Goal: Complete Application Form: Complete application form

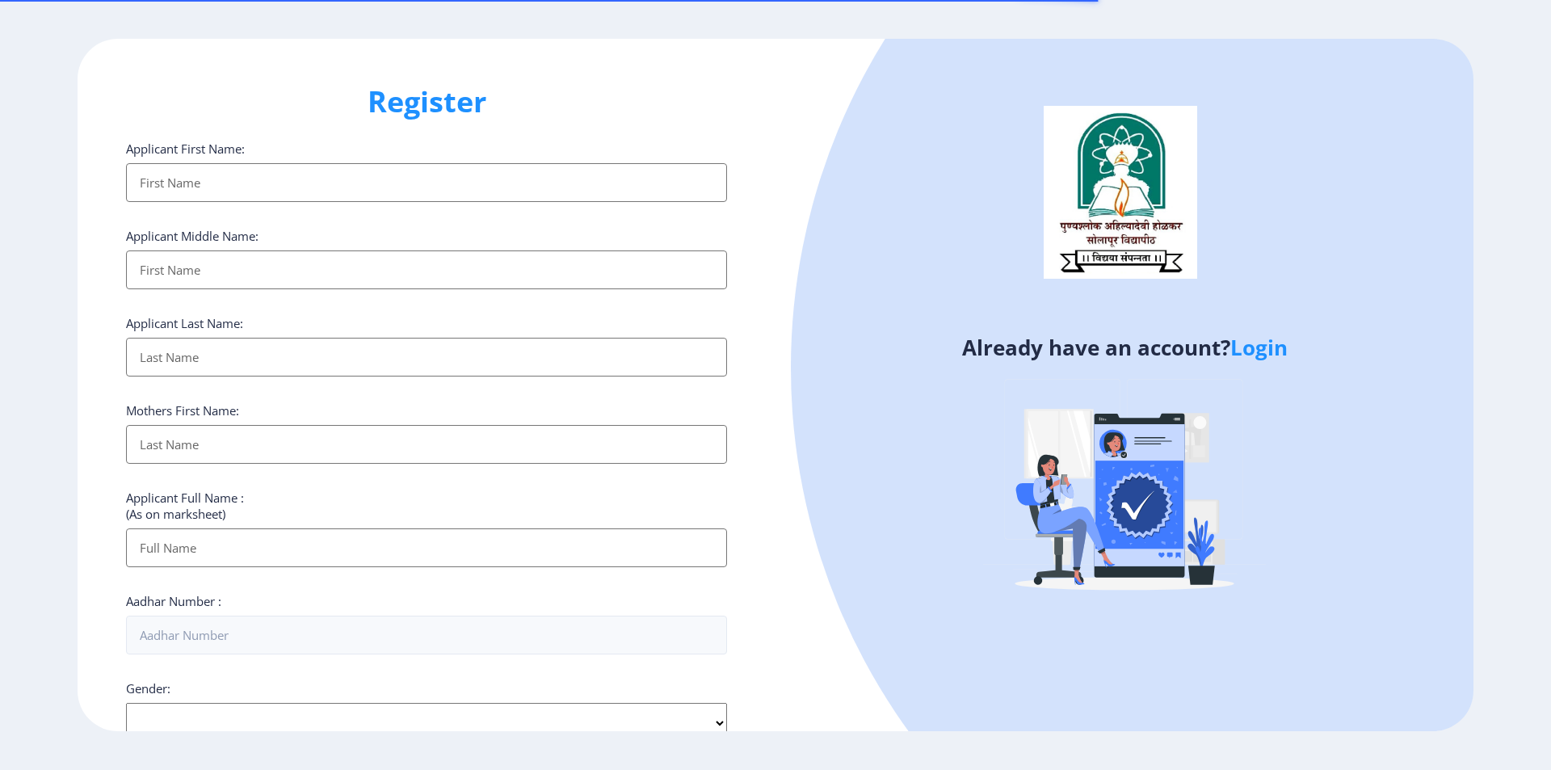
select select
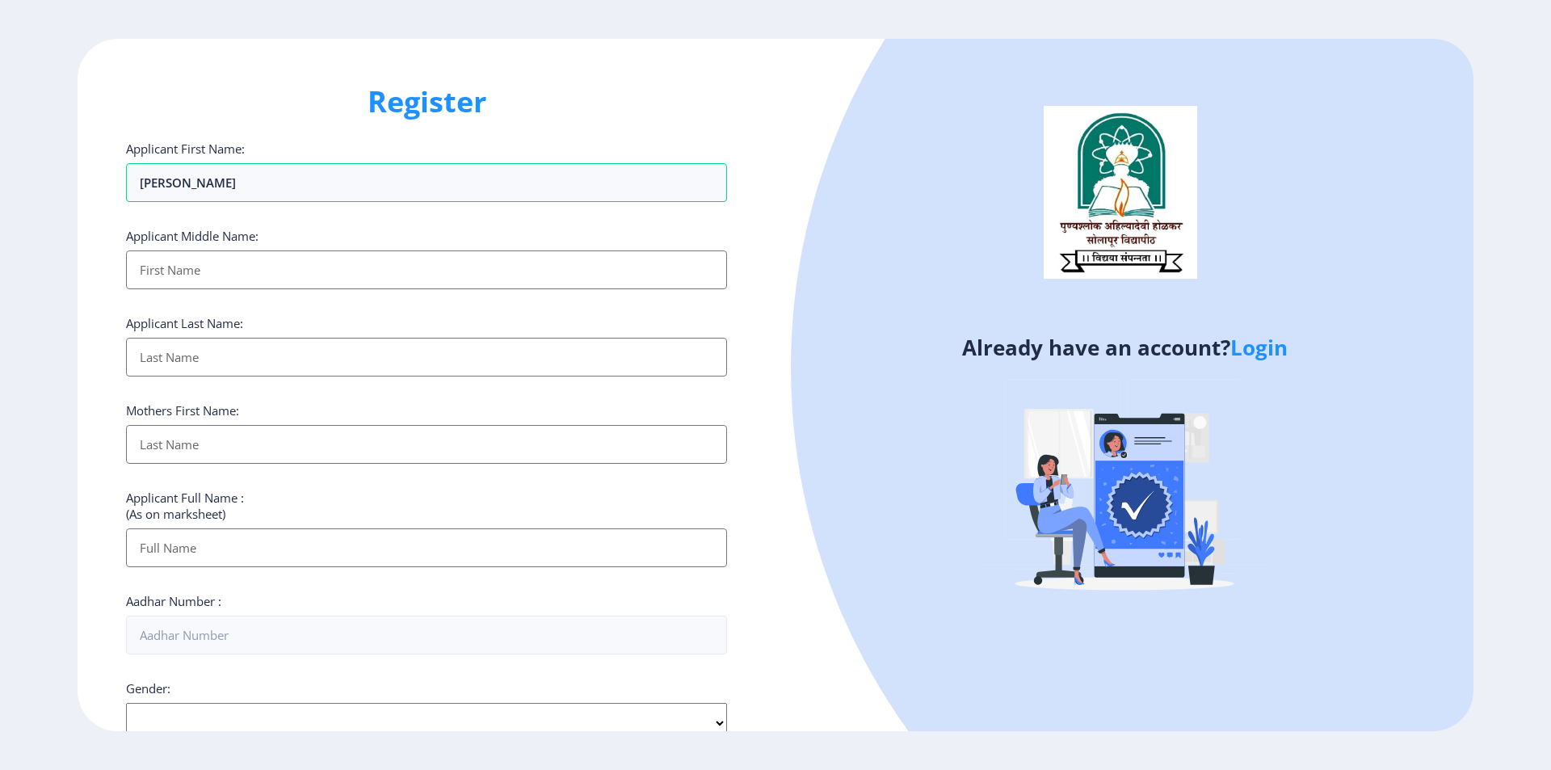
type input "FARDEEN"
type input "S"
type input "SINKANDAR"
type input "PATHAN"
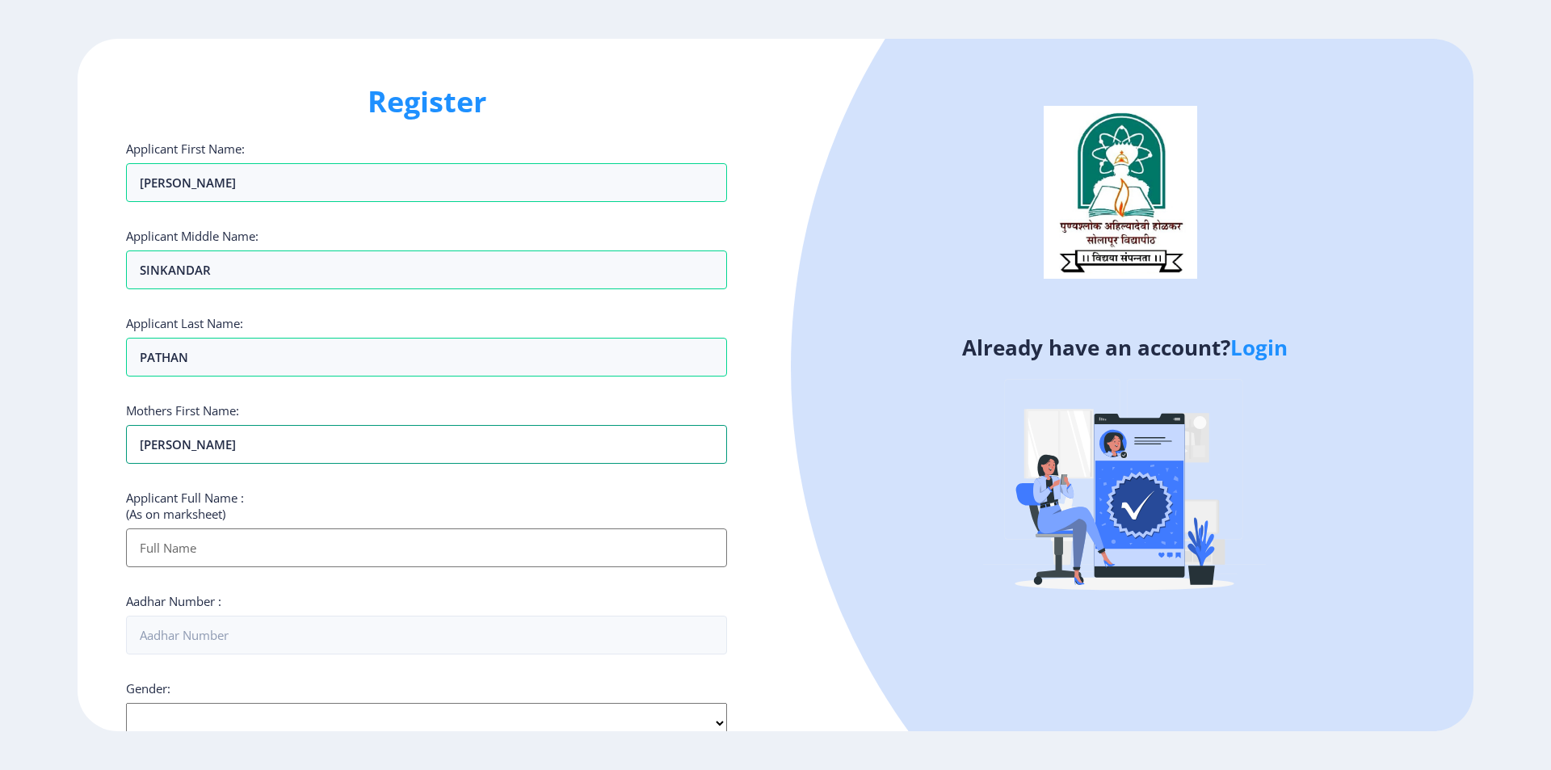
type input "AFROZ"
type input "PATHAN FARDEEN SINKANDAR"
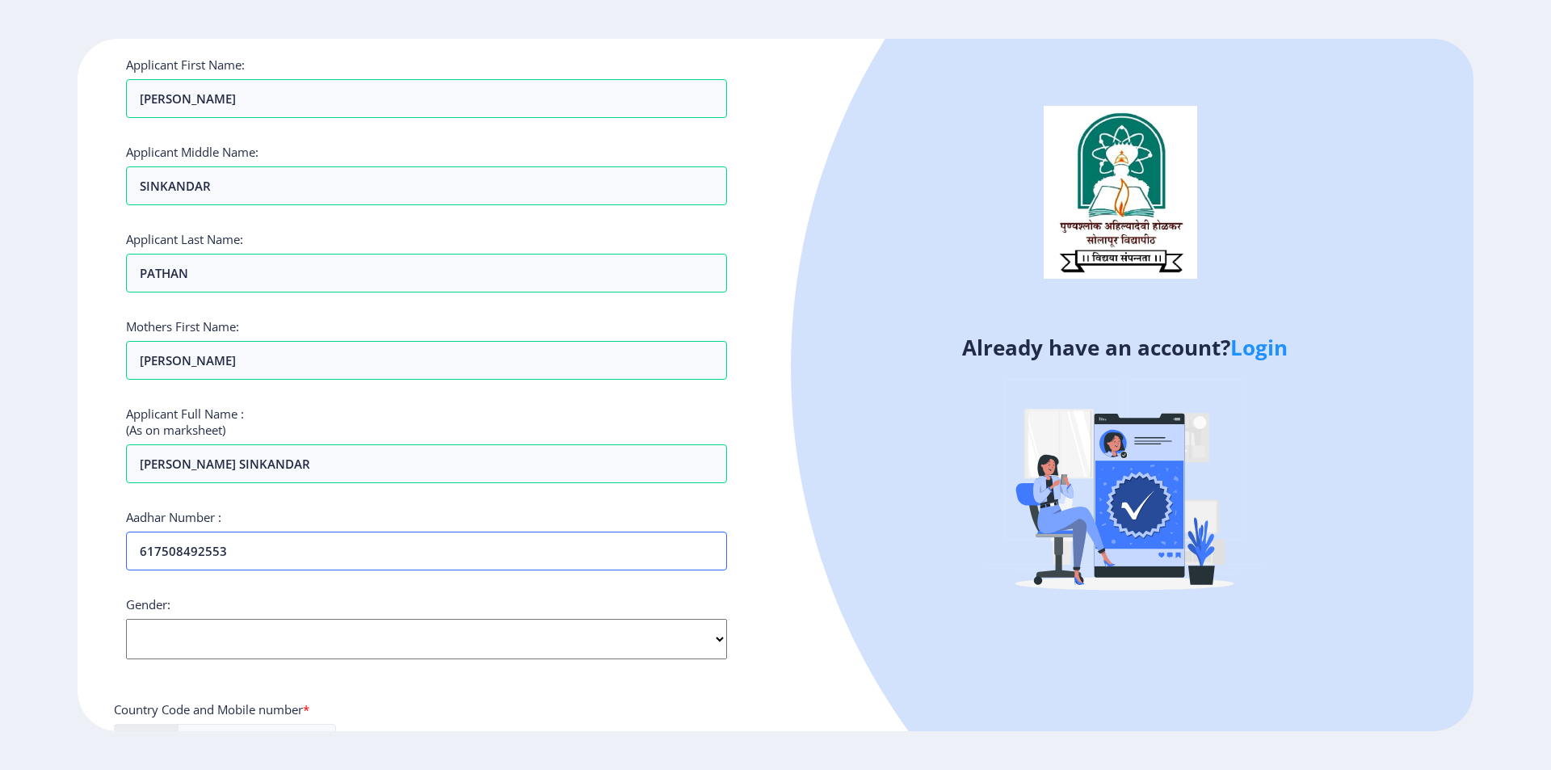
scroll to position [242, 0]
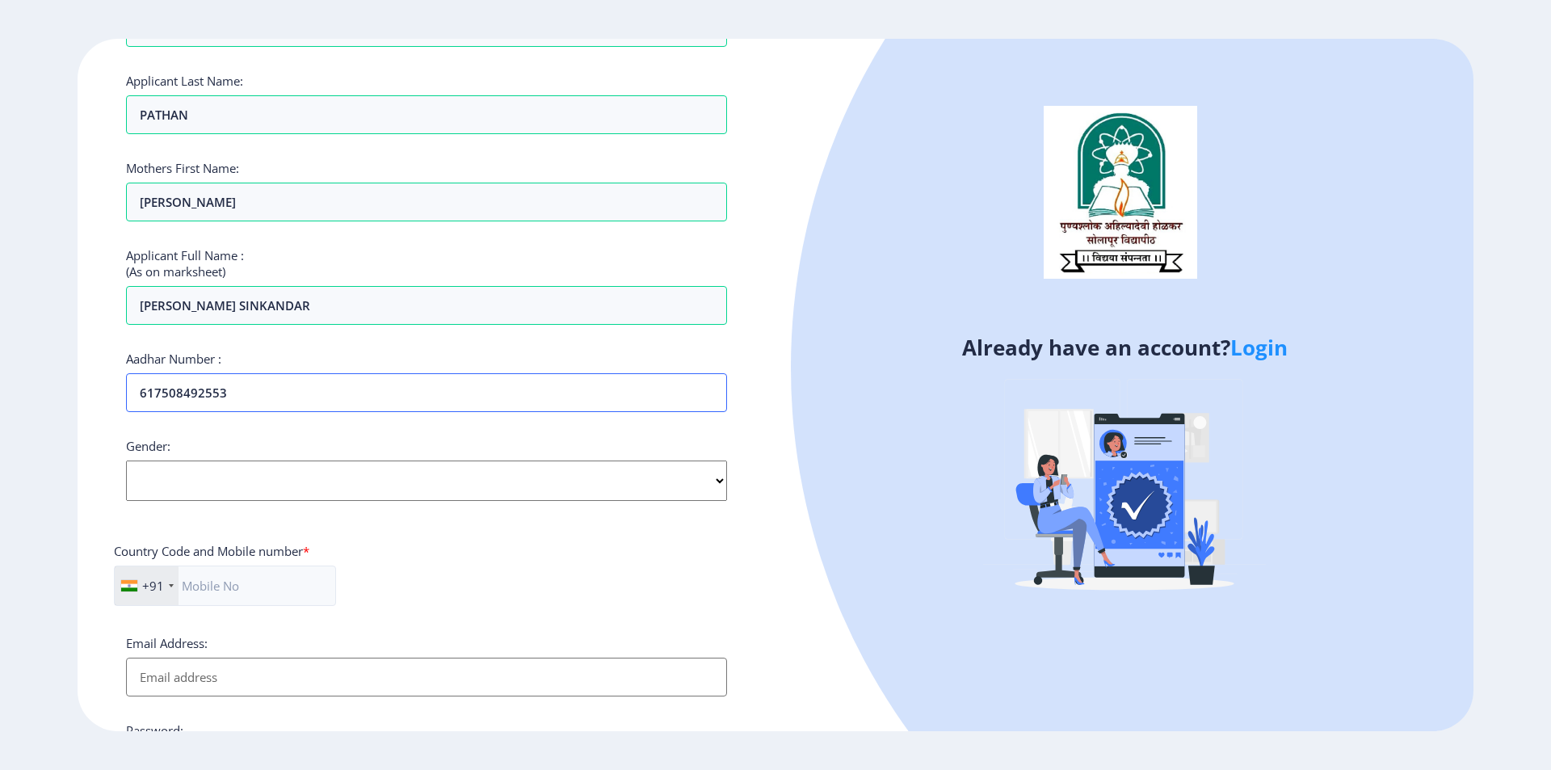
type input "617508492553"
click at [267, 479] on select "Select Gender Male Female Other" at bounding box center [426, 481] width 601 height 40
select select "Male"
click at [126, 461] on select "Select Gender Male Female Other" at bounding box center [426, 481] width 601 height 40
click at [238, 587] on input "text" at bounding box center [225, 586] width 222 height 40
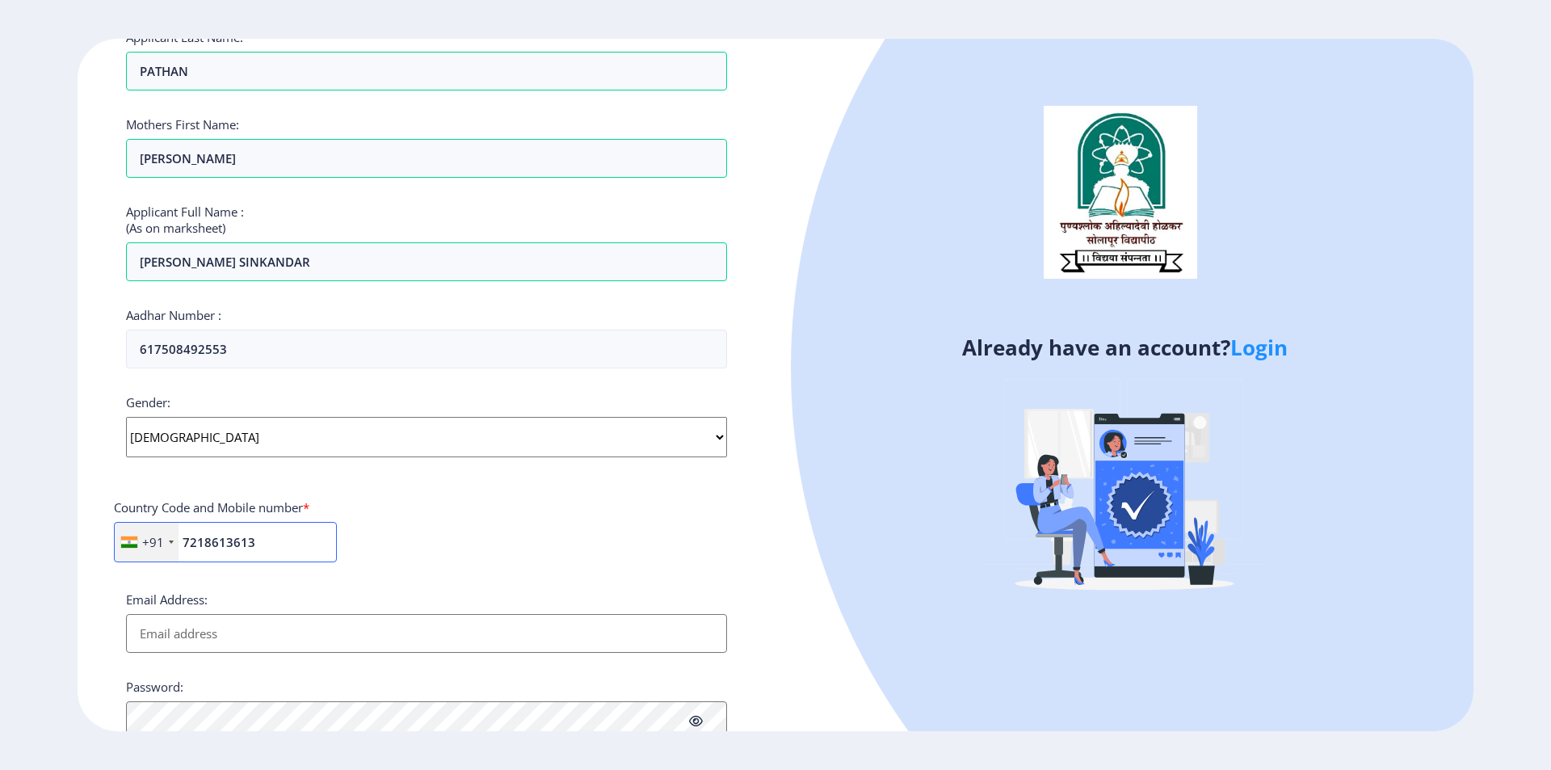
scroll to position [323, 0]
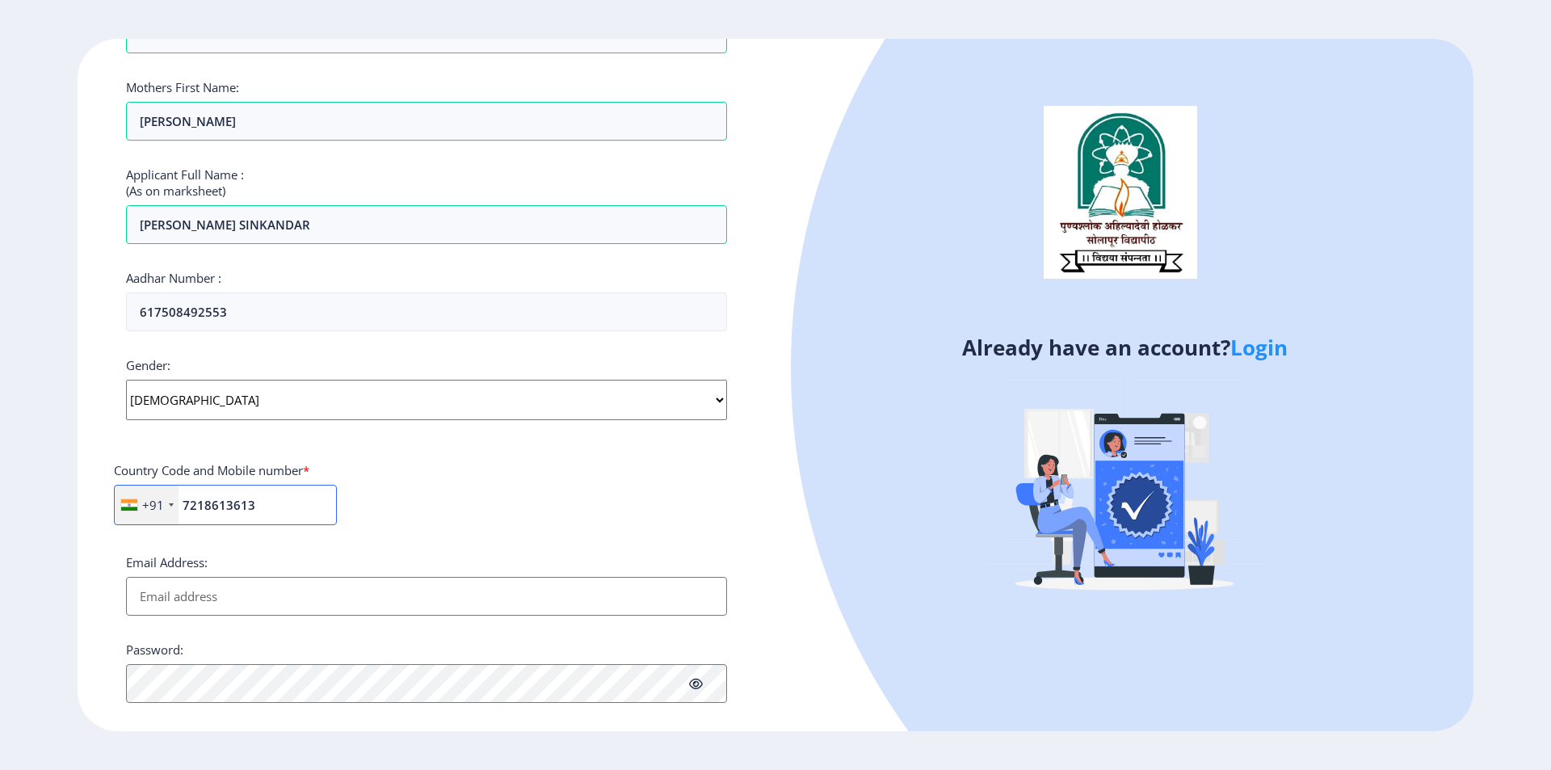
type input "7218613613"
click at [191, 601] on input "Email Address:" at bounding box center [426, 596] width 601 height 39
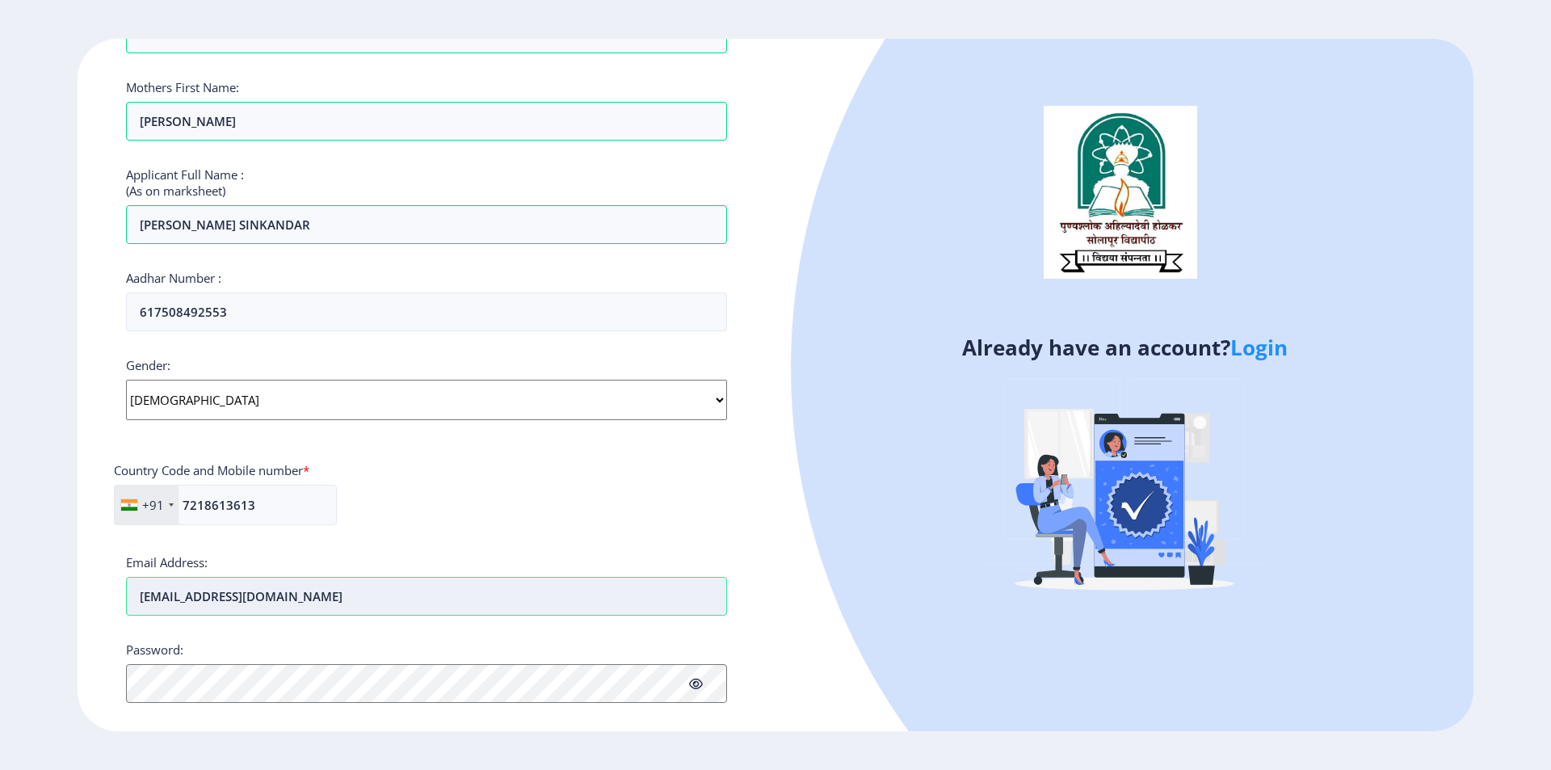
type input "fardeenkhan.8355@gmail.com"
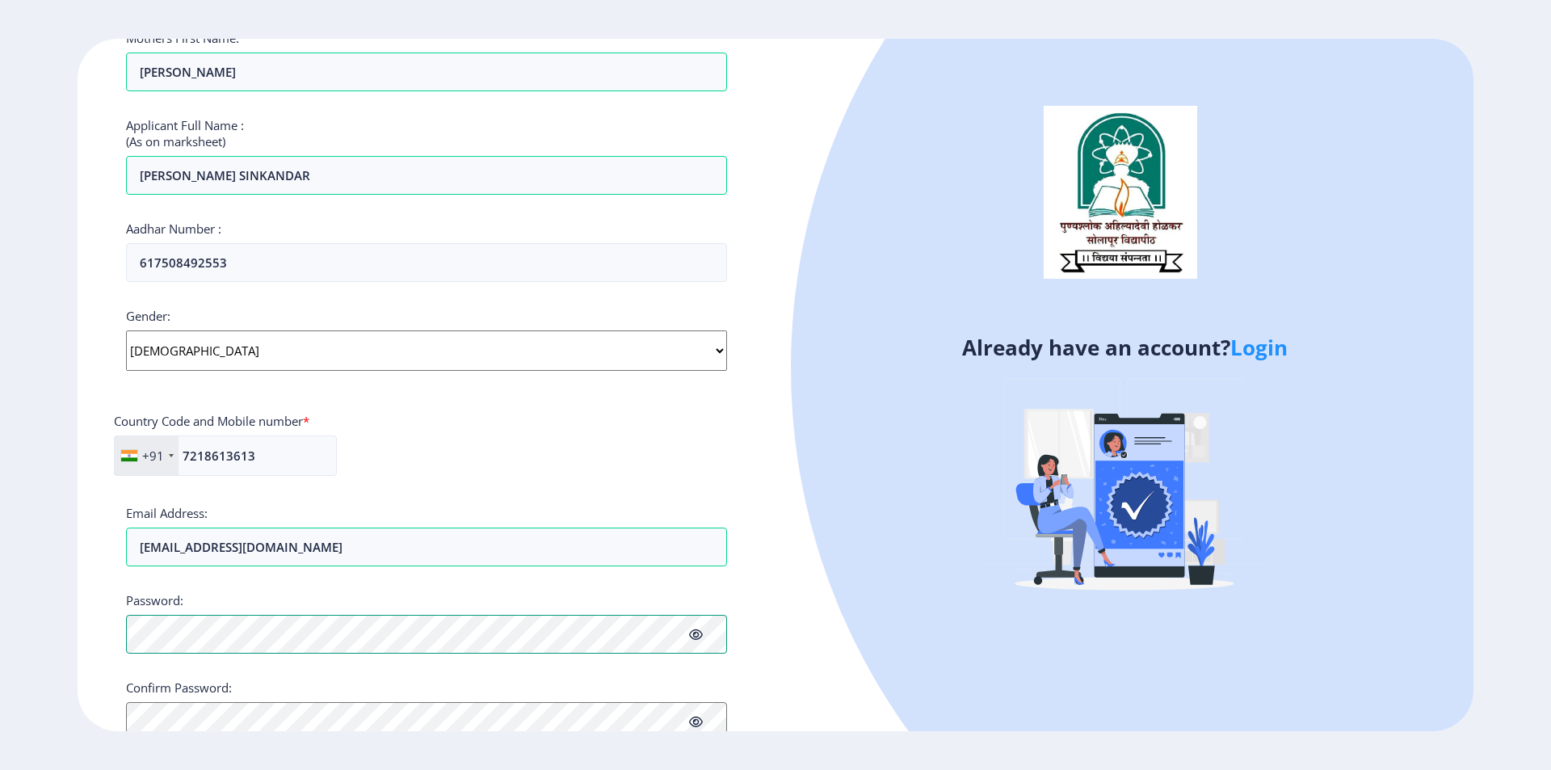
scroll to position [451, 0]
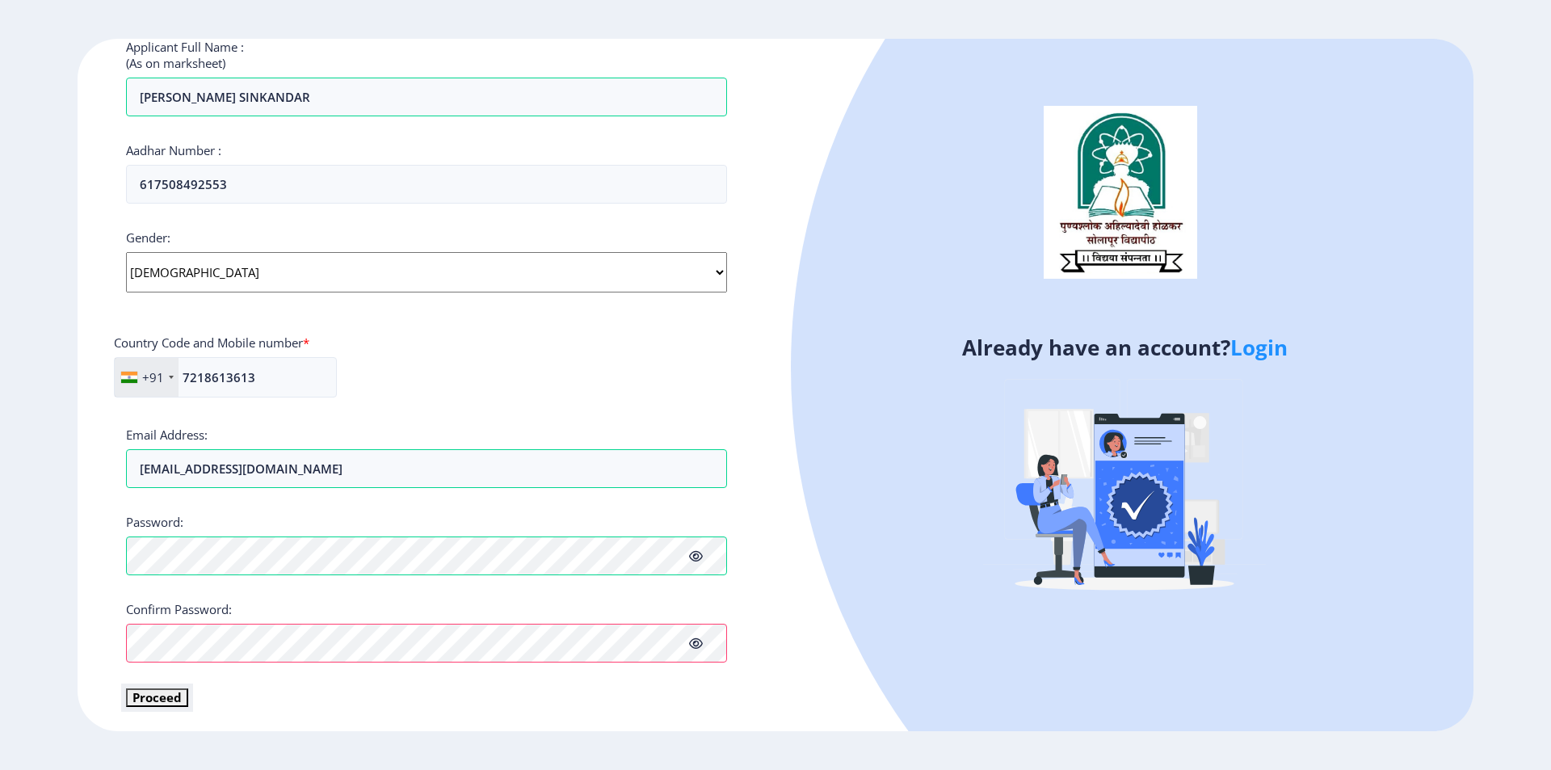
click at [173, 696] on button "Proceed" at bounding box center [157, 697] width 62 height 19
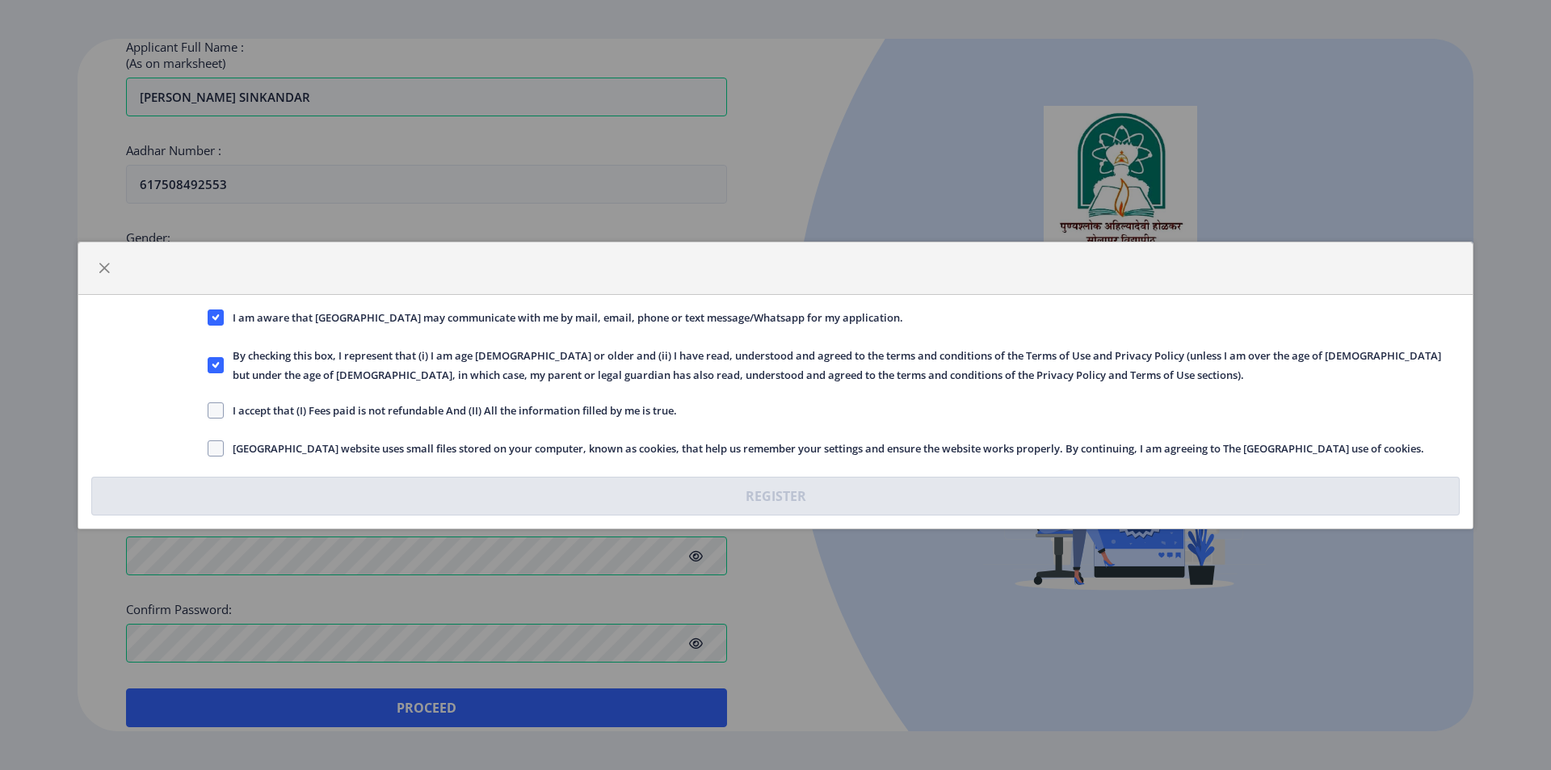
click at [225, 406] on span "I accept that (I) Fees paid is not refundable And (II) All the information fill…" at bounding box center [450, 410] width 453 height 19
click at [208, 410] on input "I accept that (I) Fees paid is not refundable And (II) All the information fill…" at bounding box center [208, 410] width 1 height 1
checkbox input "true"
click at [219, 443] on span at bounding box center [216, 448] width 16 height 16
click at [208, 448] on input "Solapur University website uses small files stored on your computer, known as c…" at bounding box center [208, 448] width 1 height 1
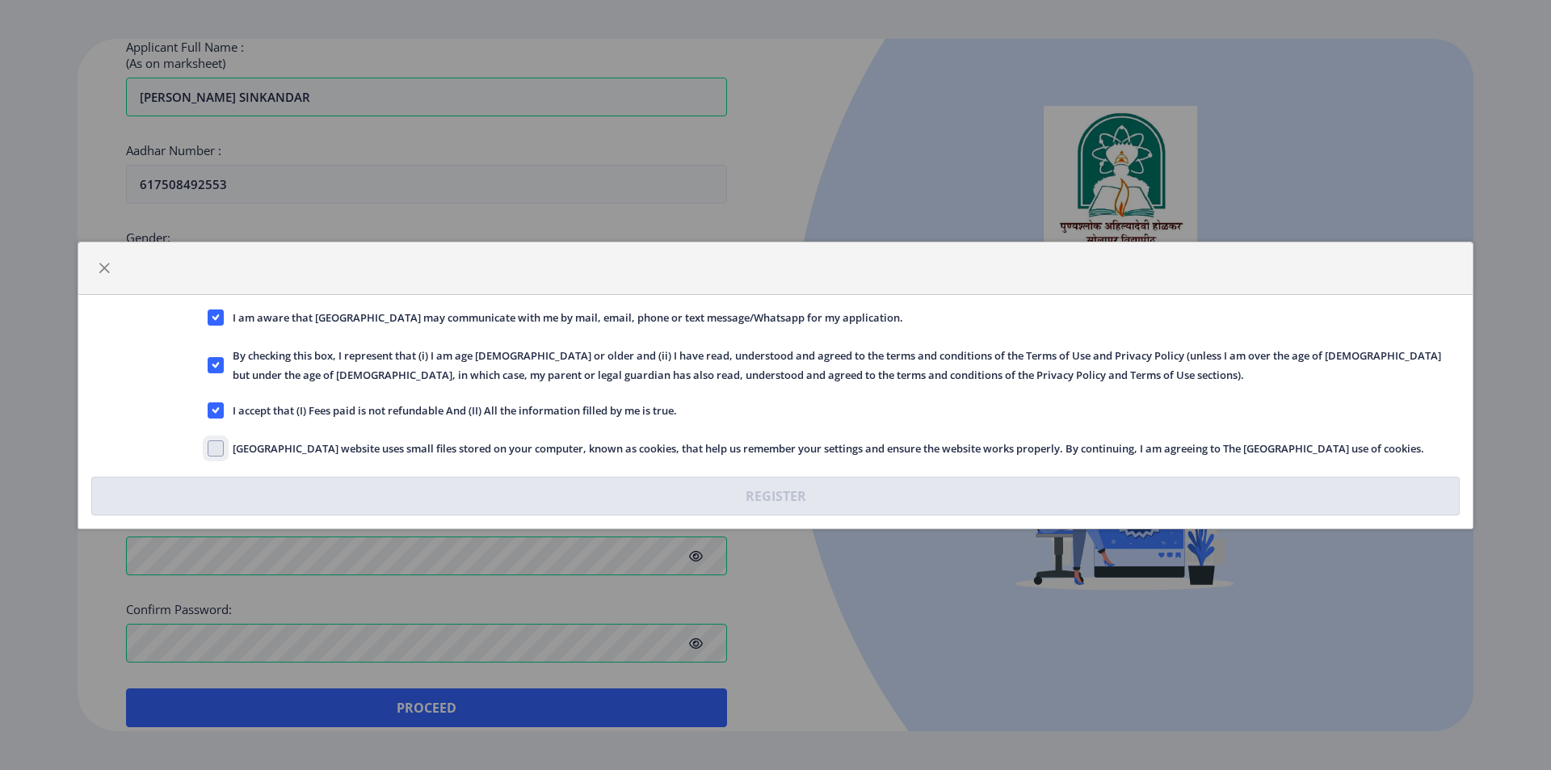
checkbox input "true"
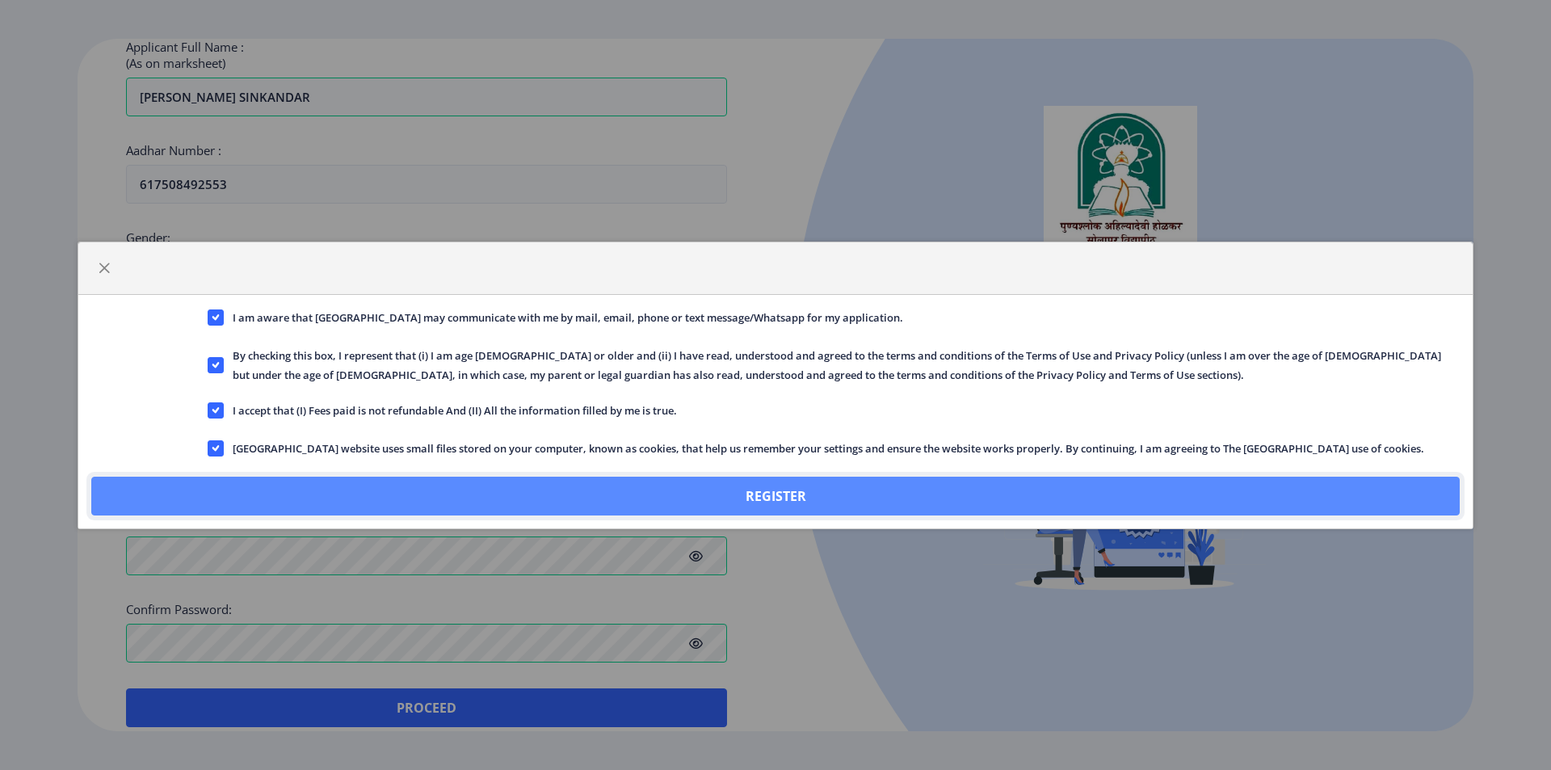
click at [688, 498] on button "Register" at bounding box center [775, 496] width 1369 height 39
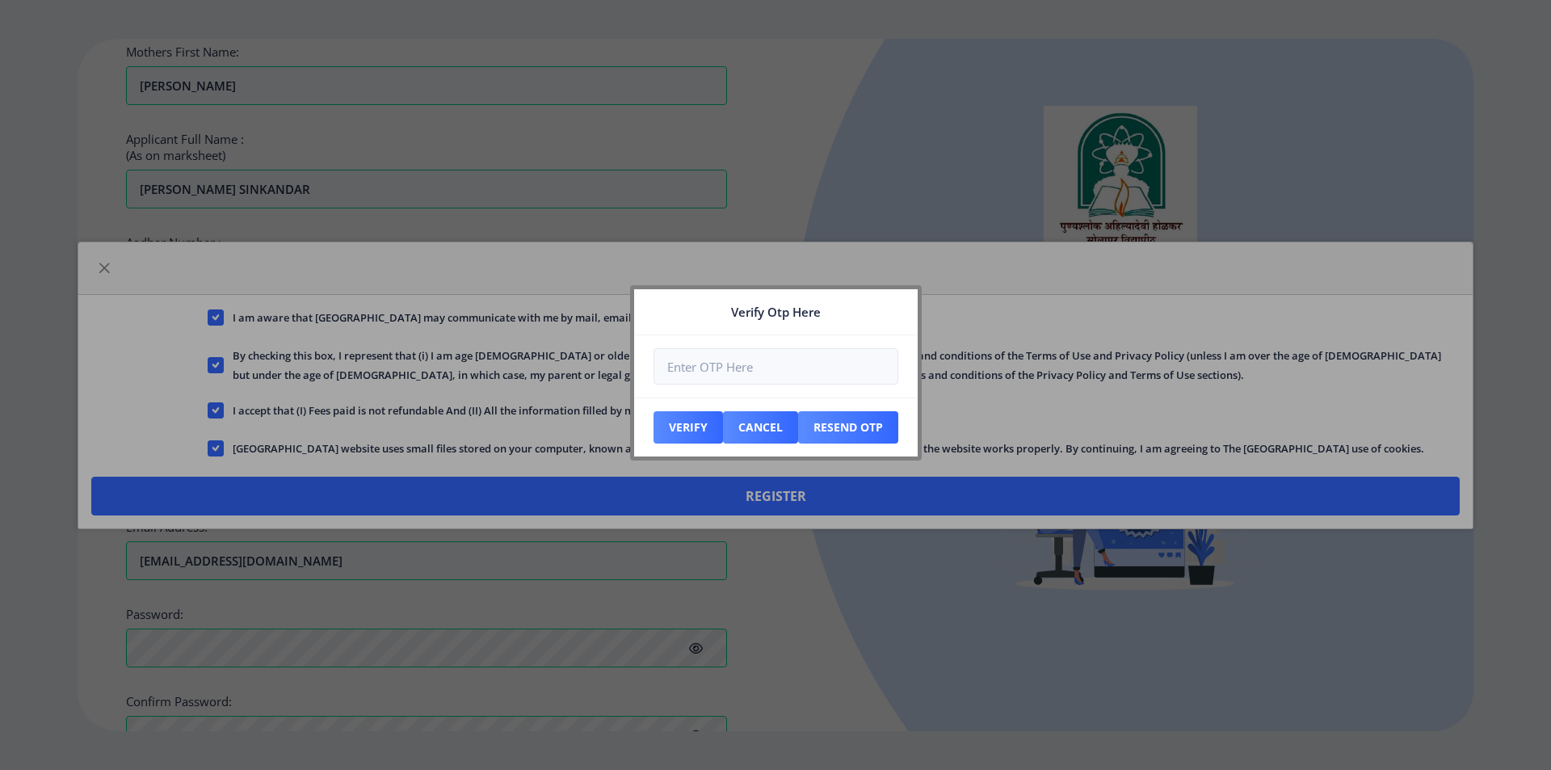
scroll to position [543, 0]
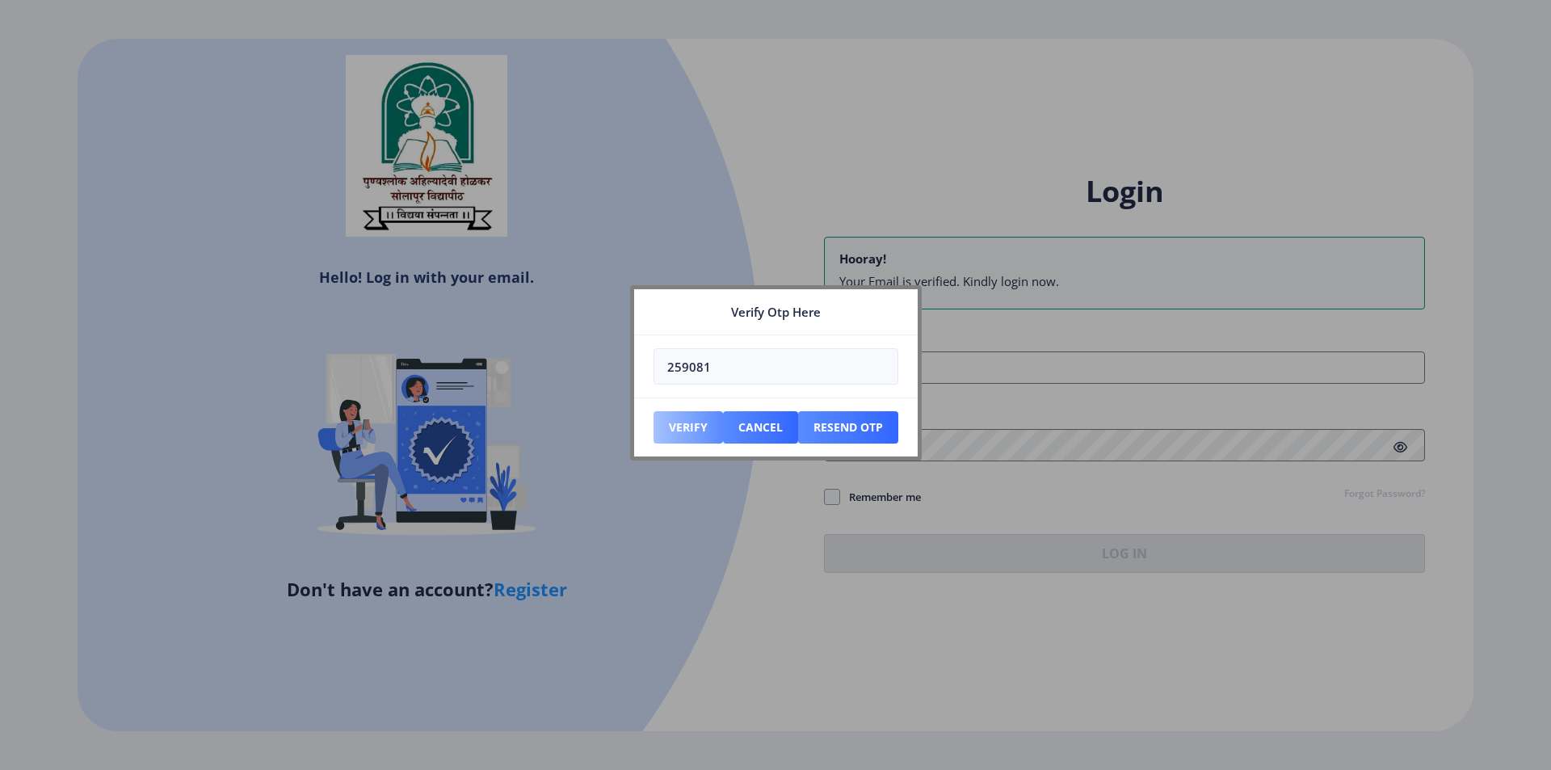
type input "259081"
click at [698, 432] on button "Verify" at bounding box center [688, 427] width 69 height 32
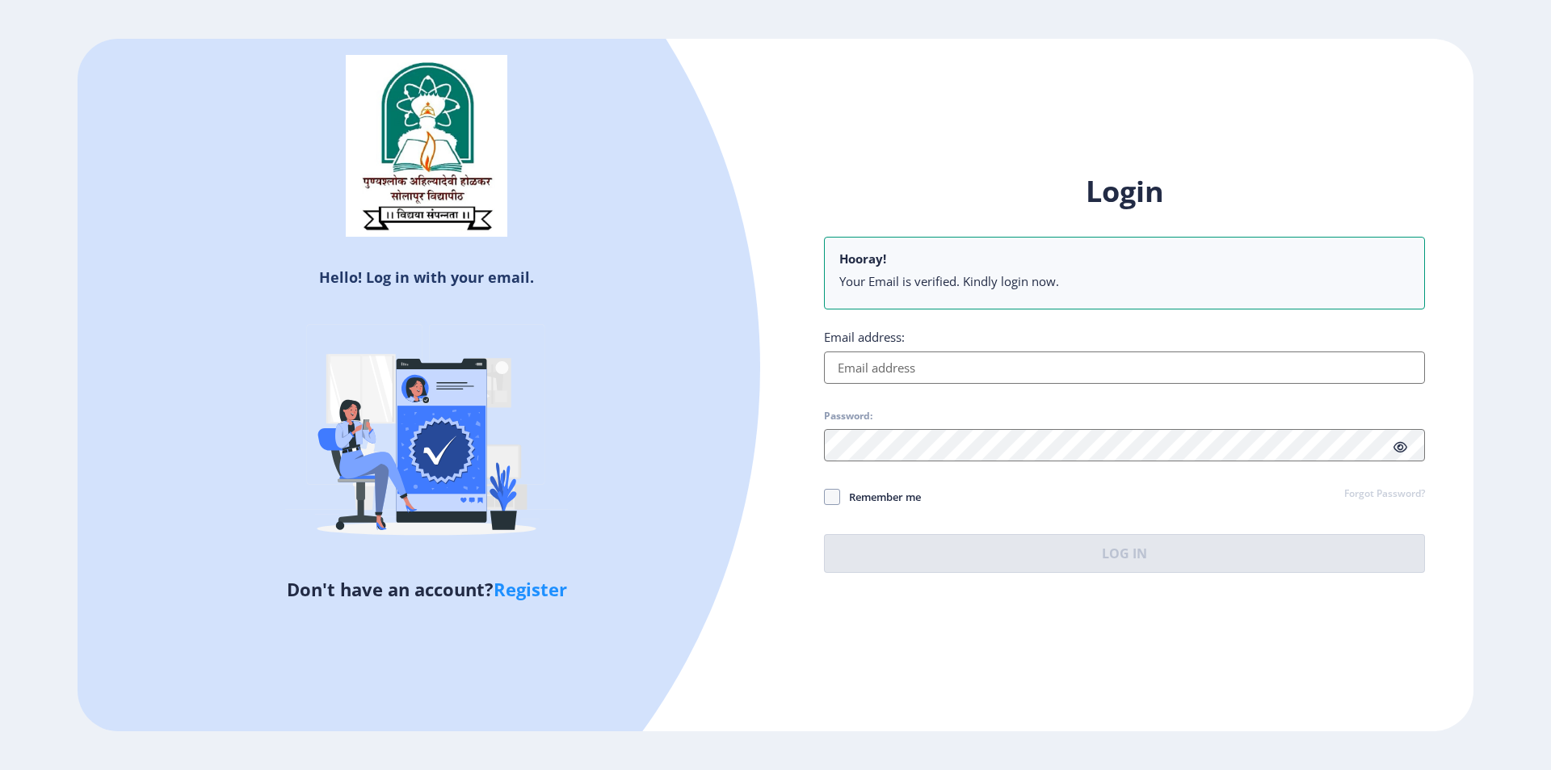
click at [985, 356] on input "Email address:" at bounding box center [1124, 367] width 601 height 32
paste input "fardeenkhan.8355@gmail.com"
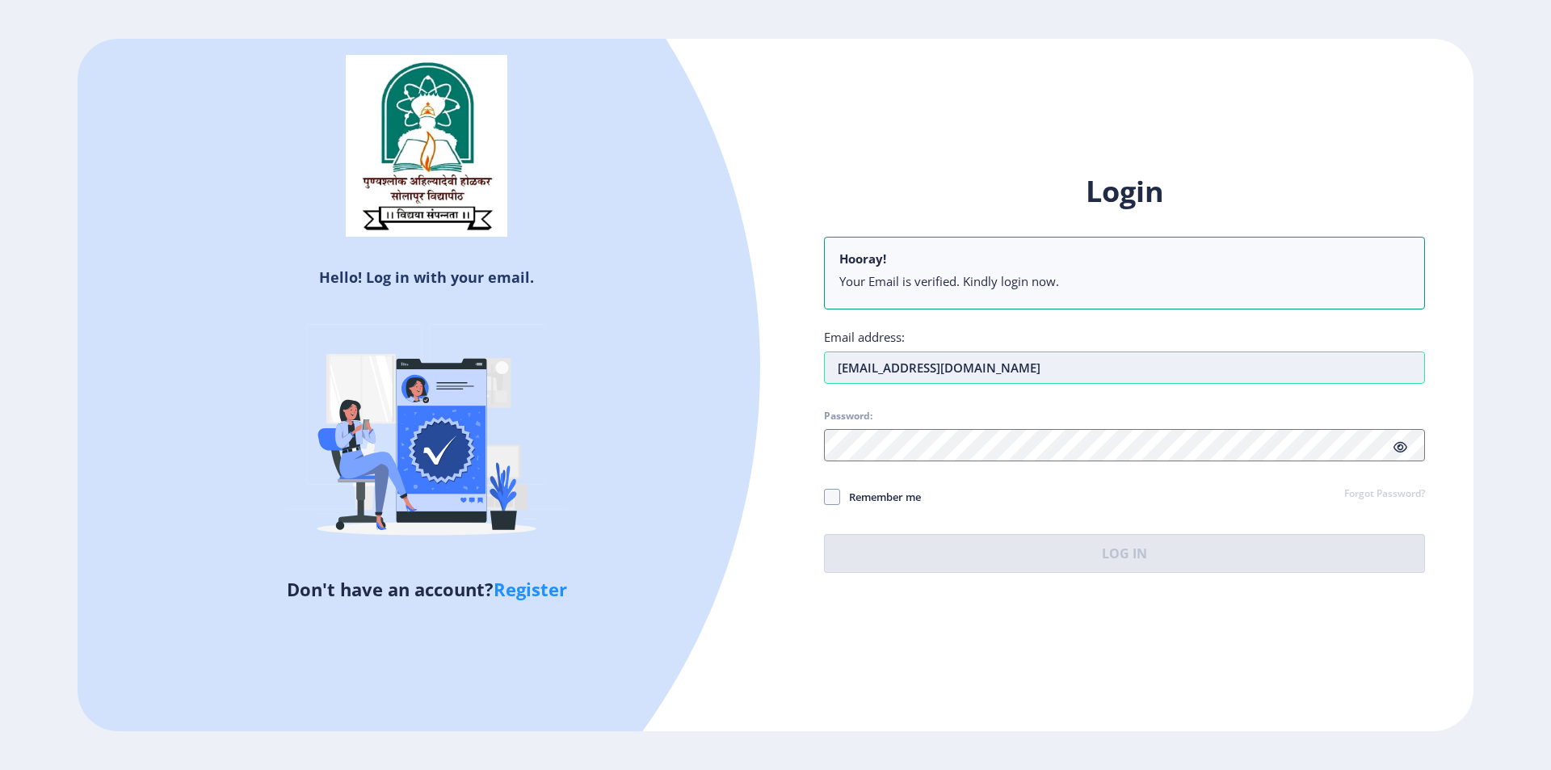
type input "fardeenkhan.8355@gmail.com"
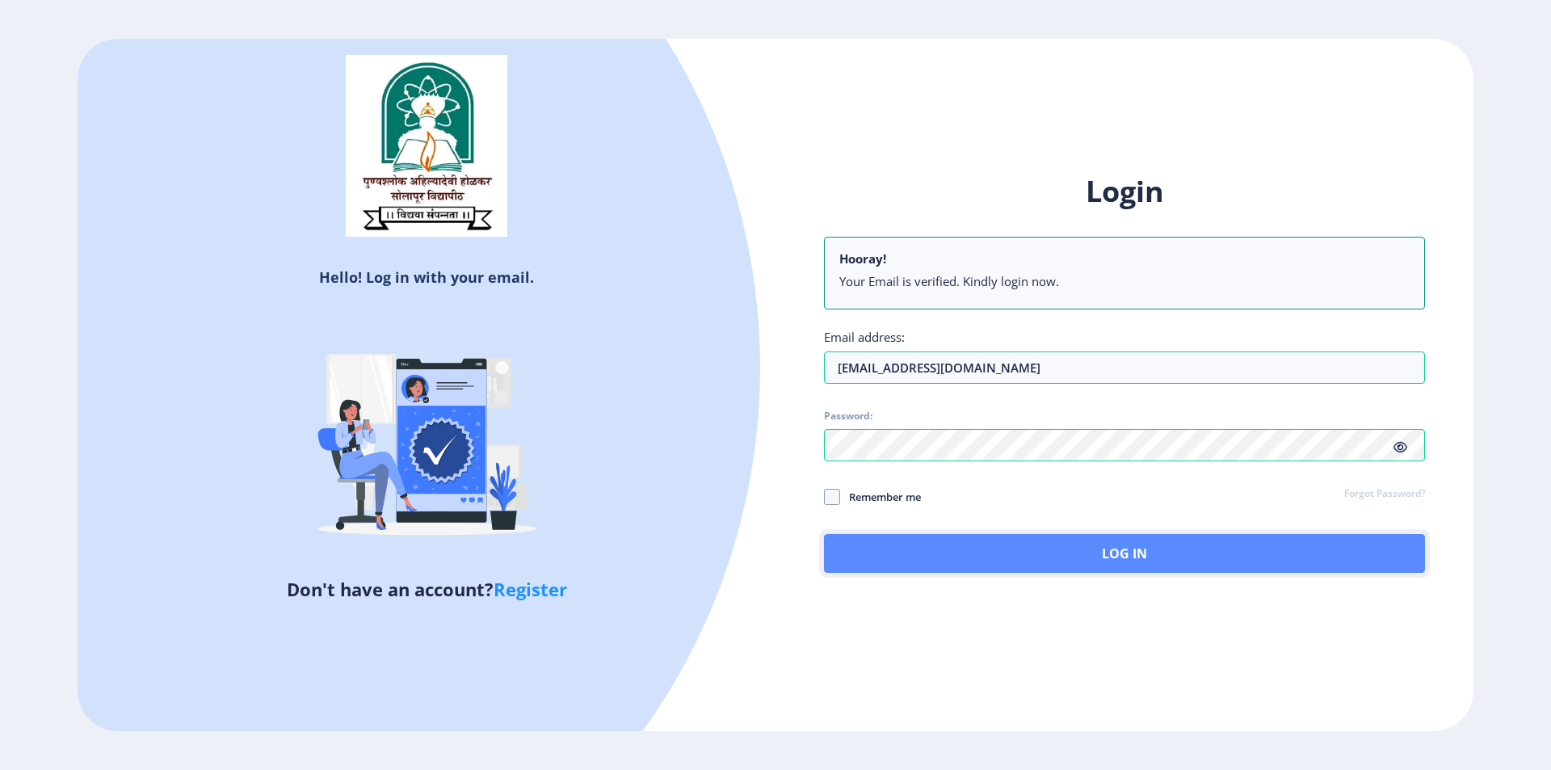
click at [975, 556] on button "Log In" at bounding box center [1124, 553] width 601 height 39
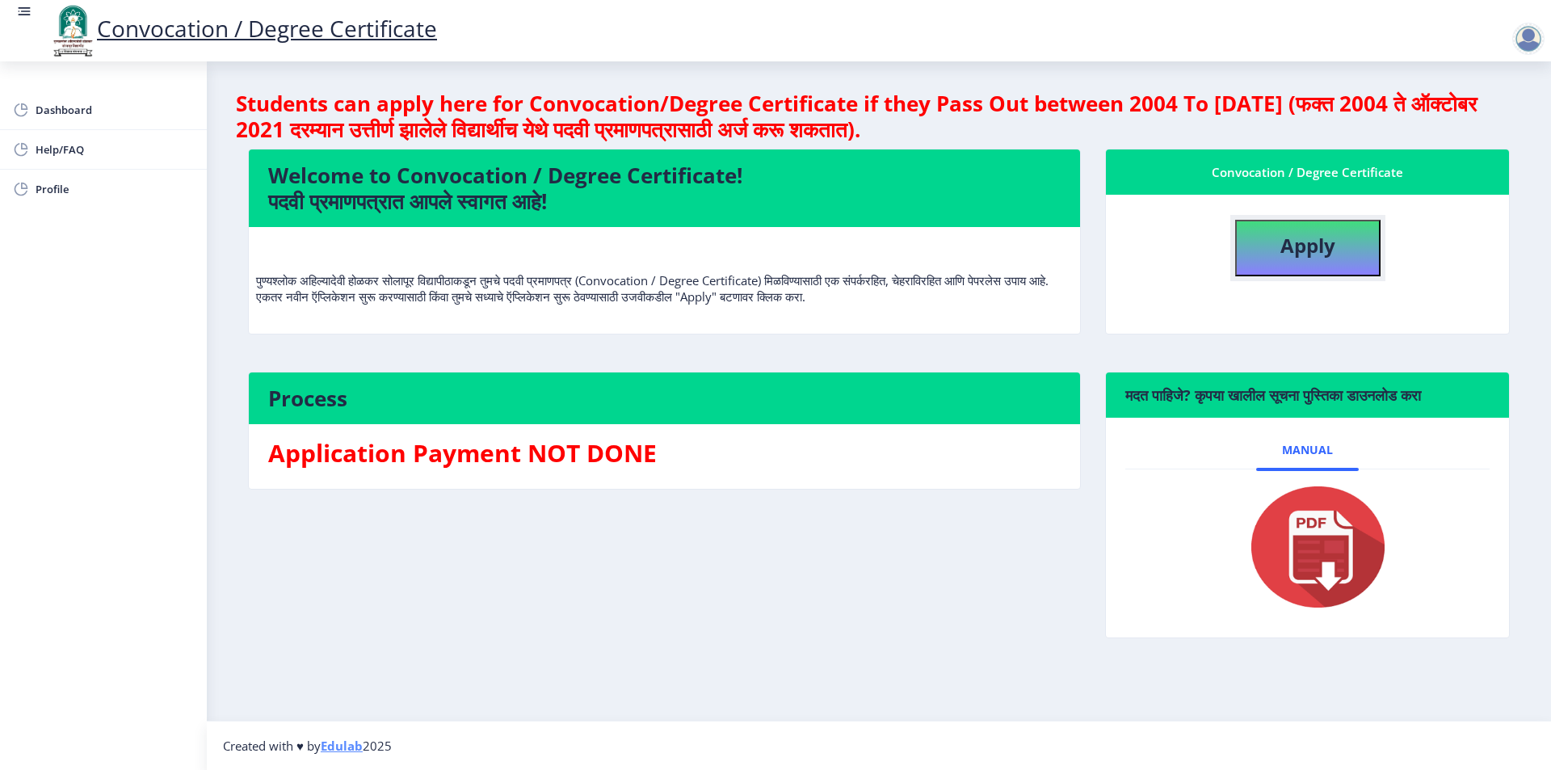
click at [1310, 249] on b "Apply" at bounding box center [1308, 245] width 55 height 27
select select
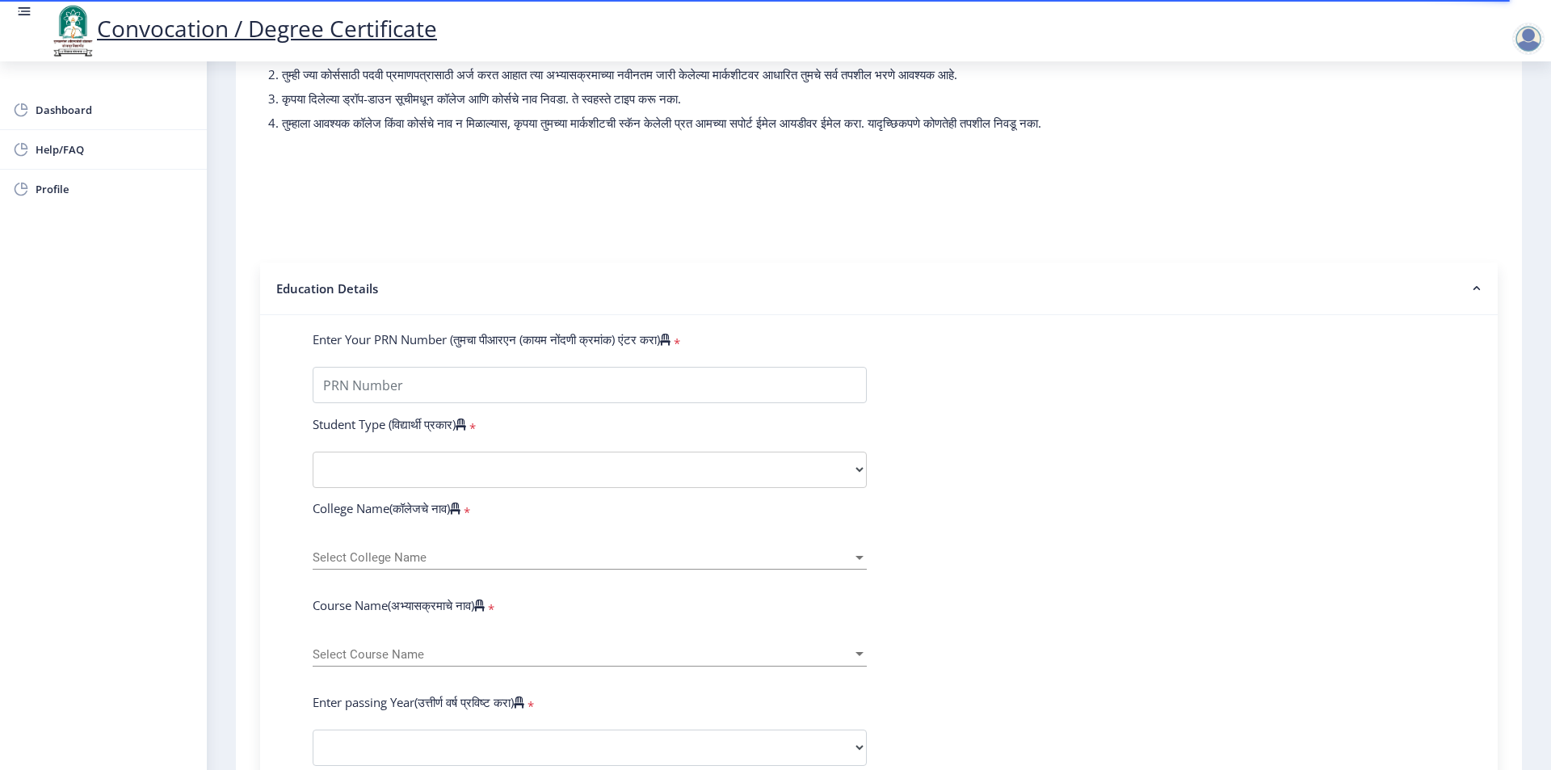
scroll to position [162, 0]
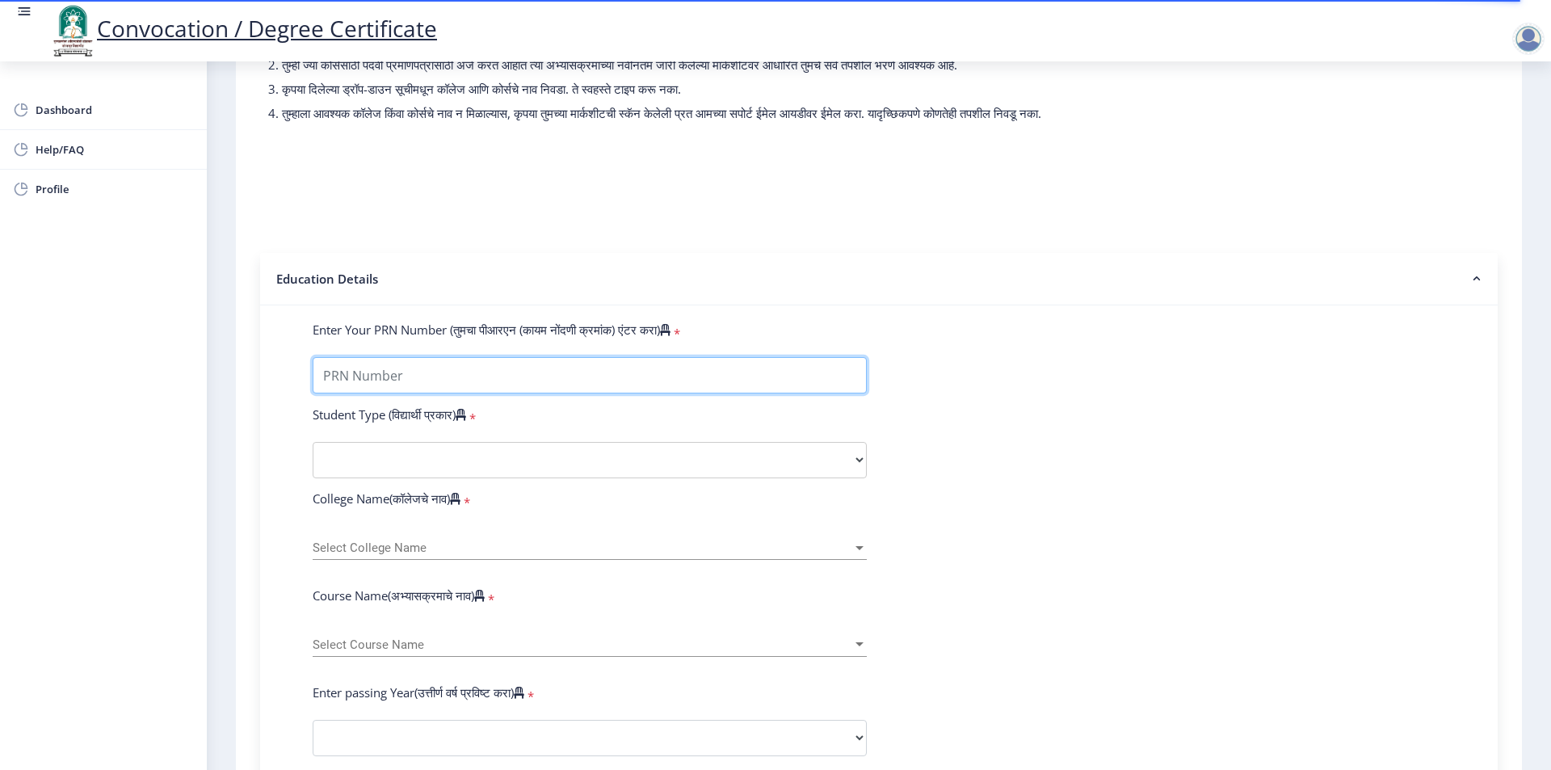
click at [355, 393] on input "Enter Your PRN Number (तुमचा पीआरएन (कायम नोंदणी क्रमांक) एंटर करा)" at bounding box center [590, 375] width 554 height 36
type input "2"
type input "2018032500178086"
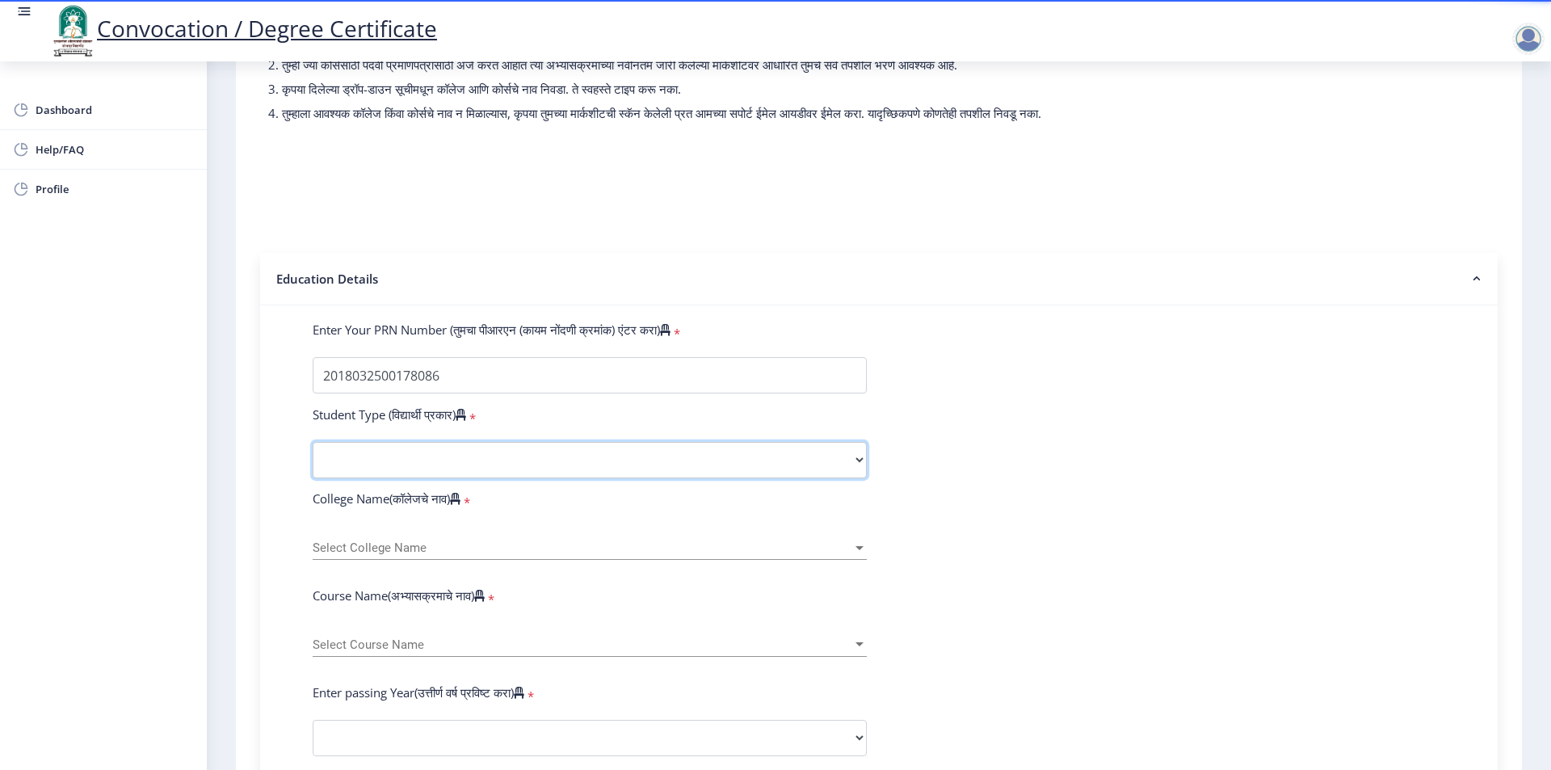
click at [430, 469] on select "Select Student Type Regular External" at bounding box center [590, 460] width 554 height 36
select select "Regular"
click at [313, 457] on select "Select Student Type Regular External" at bounding box center [590, 460] width 554 height 36
click at [393, 555] on span "Select College Name" at bounding box center [583, 548] width 540 height 14
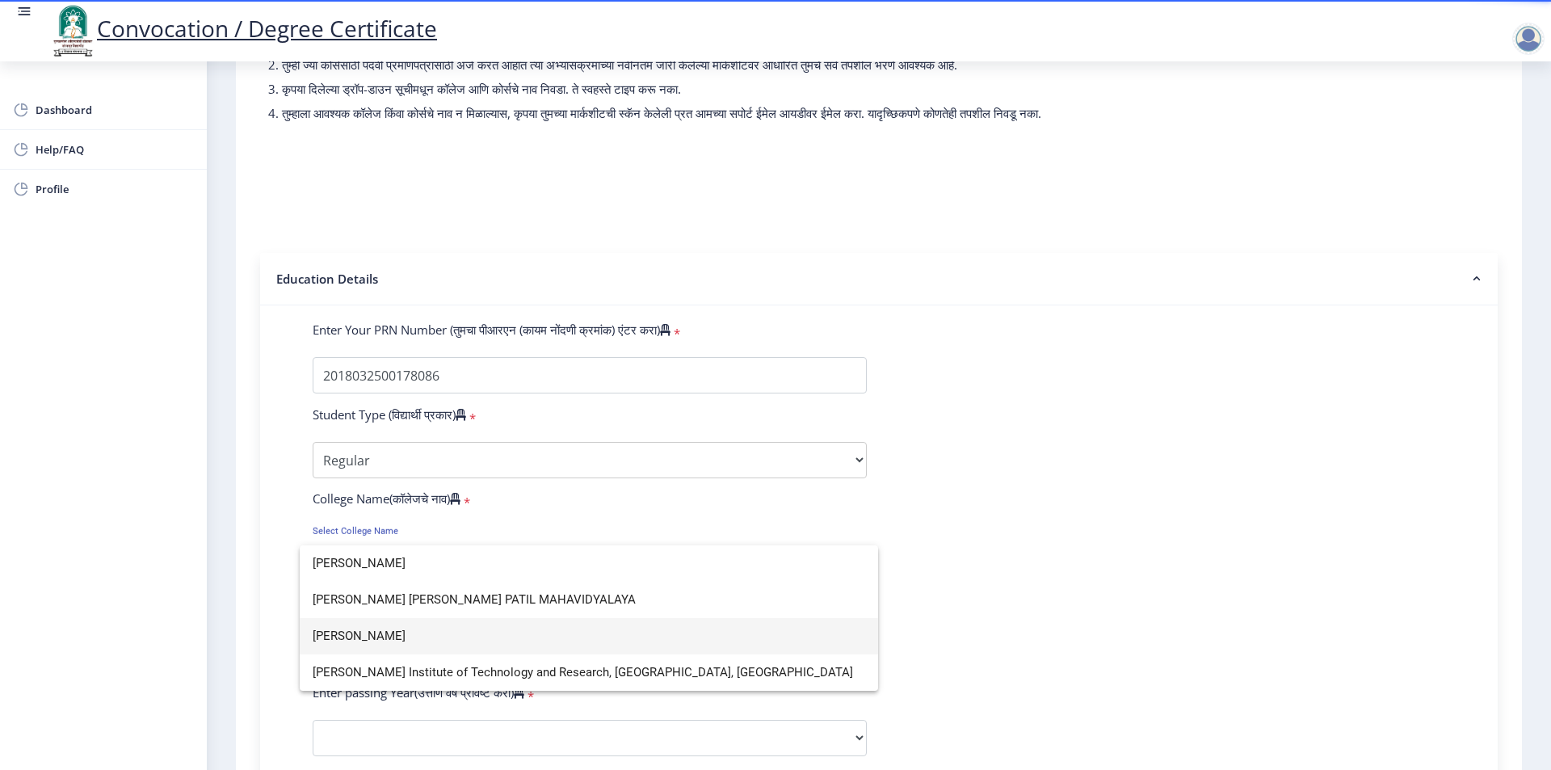
type input "shankarrao"
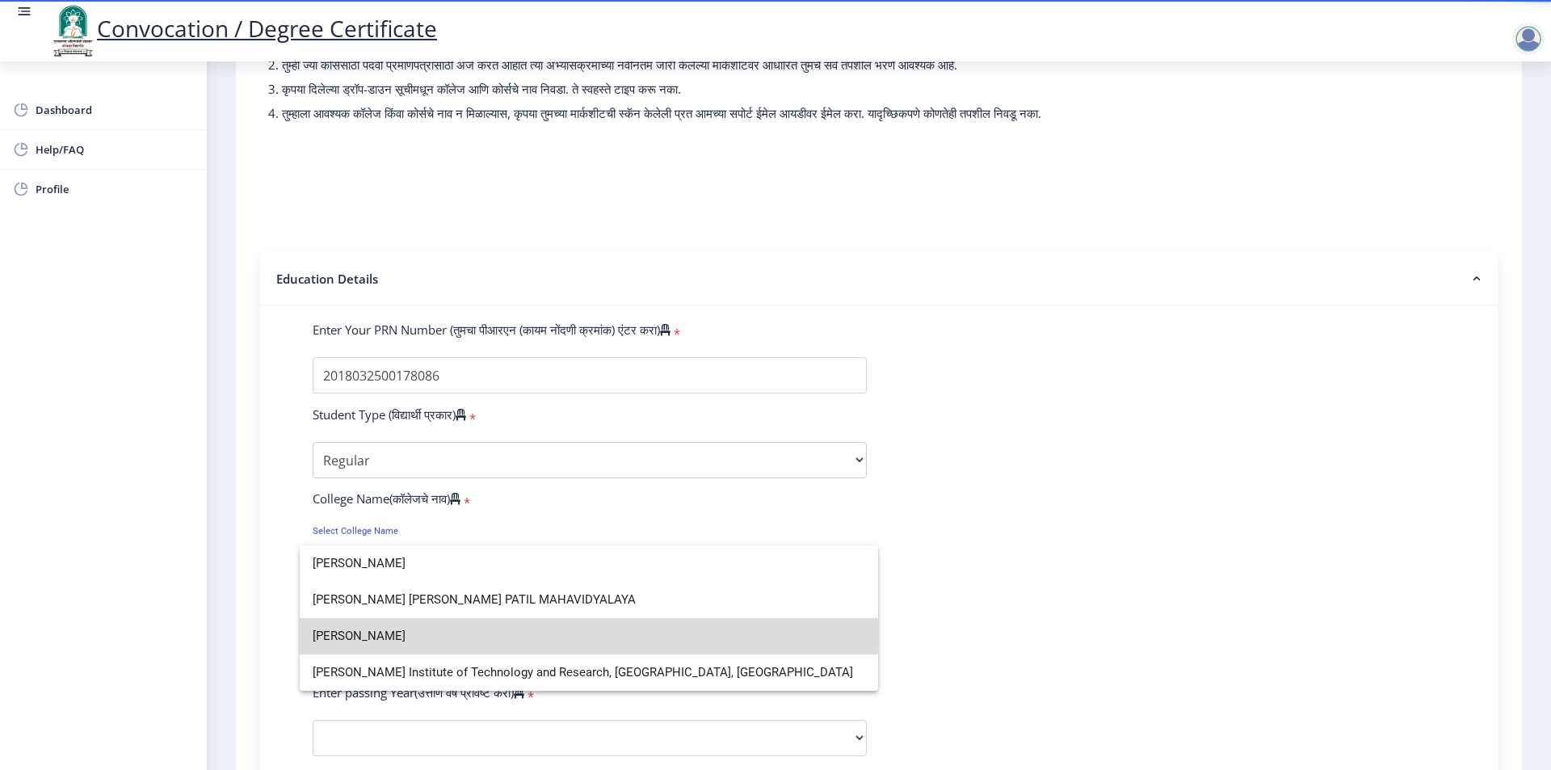
click at [403, 634] on span "Shankarrao Mohite Mahavidyalaya" at bounding box center [589, 636] width 553 height 36
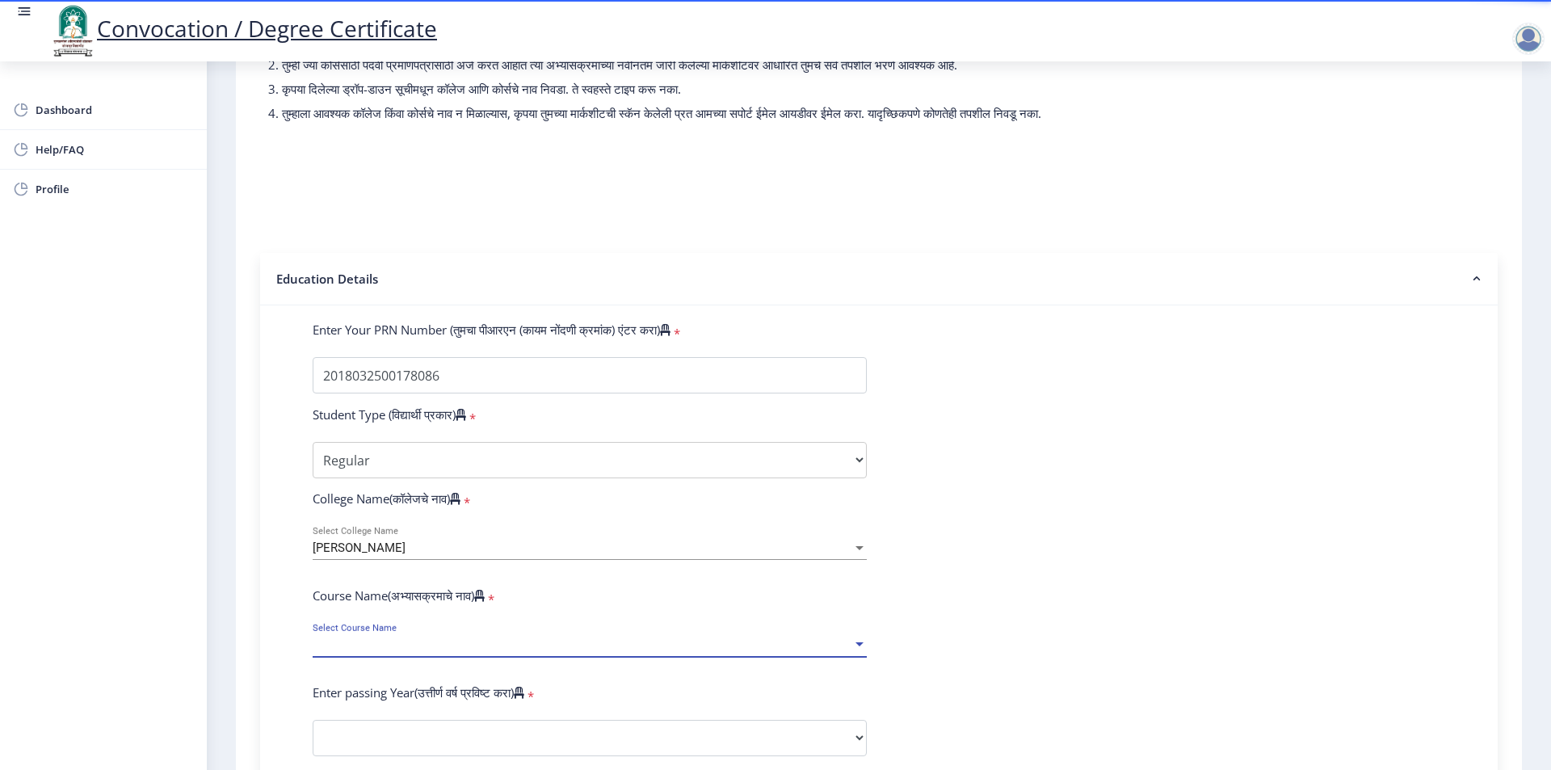
click at [381, 652] on span "Select Course Name" at bounding box center [583, 645] width 540 height 14
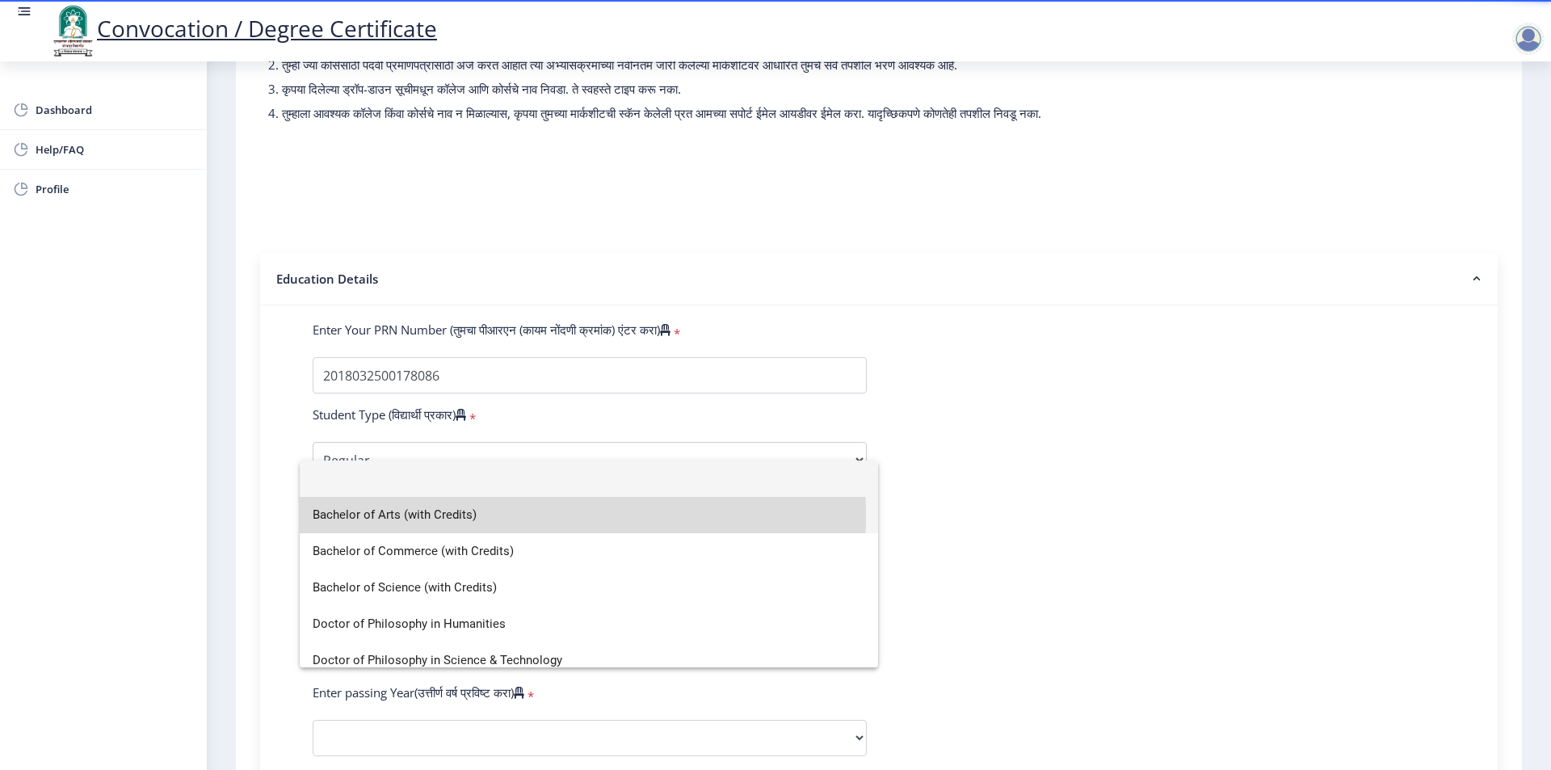
click at [419, 515] on span "Bachelor of Arts (with Credits)" at bounding box center [589, 515] width 553 height 36
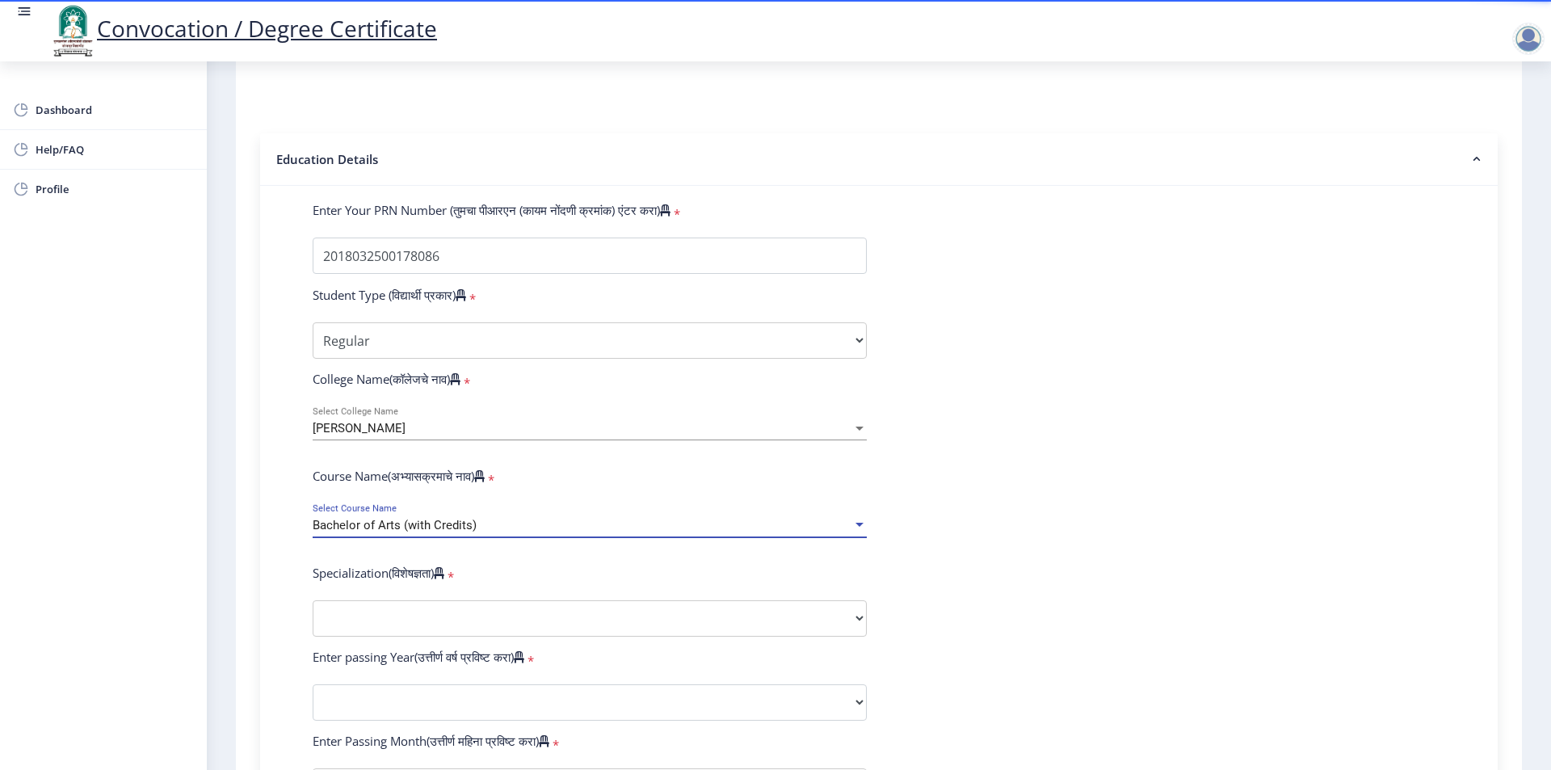
scroll to position [323, 0]
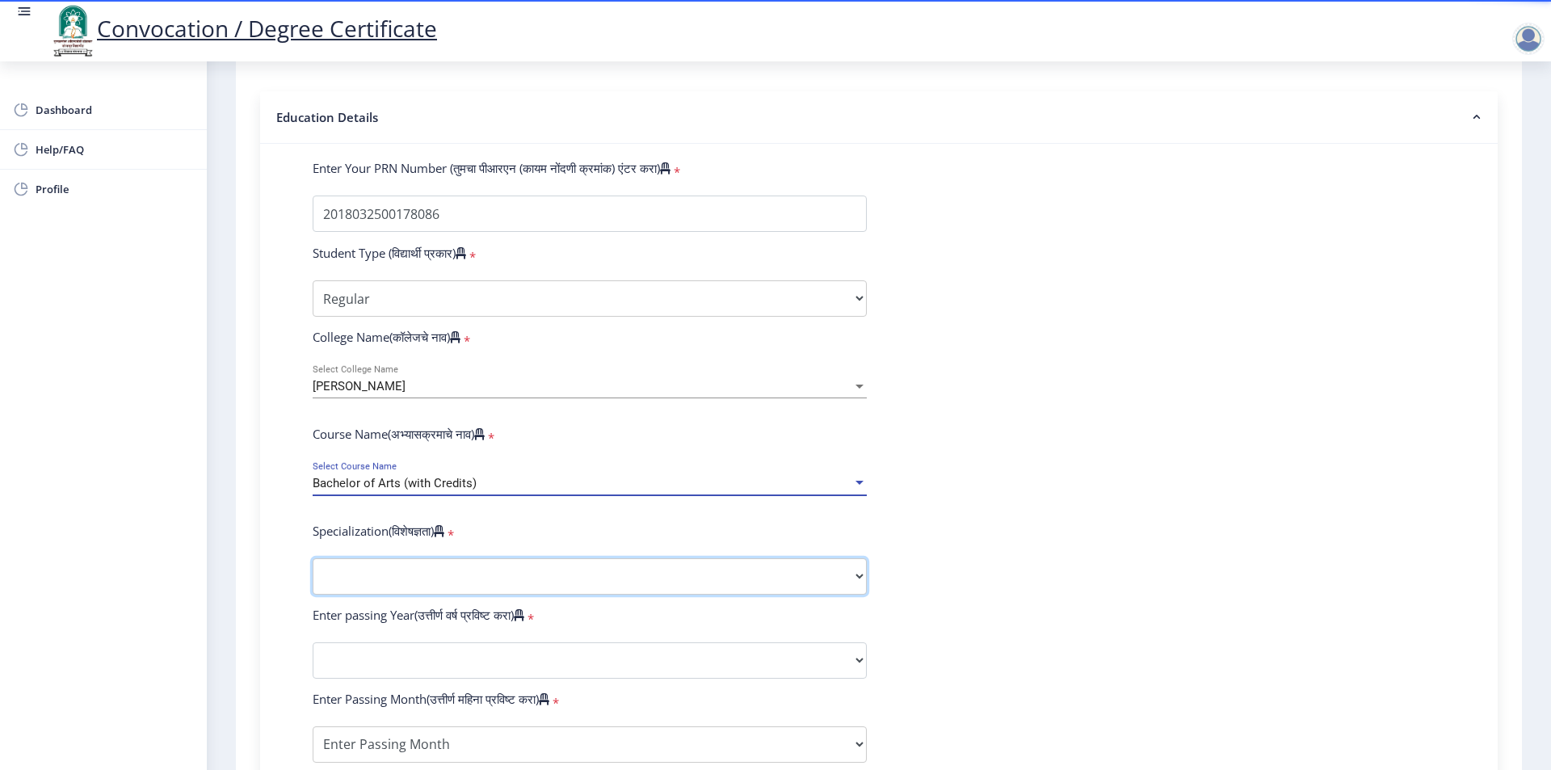
click at [406, 583] on select "Specialization English Geography Hindi Marathi Music Sanskrit Urdu Ancient Indi…" at bounding box center [590, 576] width 554 height 36
select select "History"
click at [313, 574] on select "Specialization English Geography Hindi Marathi Music Sanskrit Urdu Ancient Indi…" at bounding box center [590, 576] width 554 height 36
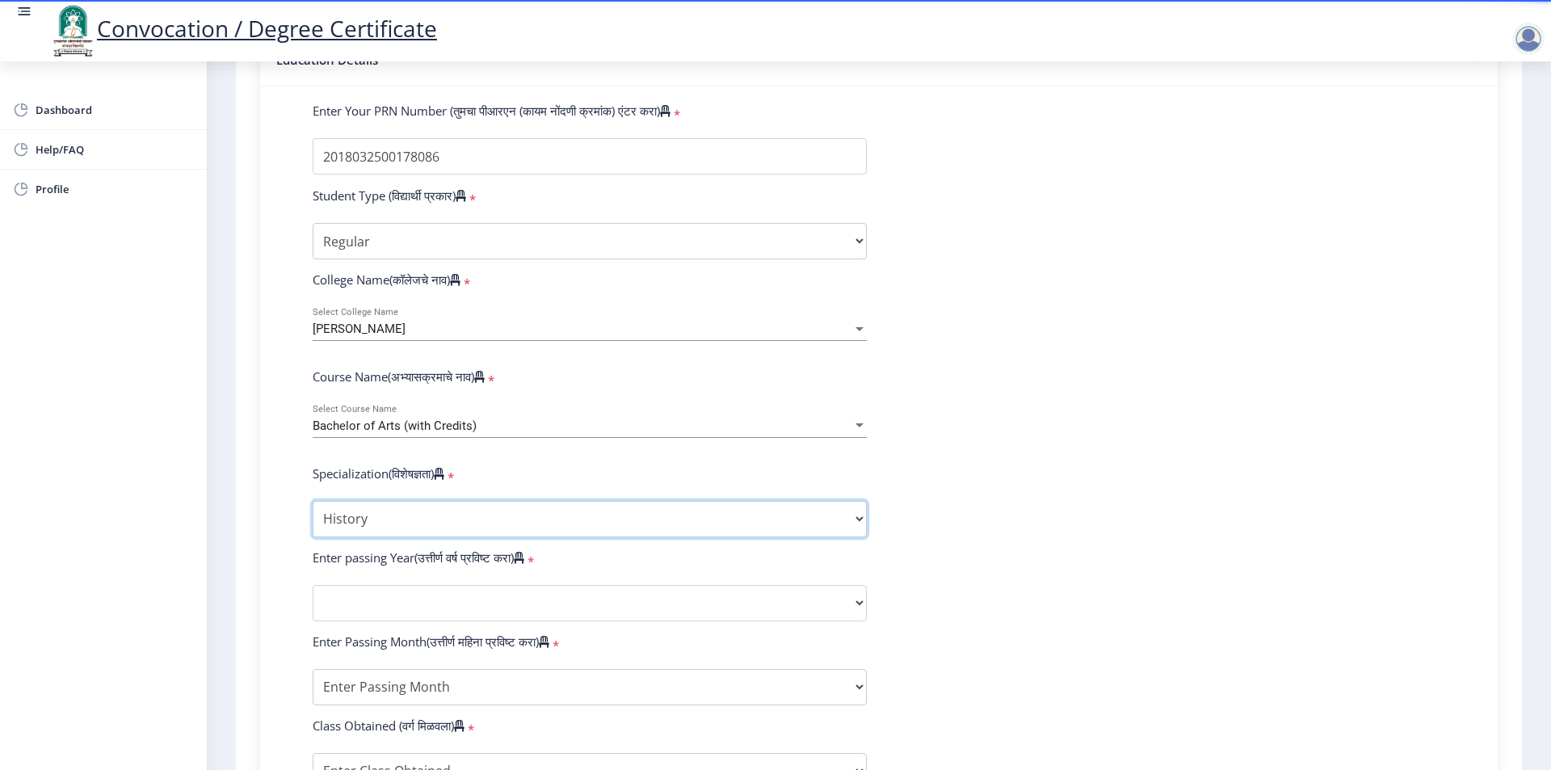
scroll to position [404, 0]
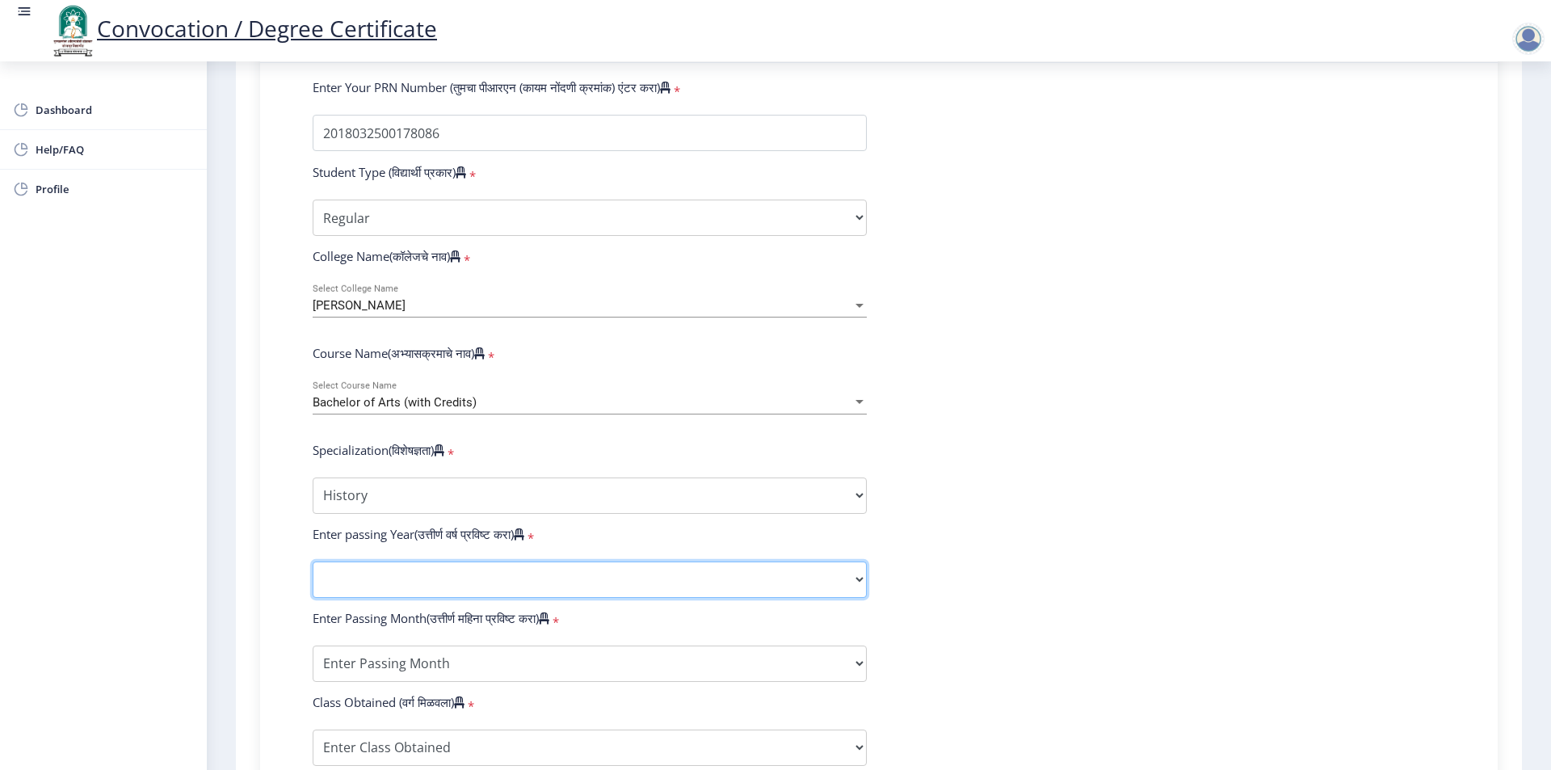
click at [409, 582] on select "2025 2024 2023 2022 2021 2020 2019 2018 2017 2016 2015 2014 2013 2012 2011 2010…" at bounding box center [590, 580] width 554 height 36
select select "2021"
click at [313, 577] on select "2025 2024 2023 2022 2021 2020 2019 2018 2017 2016 2015 2014 2013 2012 2011 2010…" at bounding box center [590, 580] width 554 height 36
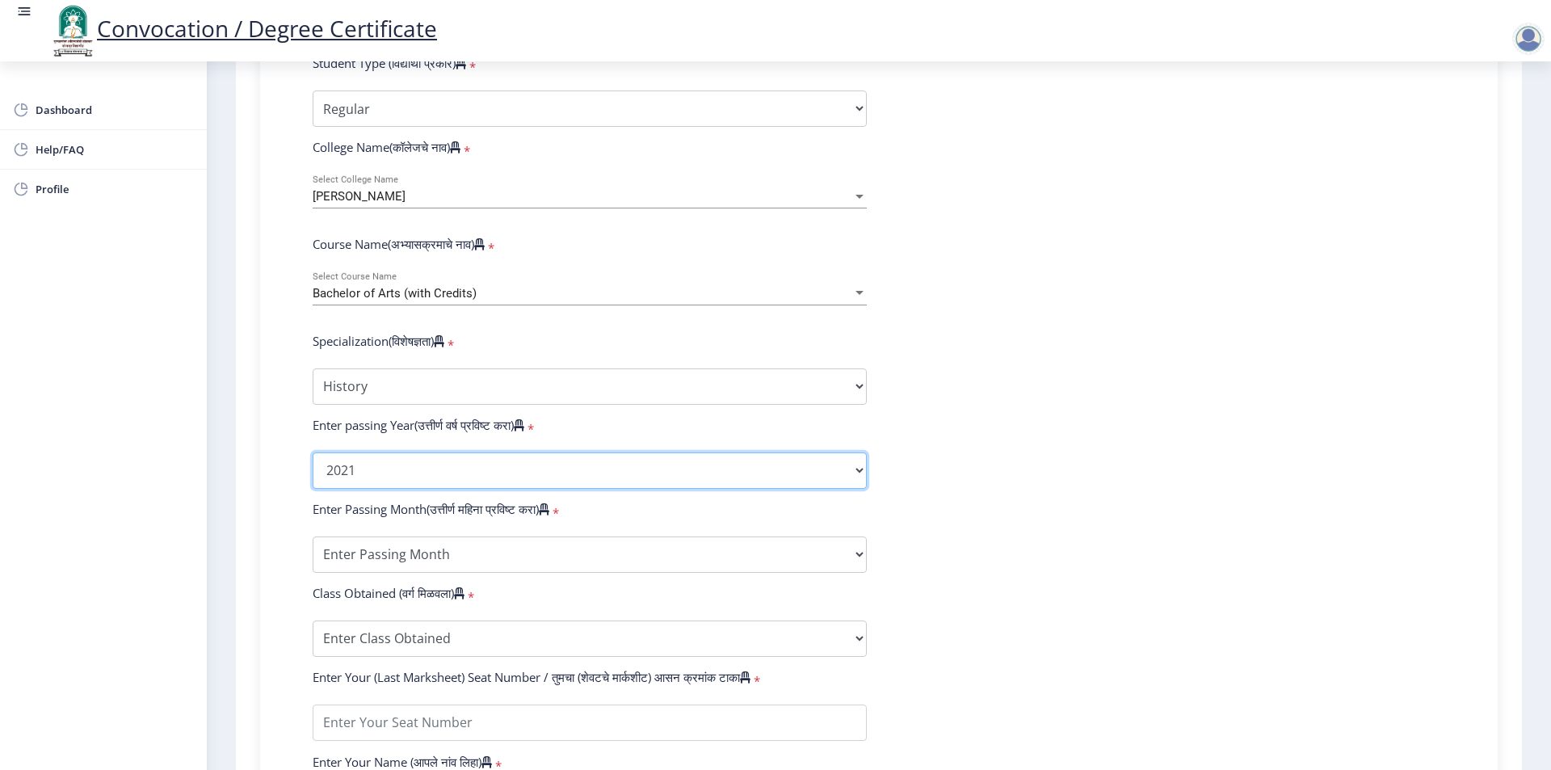
scroll to position [566, 0]
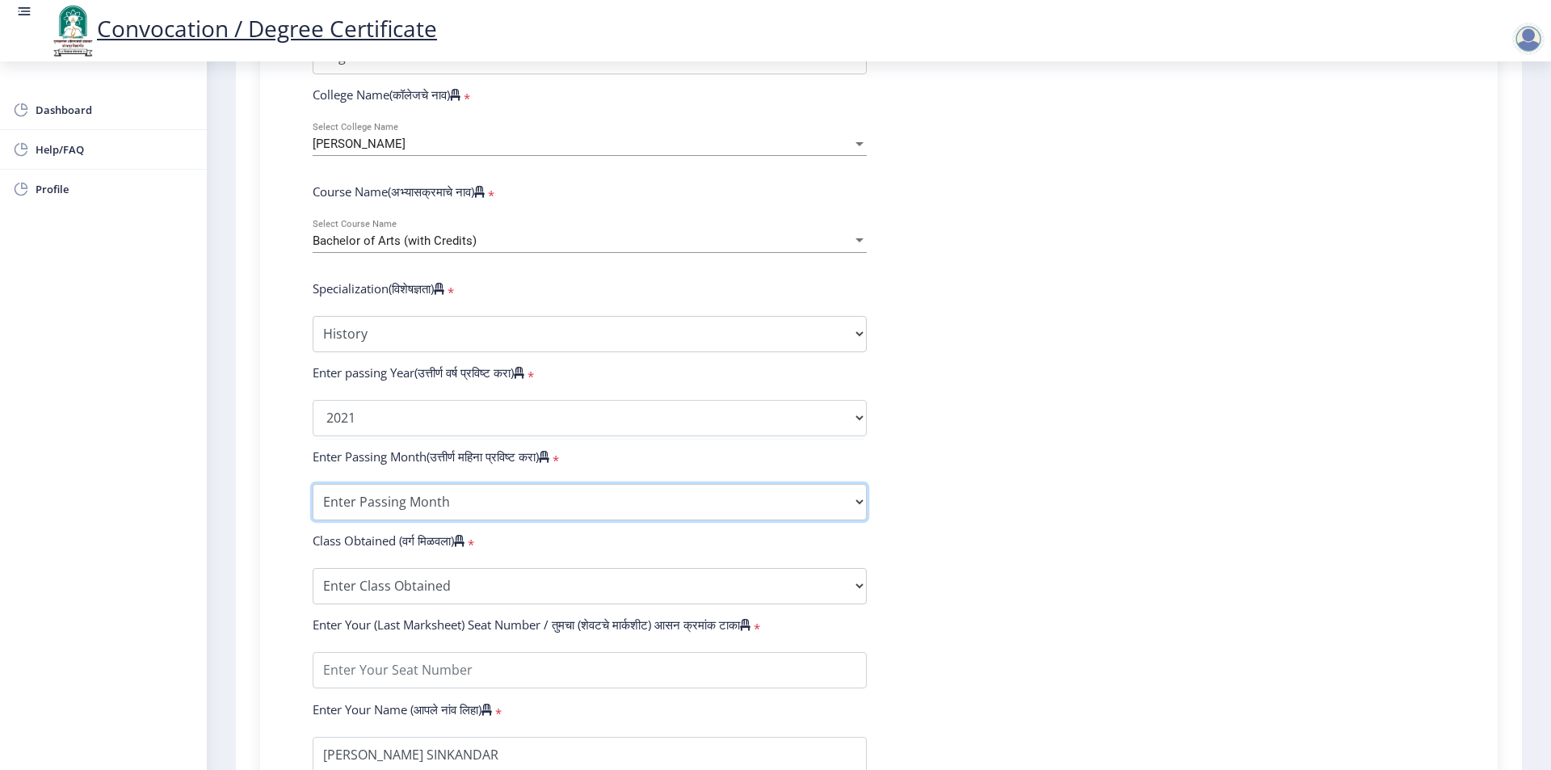
click at [341, 510] on select "Enter Passing Month March April May October November December" at bounding box center [590, 502] width 554 height 36
select select "March"
click at [313, 499] on select "Enter Passing Month March April May October November December" at bounding box center [590, 502] width 554 height 36
click at [388, 593] on select "Enter Class Obtained FIRST CLASS WITH DISTINCTION FIRST CLASS HIGHER SECOND CLA…" at bounding box center [590, 586] width 554 height 36
select select "Grade B+"
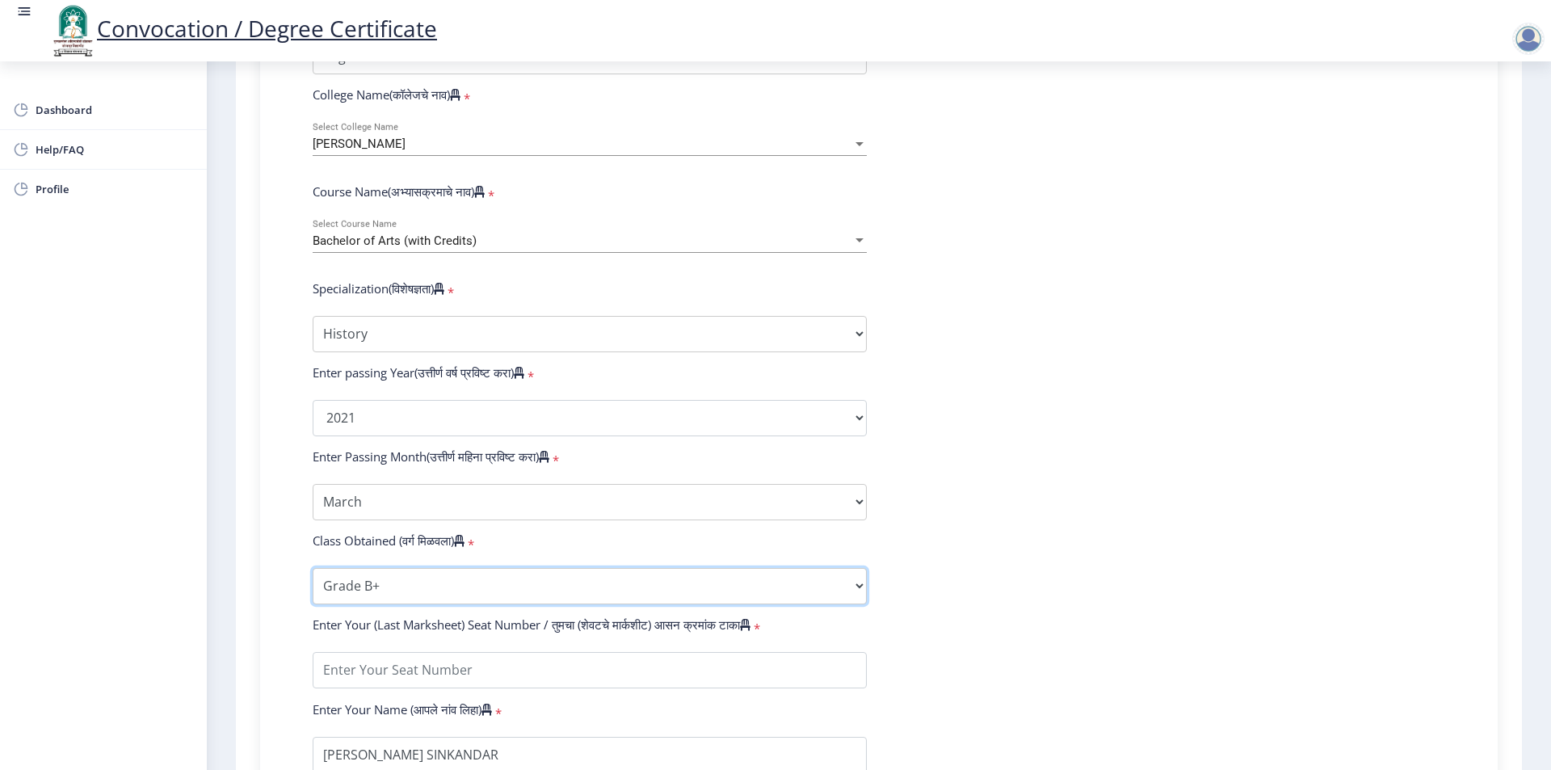
click at [313, 583] on select "Enter Class Obtained FIRST CLASS WITH DISTINCTION FIRST CLASS HIGHER SECOND CLA…" at bounding box center [590, 586] width 554 height 36
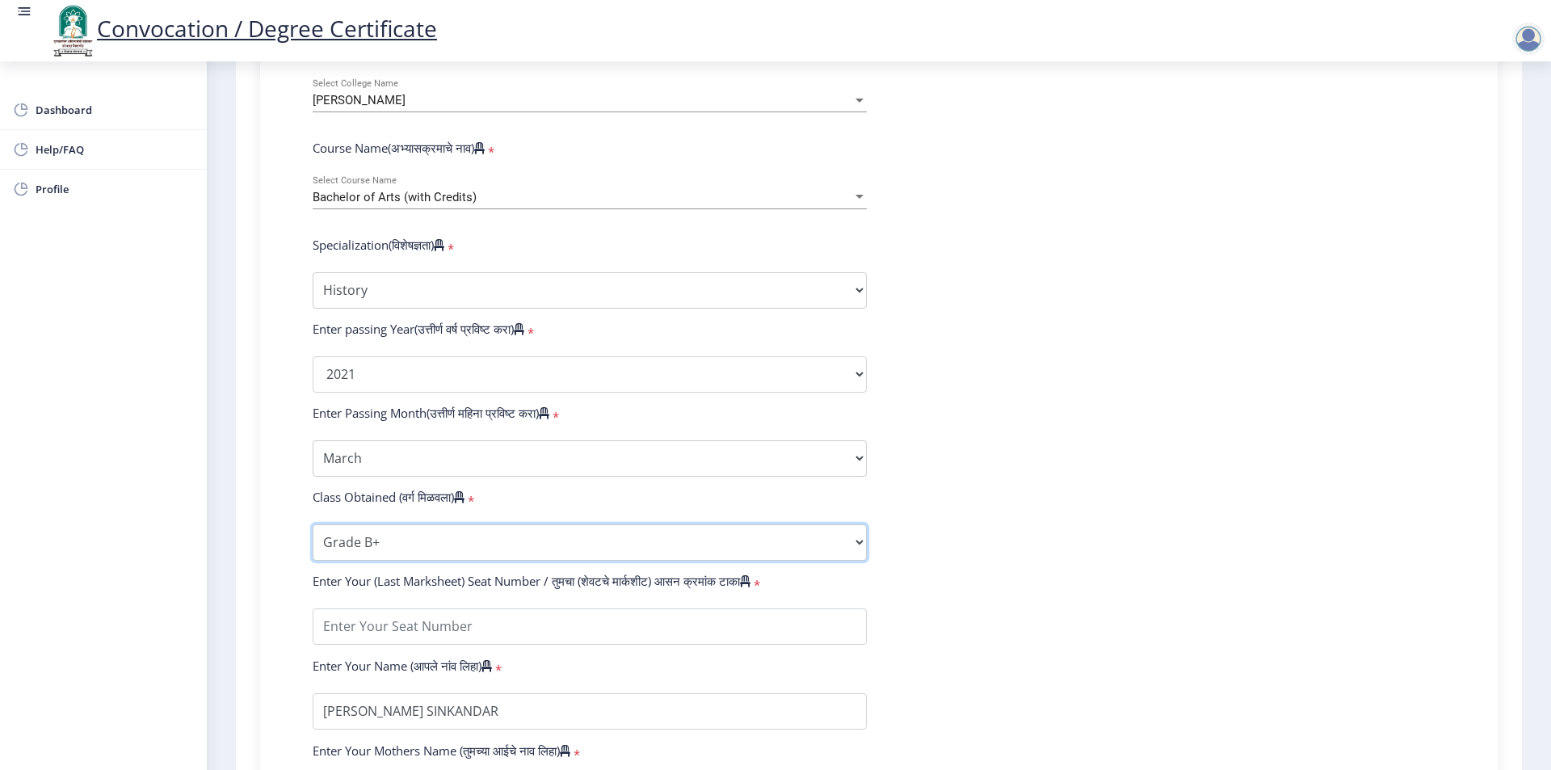
scroll to position [646, 0]
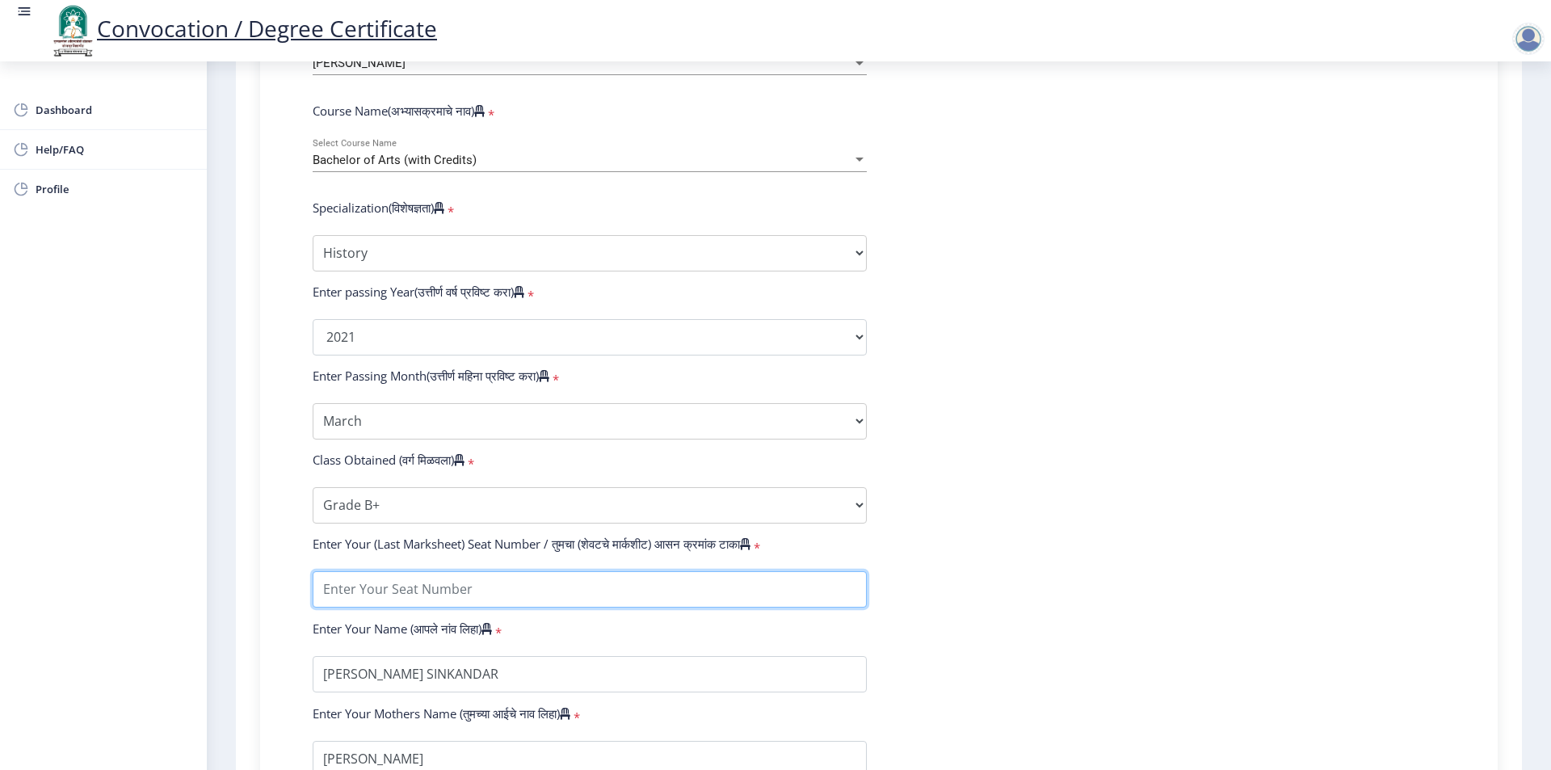
click at [406, 605] on input "textarea" at bounding box center [590, 589] width 554 height 36
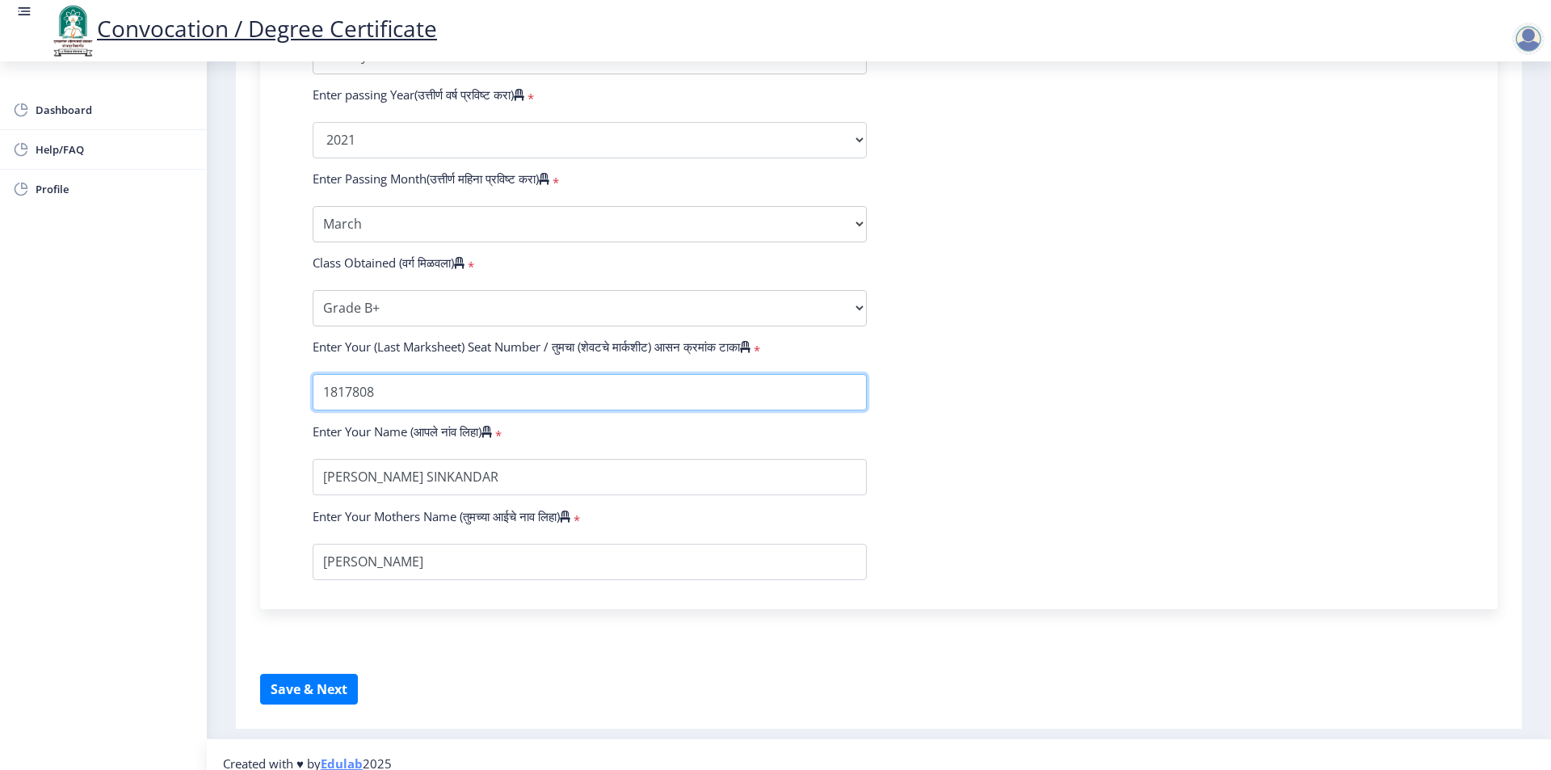
scroll to position [877, 0]
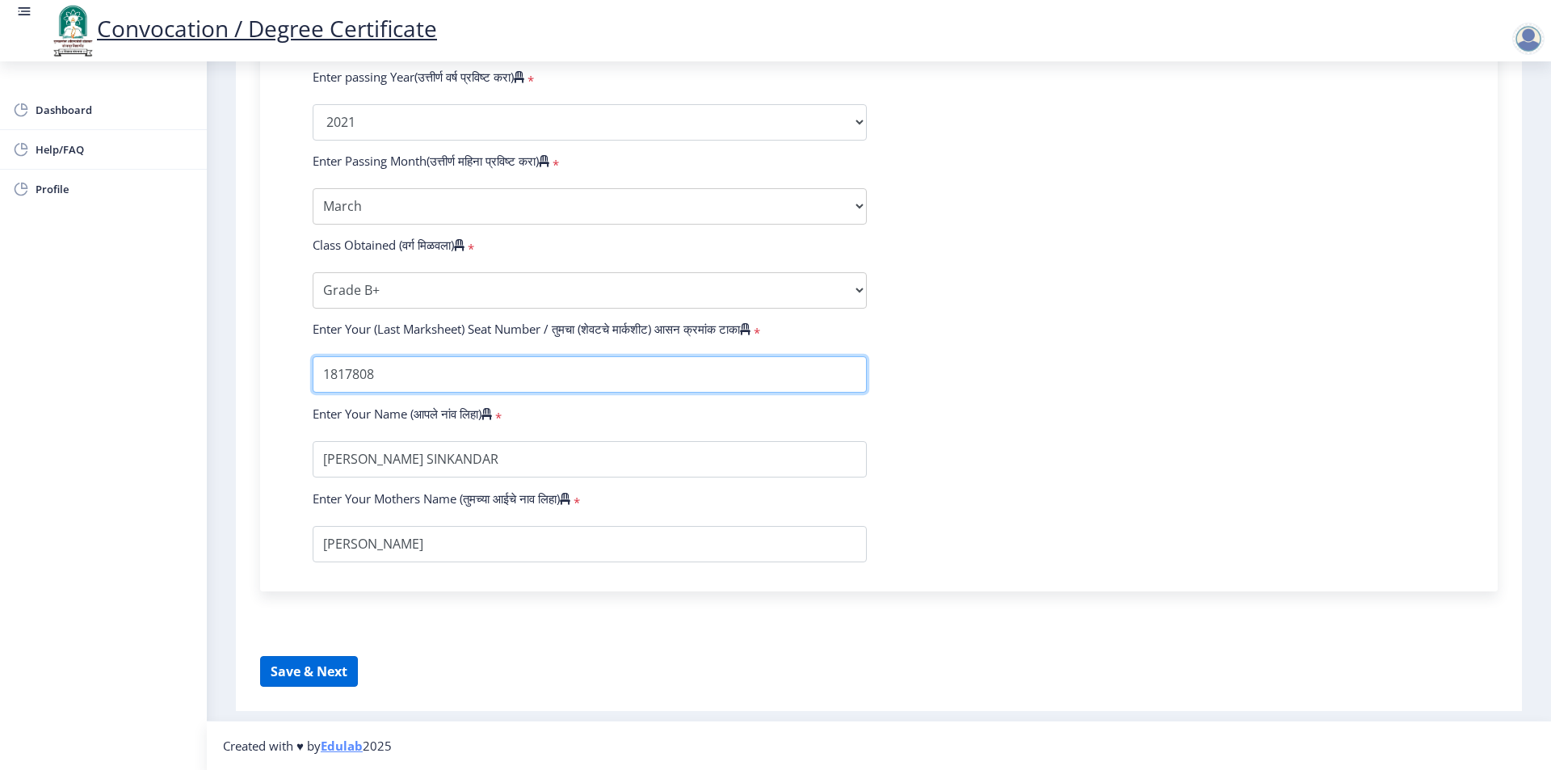
type input "1817808"
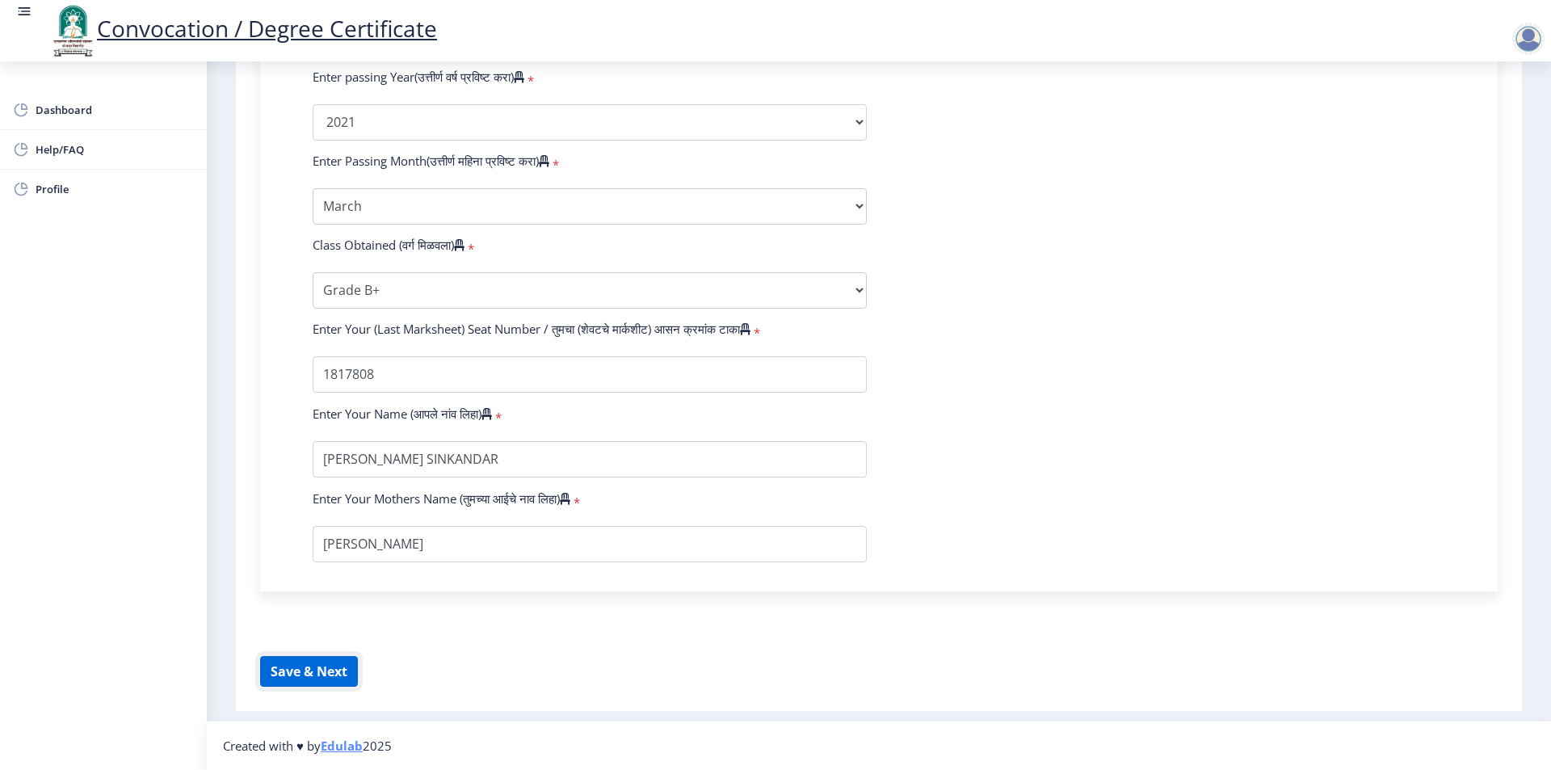
click at [317, 671] on button "Save & Next" at bounding box center [309, 671] width 98 height 31
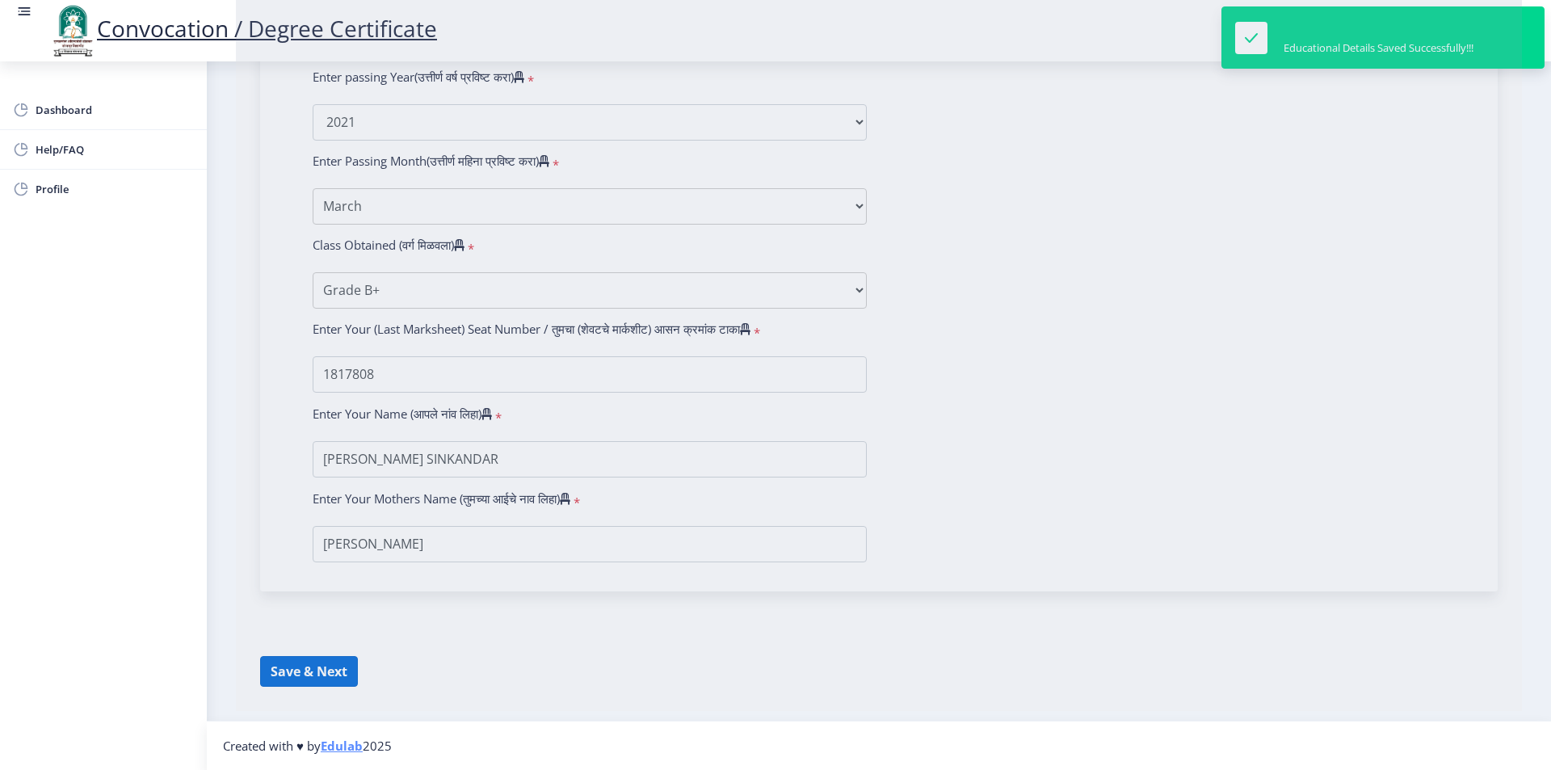
select select
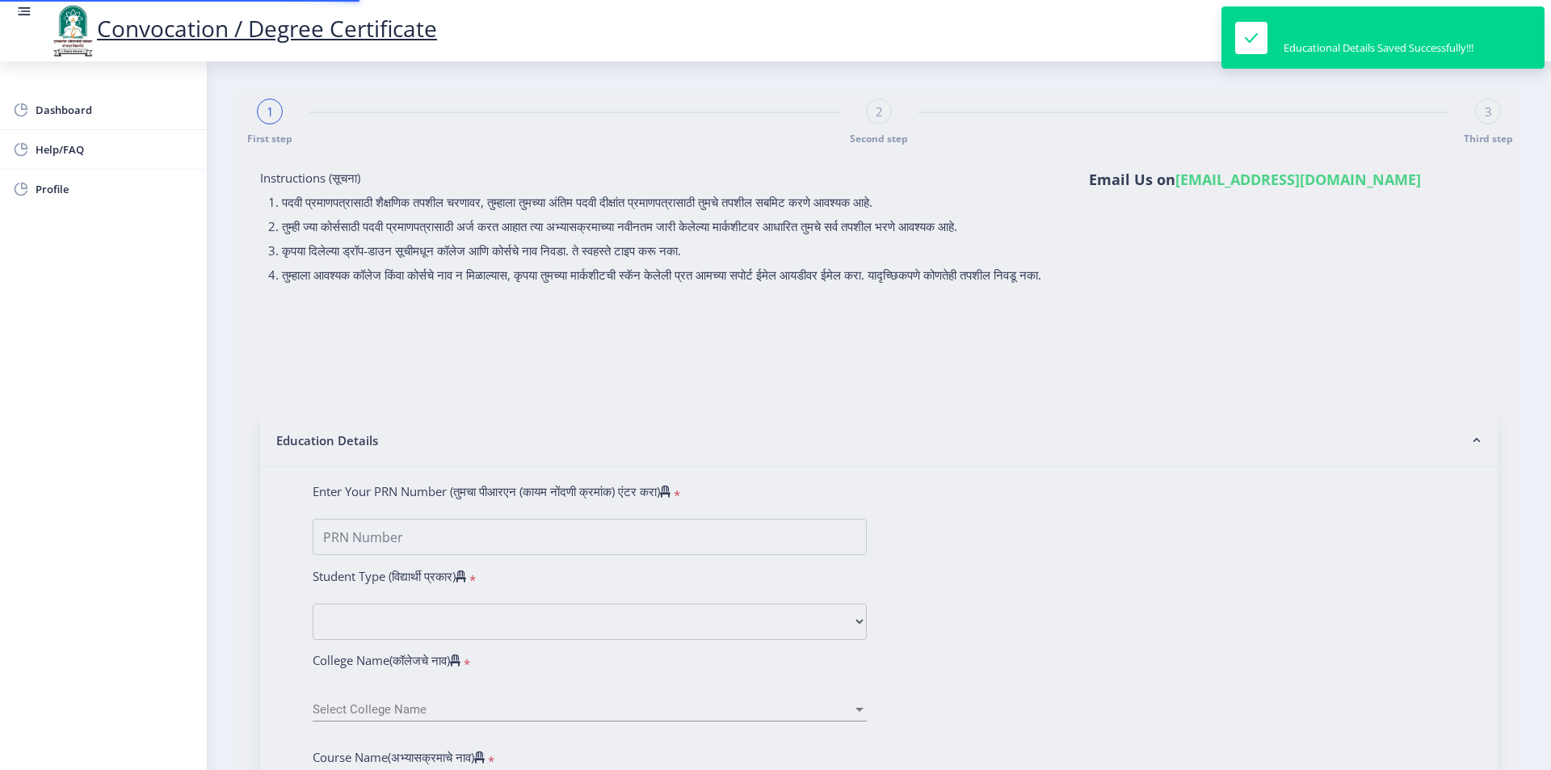
type input "2018032500178086"
select select "Regular"
select select "2021"
select select "March"
select select "Grade B+"
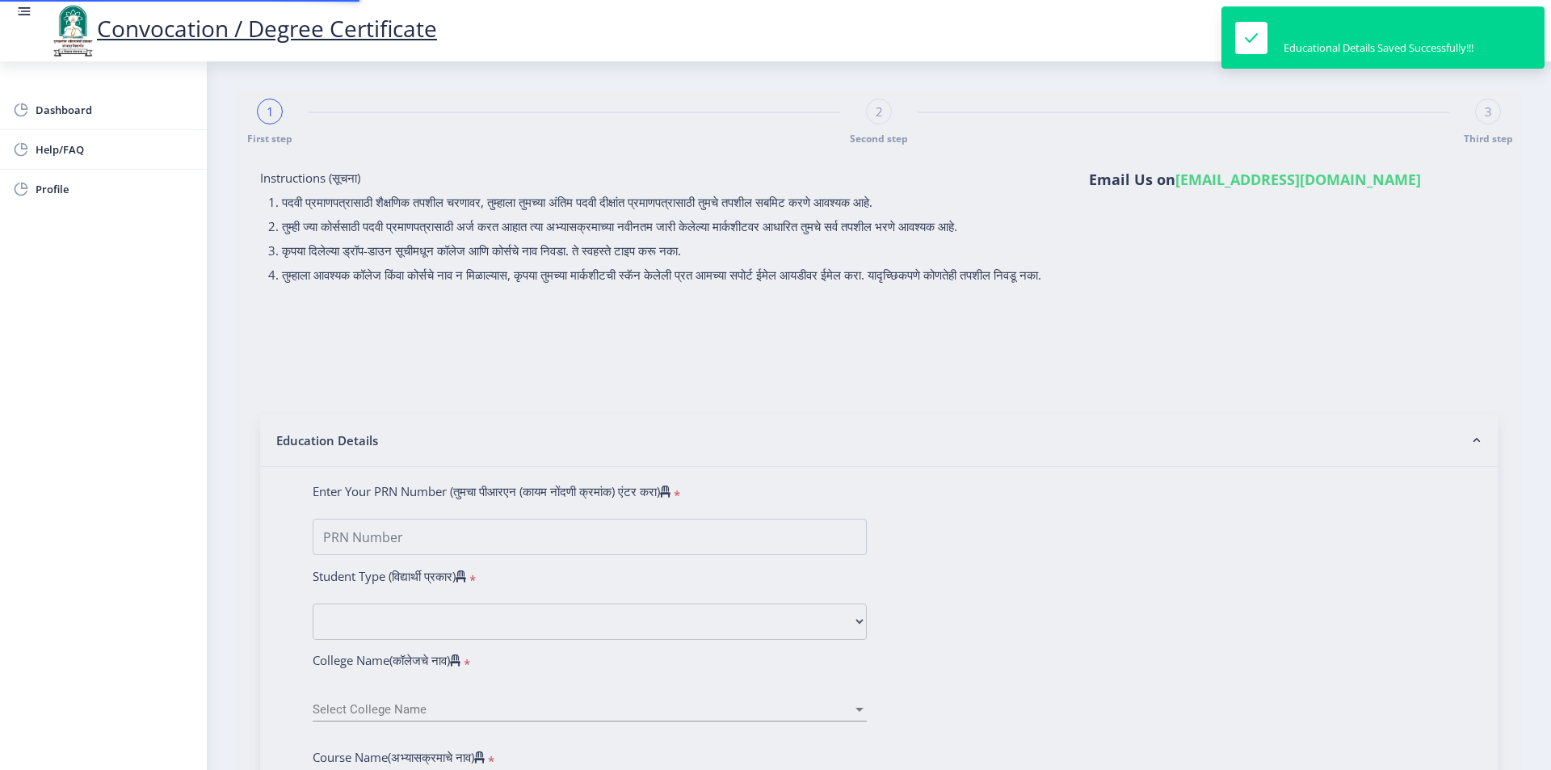
type input "1817808"
select select "History"
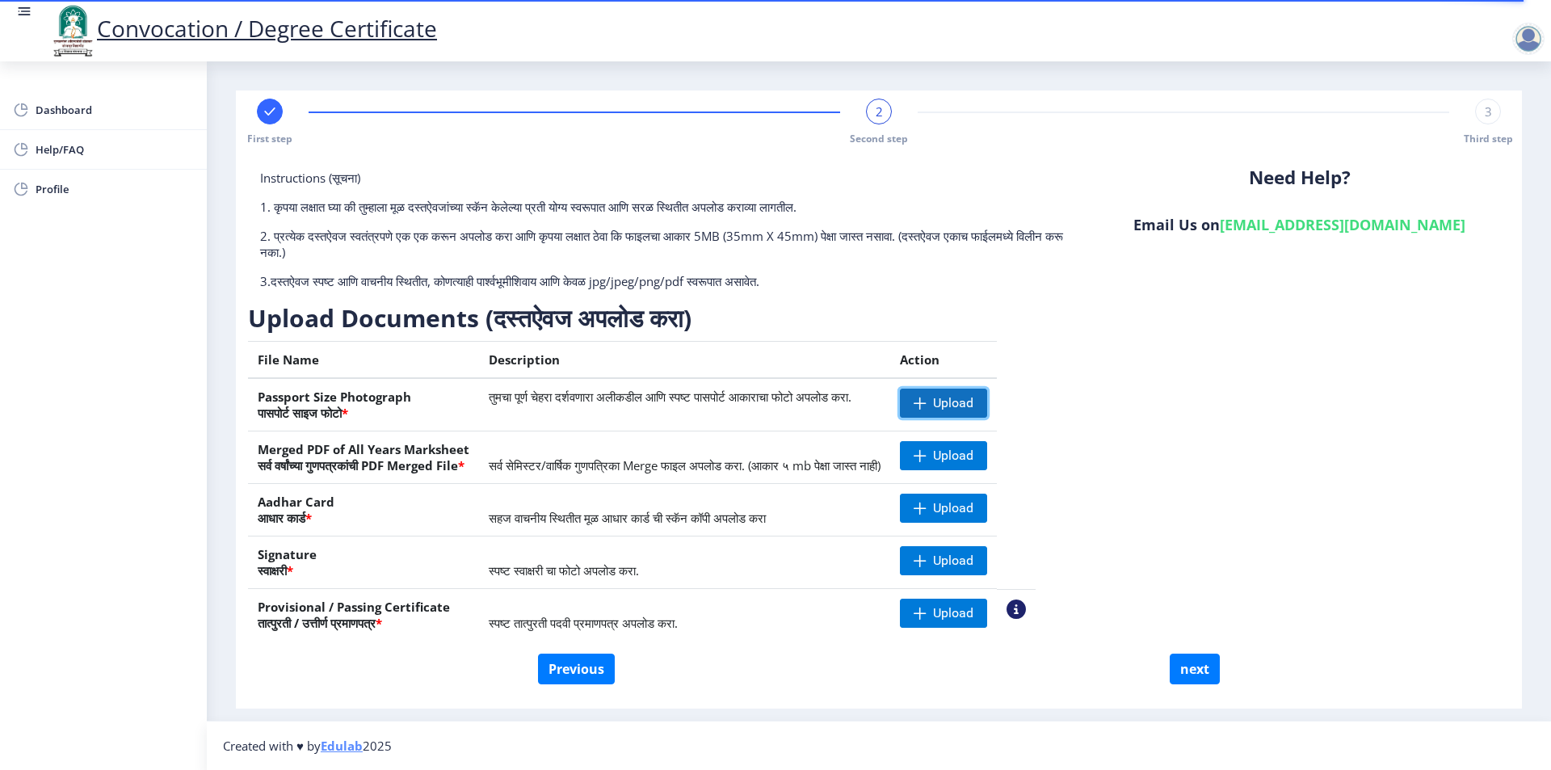
click at [974, 402] on span "Upload" at bounding box center [953, 403] width 40 height 16
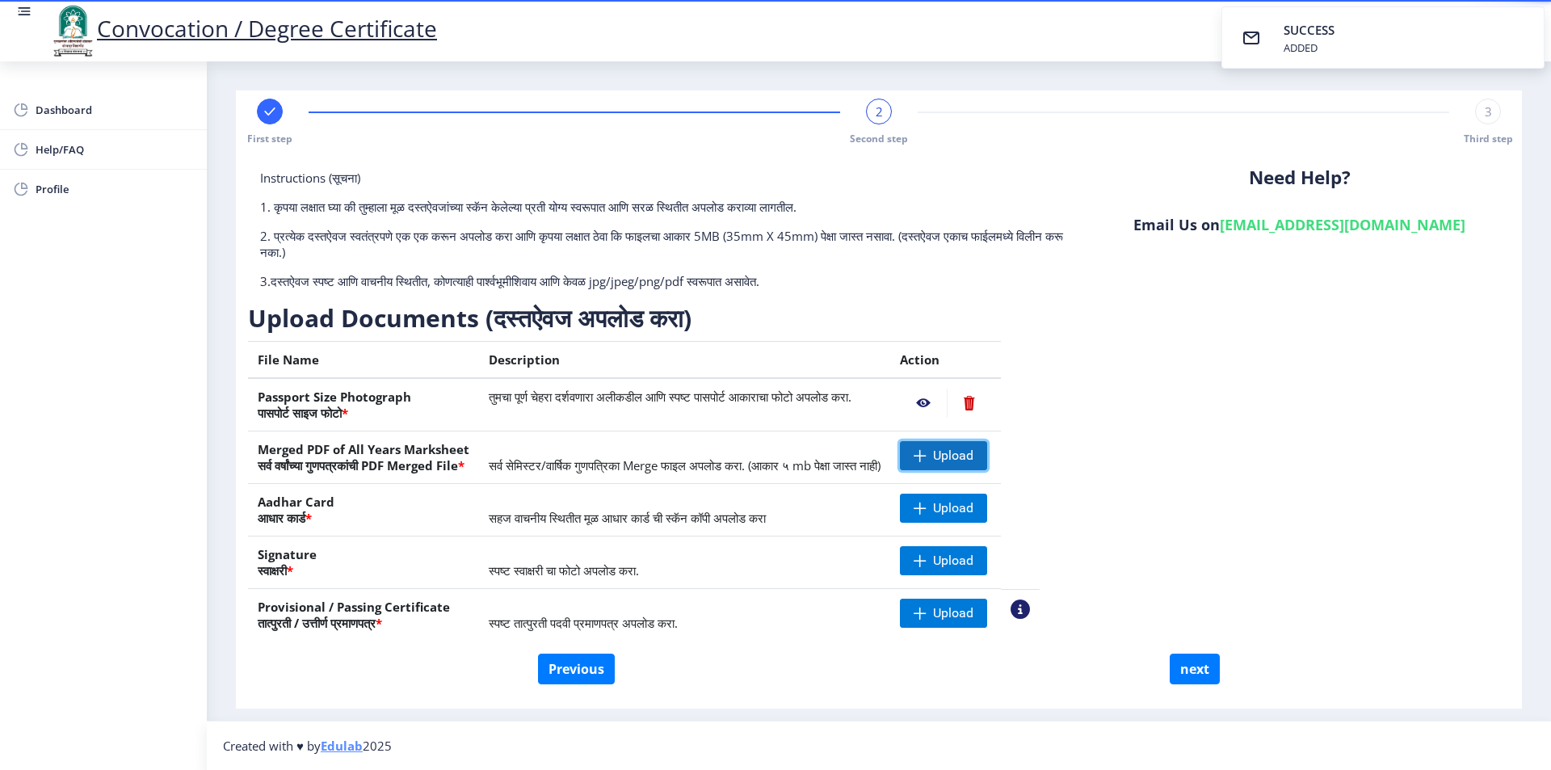
click at [986, 464] on span "Upload" at bounding box center [943, 455] width 87 height 29
click at [927, 512] on span at bounding box center [920, 508] width 13 height 13
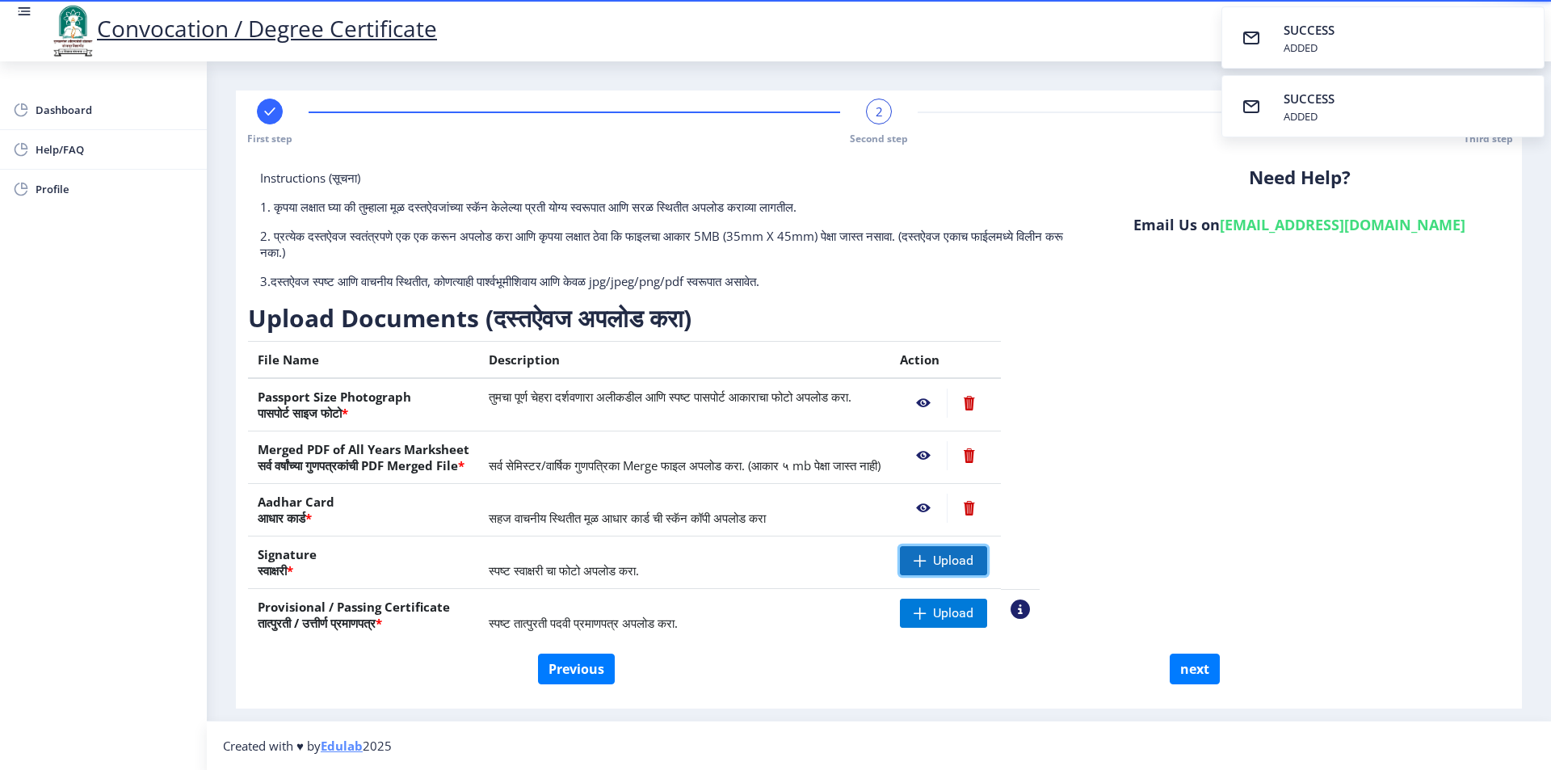
click at [974, 561] on span "Upload" at bounding box center [953, 561] width 40 height 16
click at [974, 620] on span "Upload" at bounding box center [953, 613] width 40 height 16
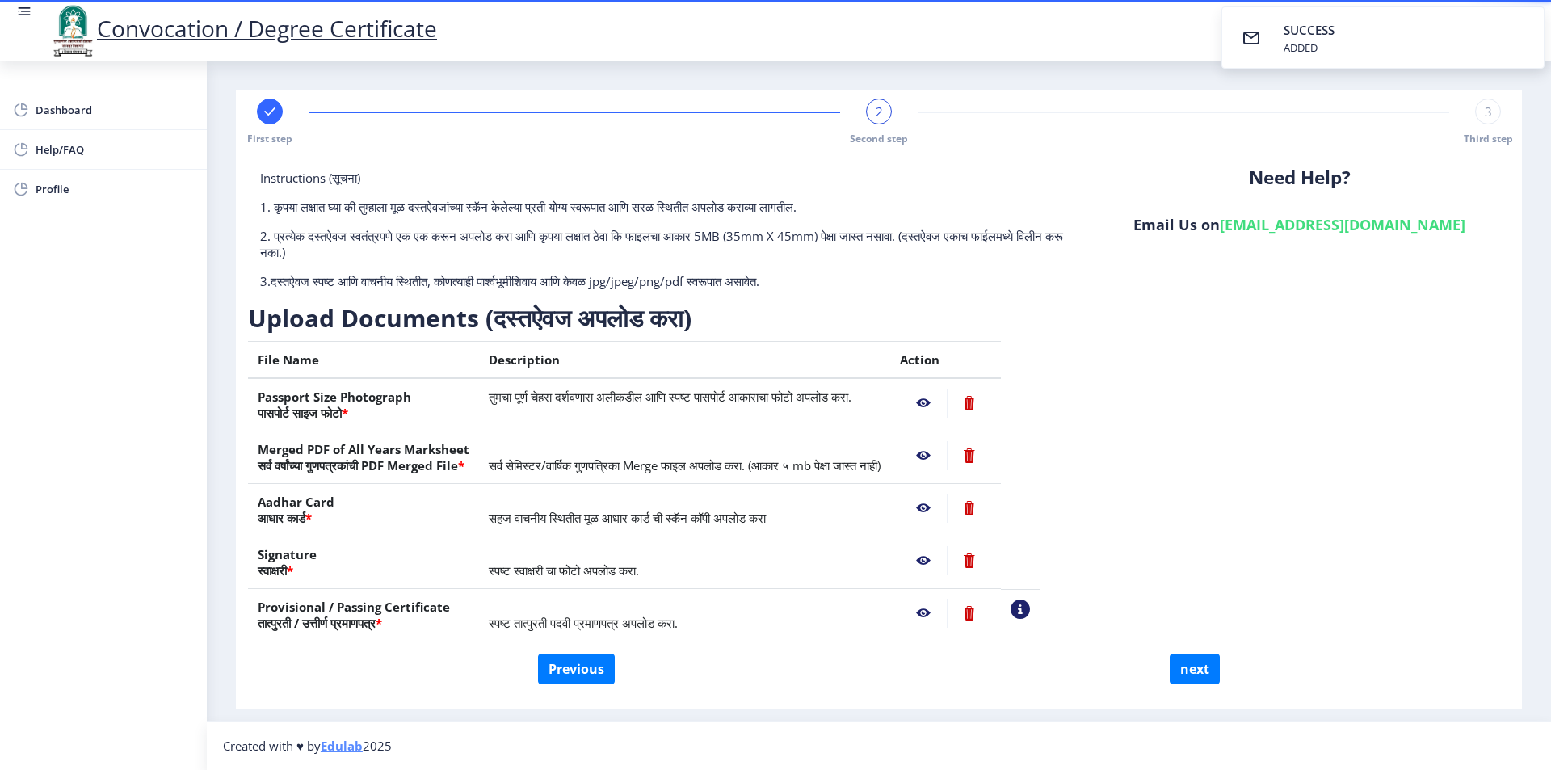
click at [947, 406] on nb-action at bounding box center [923, 403] width 47 height 29
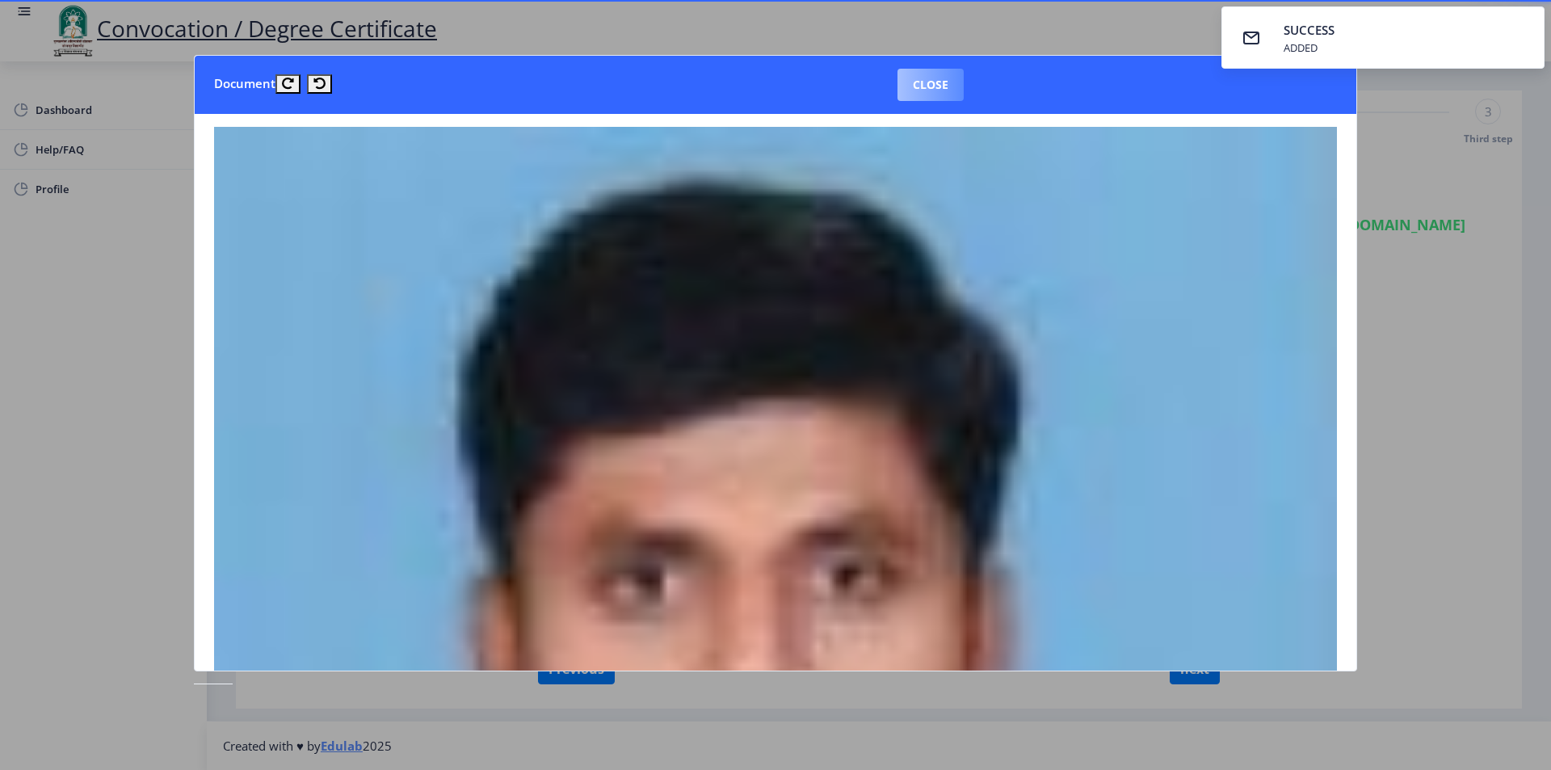
click at [950, 92] on button "Close" at bounding box center [931, 85] width 66 height 32
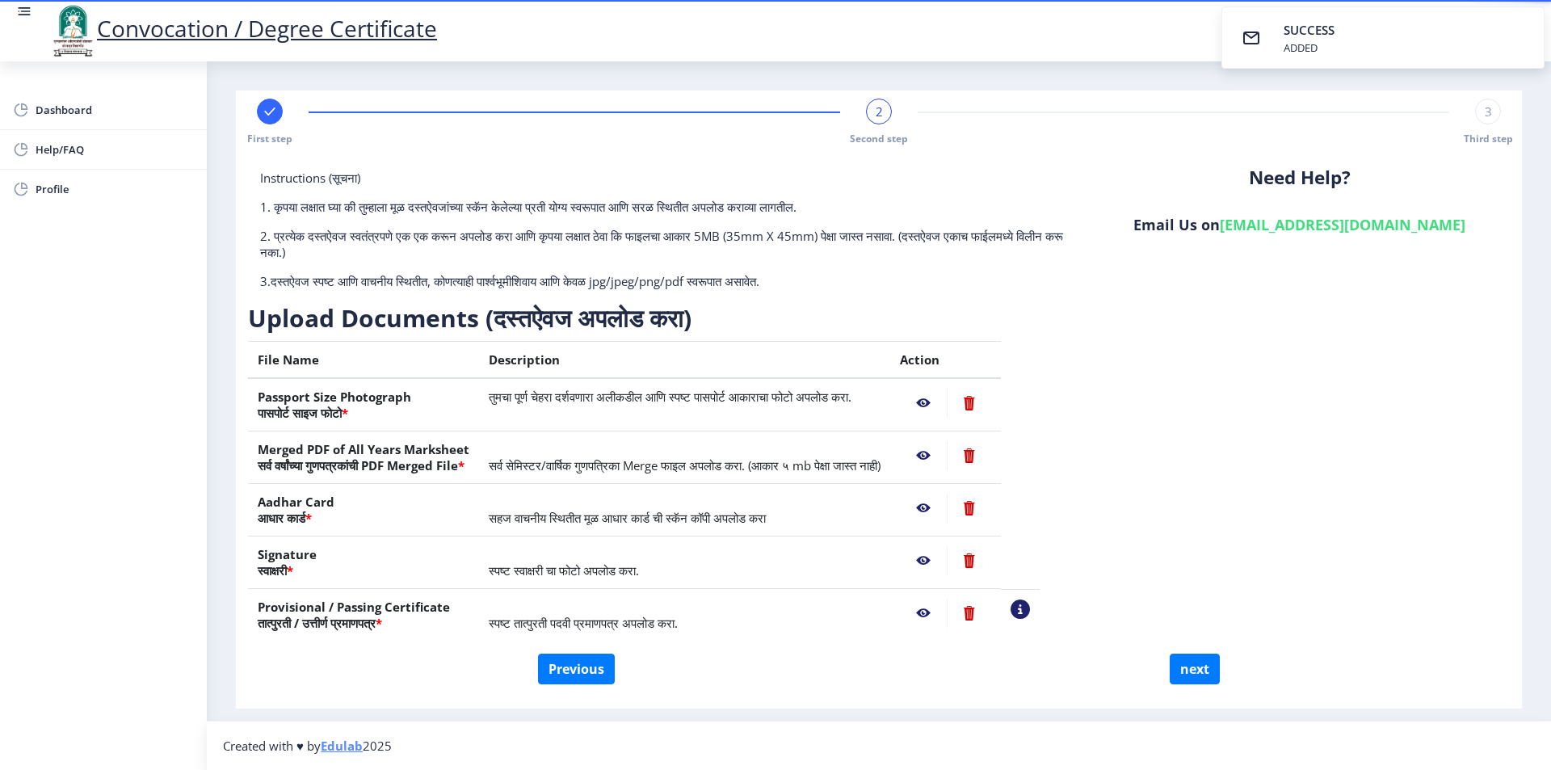
click at [947, 456] on nb-action at bounding box center [923, 455] width 47 height 29
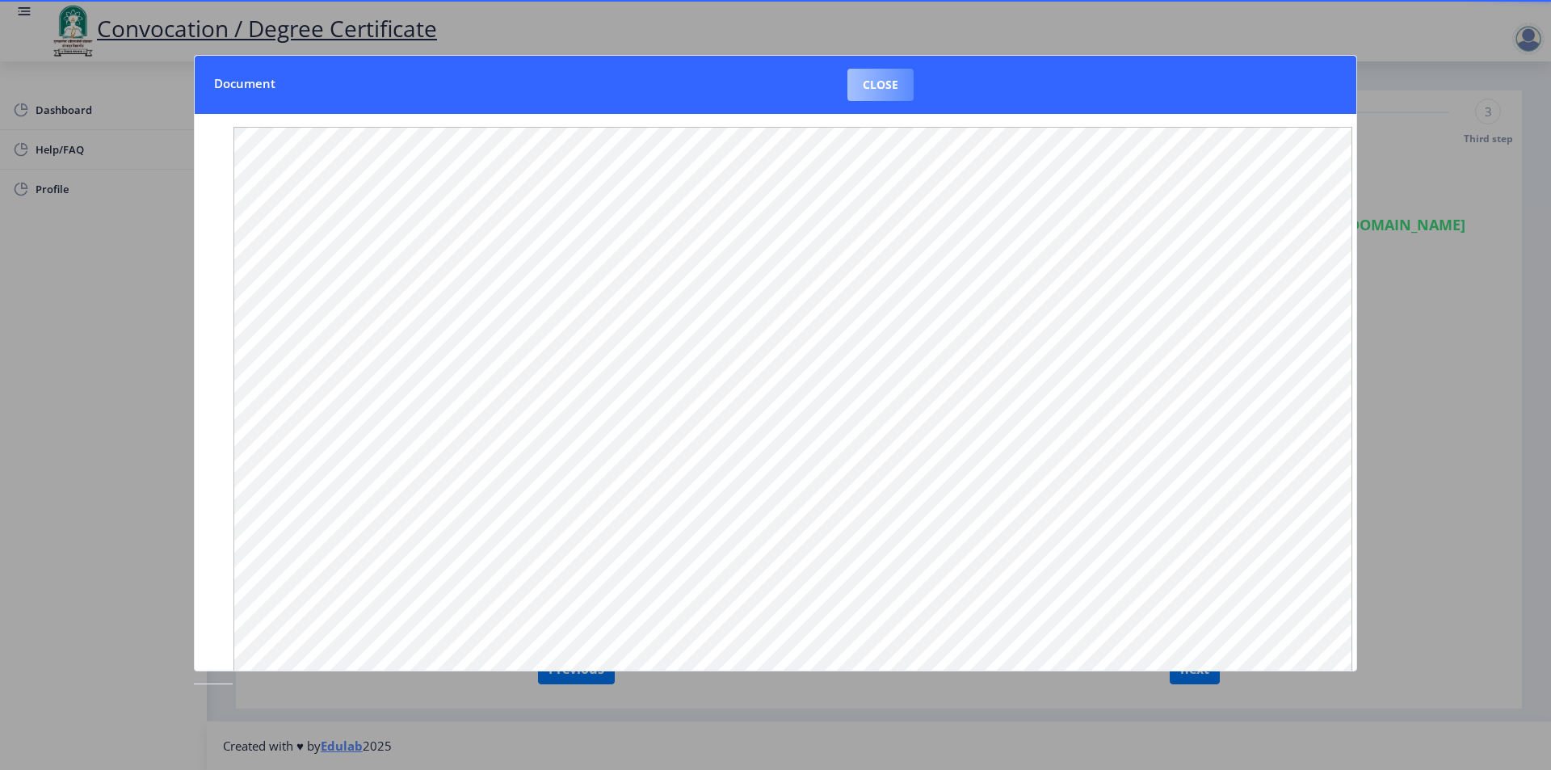
click at [885, 87] on button "Close" at bounding box center [881, 85] width 66 height 32
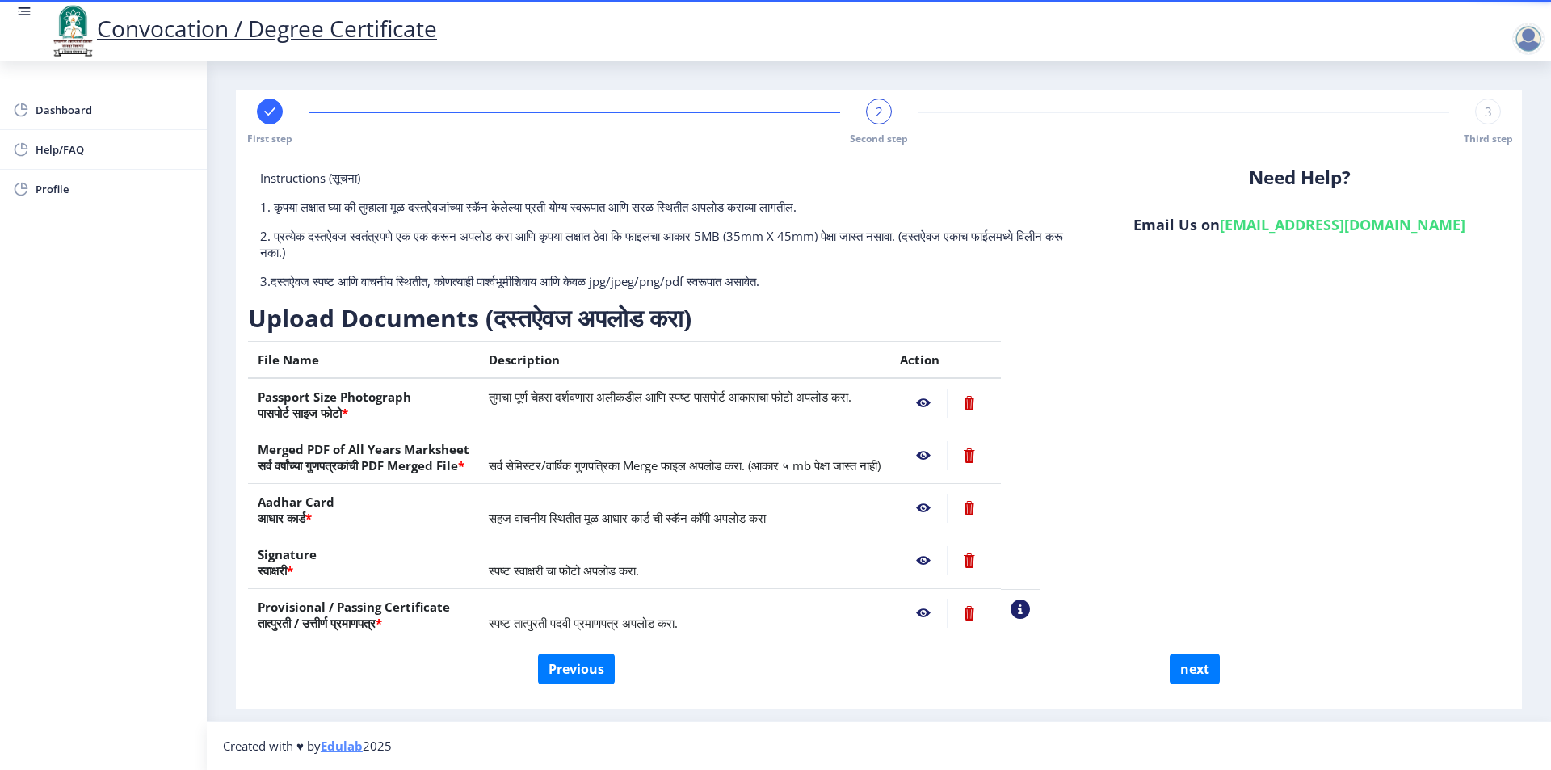
click at [947, 507] on nb-action at bounding box center [923, 508] width 47 height 29
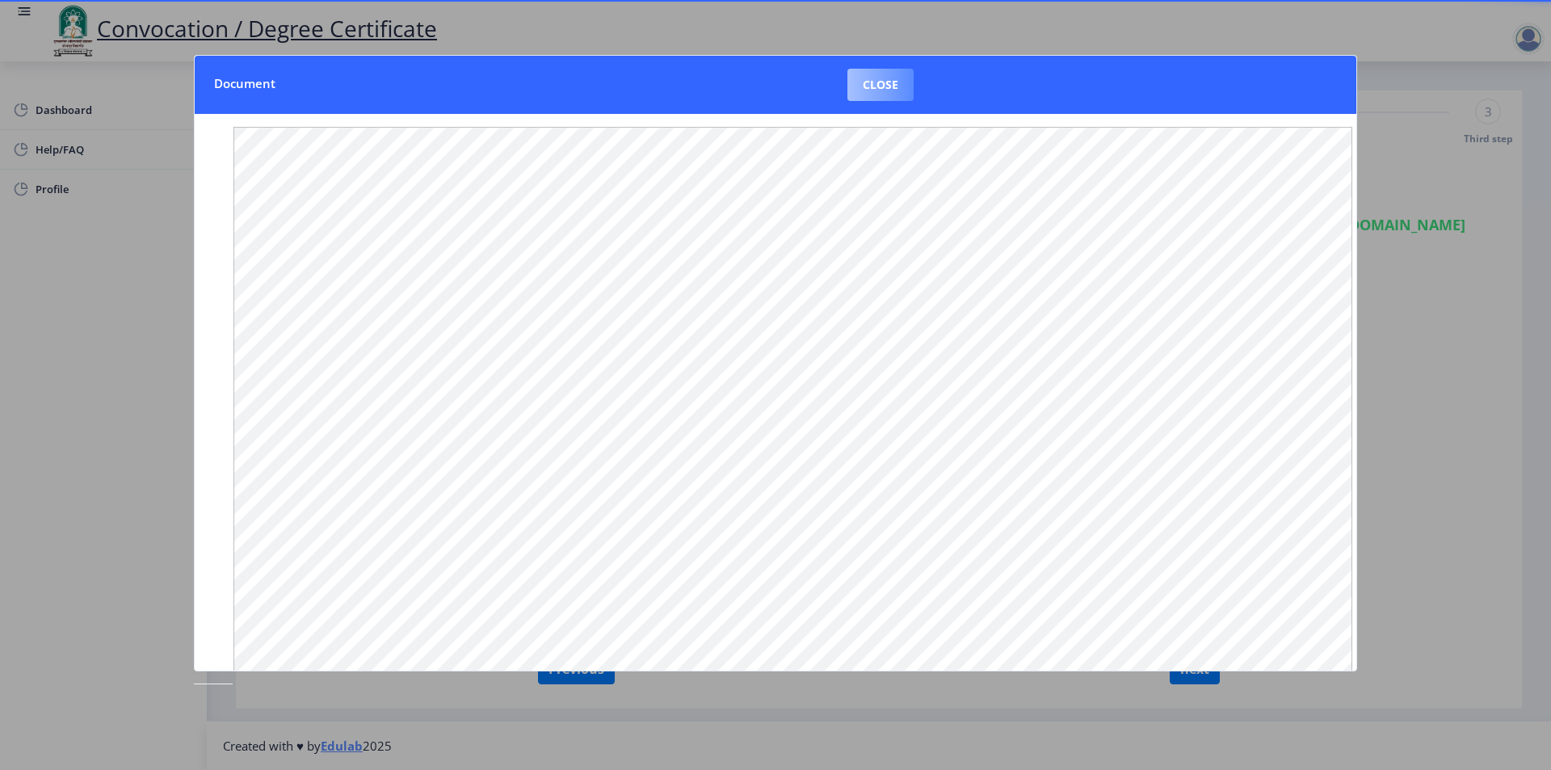
click at [883, 80] on button "Close" at bounding box center [881, 85] width 66 height 32
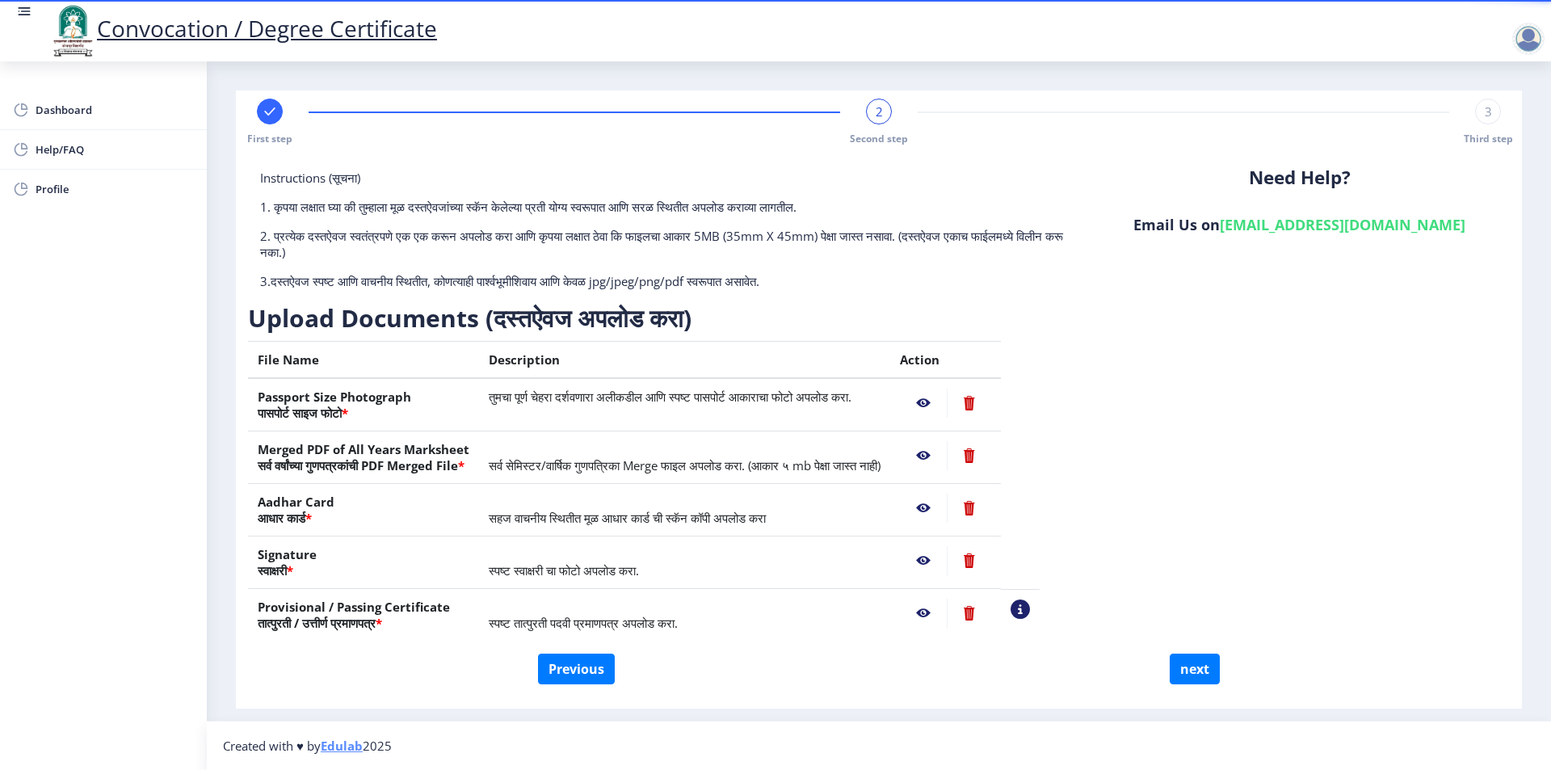
click at [947, 565] on nb-action at bounding box center [923, 560] width 47 height 29
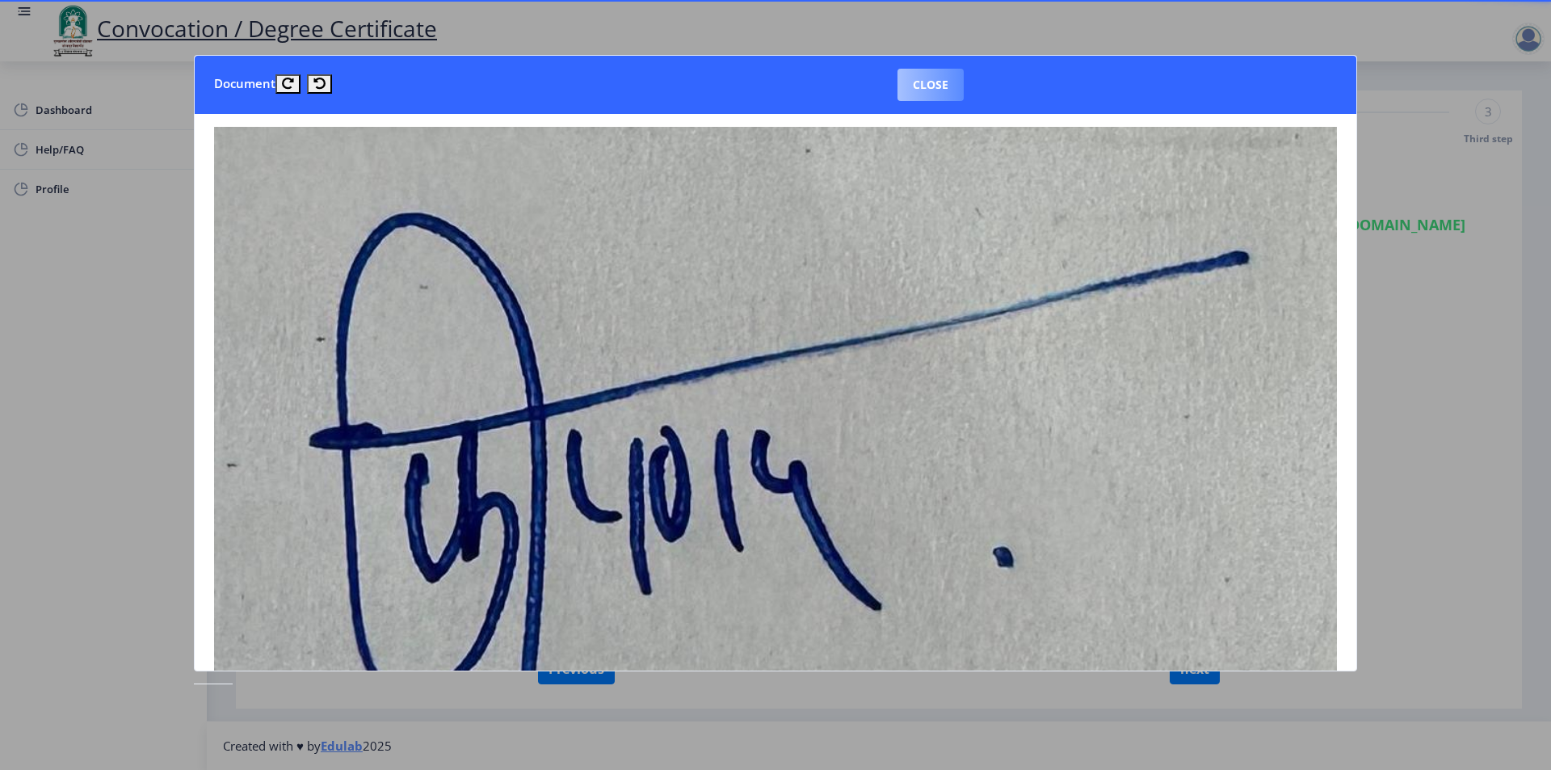
click at [944, 79] on button "Close" at bounding box center [931, 85] width 66 height 32
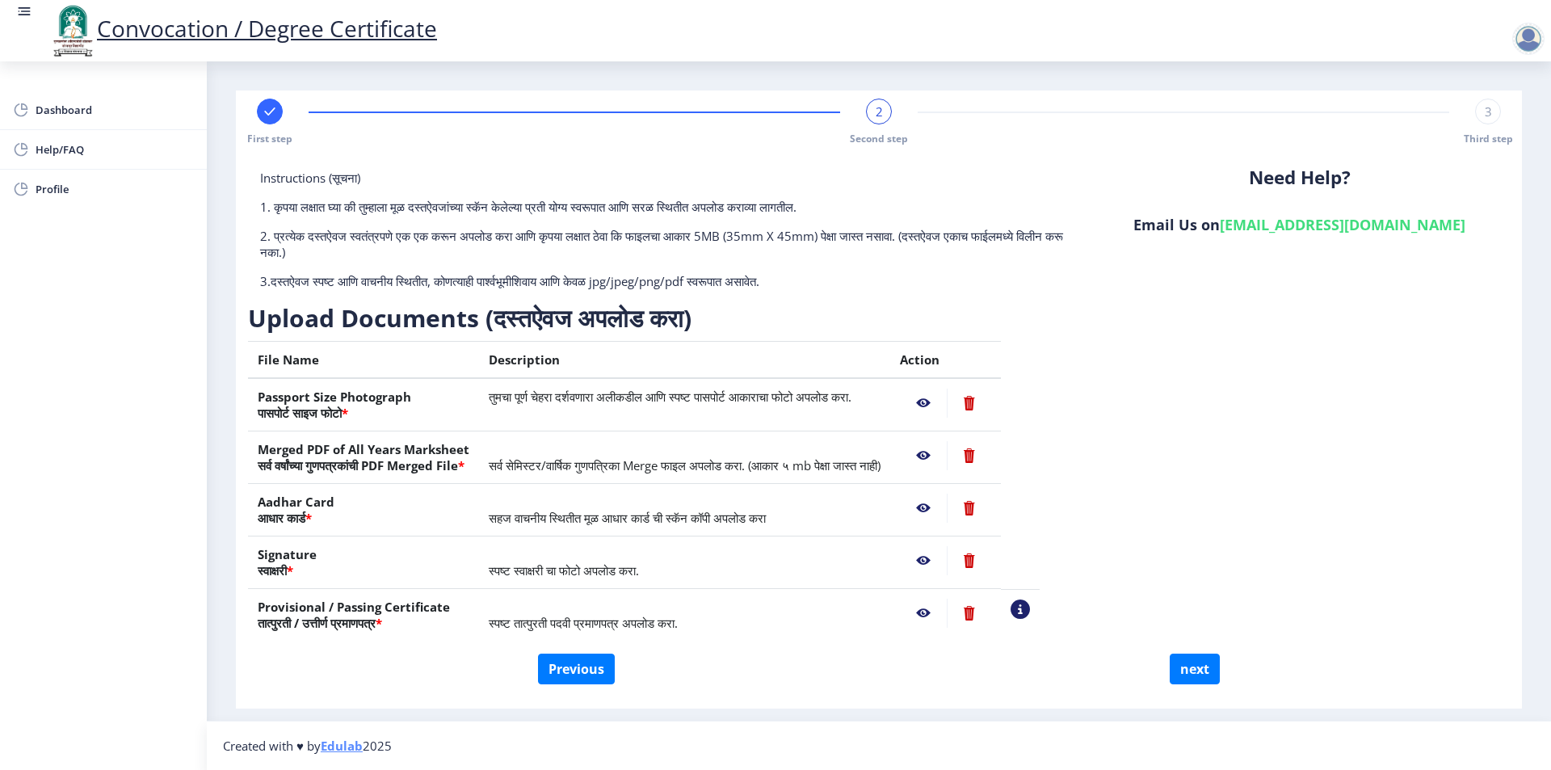
click at [947, 612] on nb-action at bounding box center [923, 613] width 47 height 29
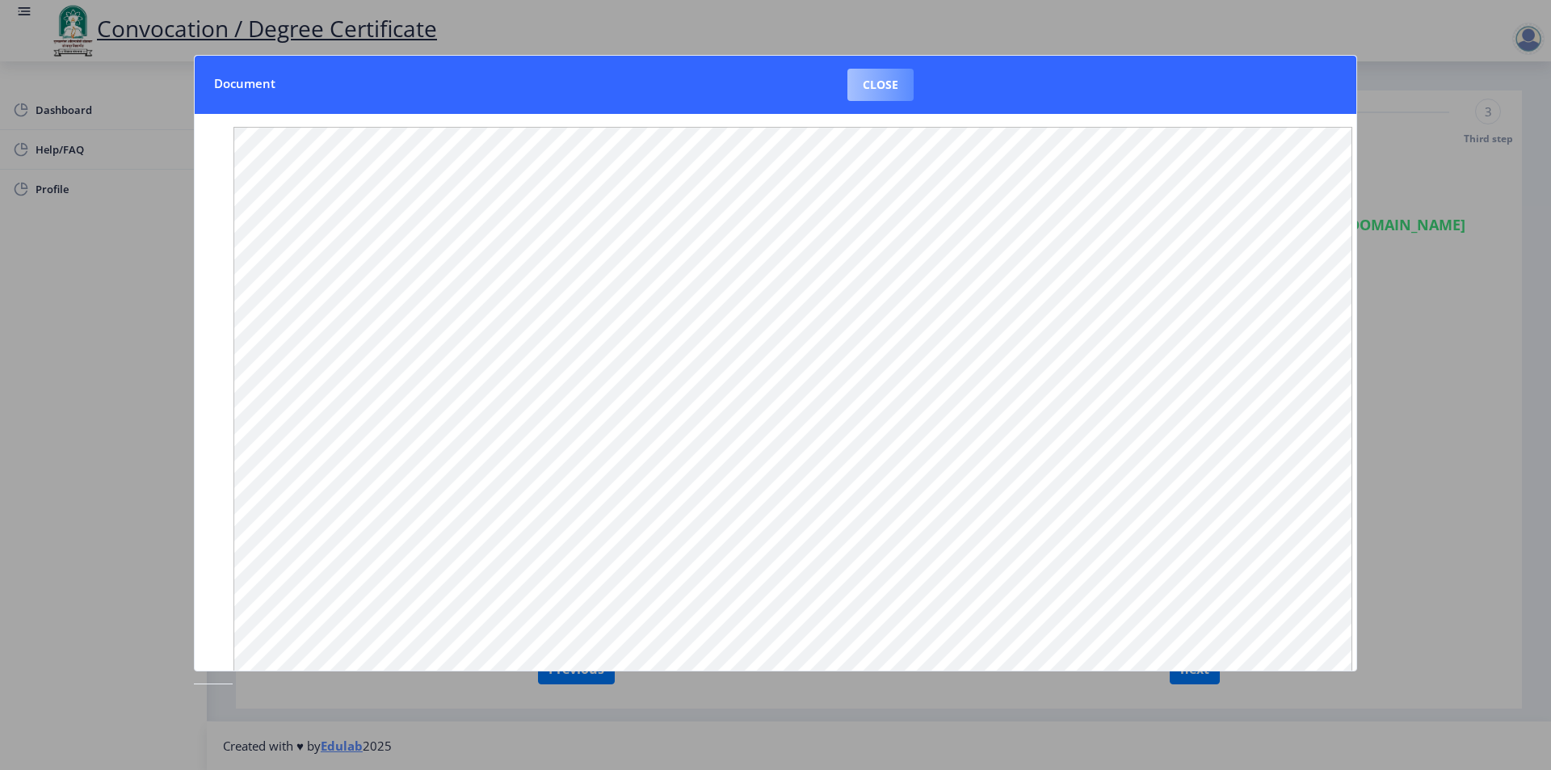
click at [875, 83] on button "Close" at bounding box center [881, 85] width 66 height 32
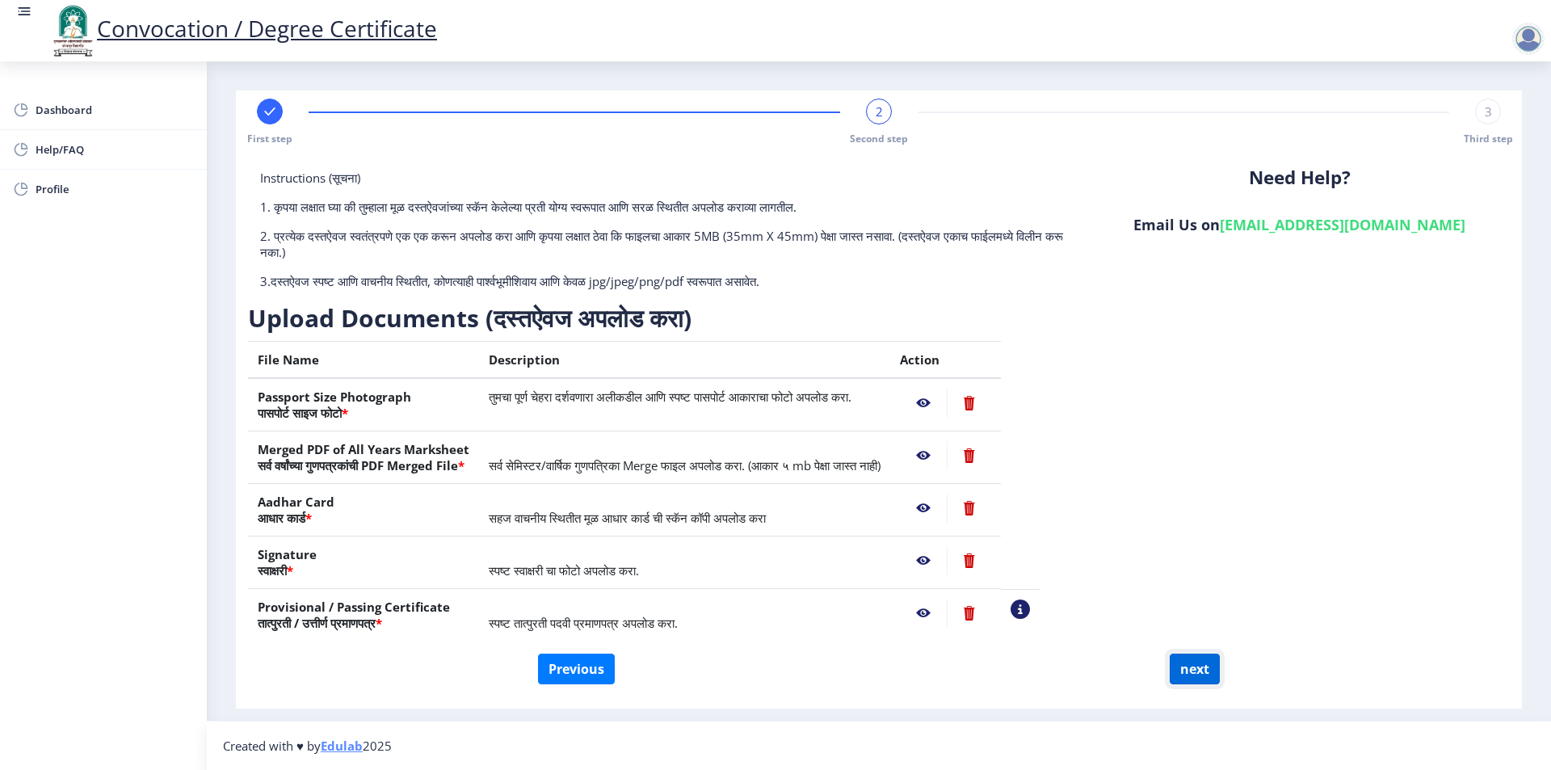
click at [1202, 670] on button "next" at bounding box center [1195, 669] width 50 height 31
select select
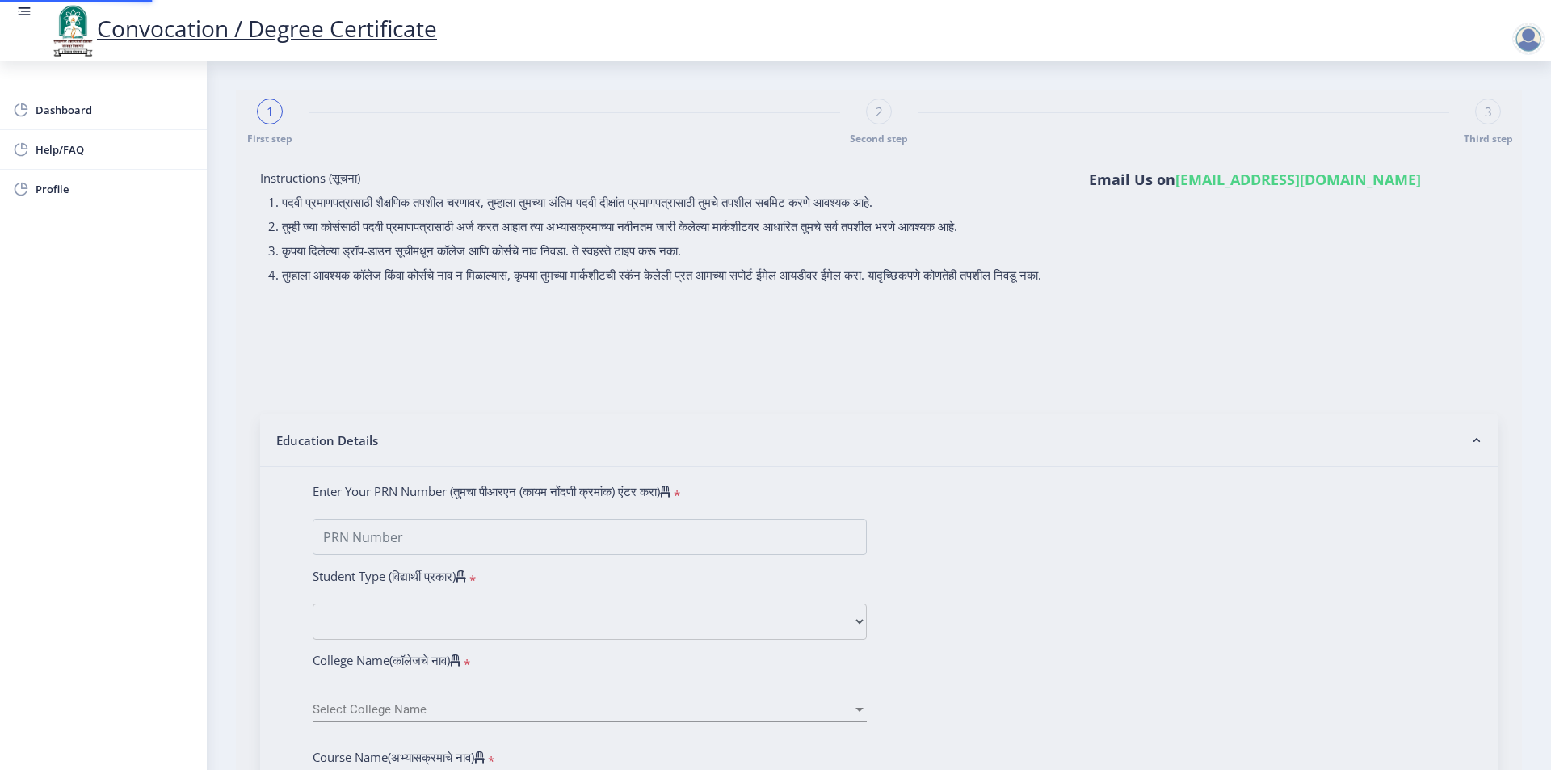
select select
type input "2018032500178086"
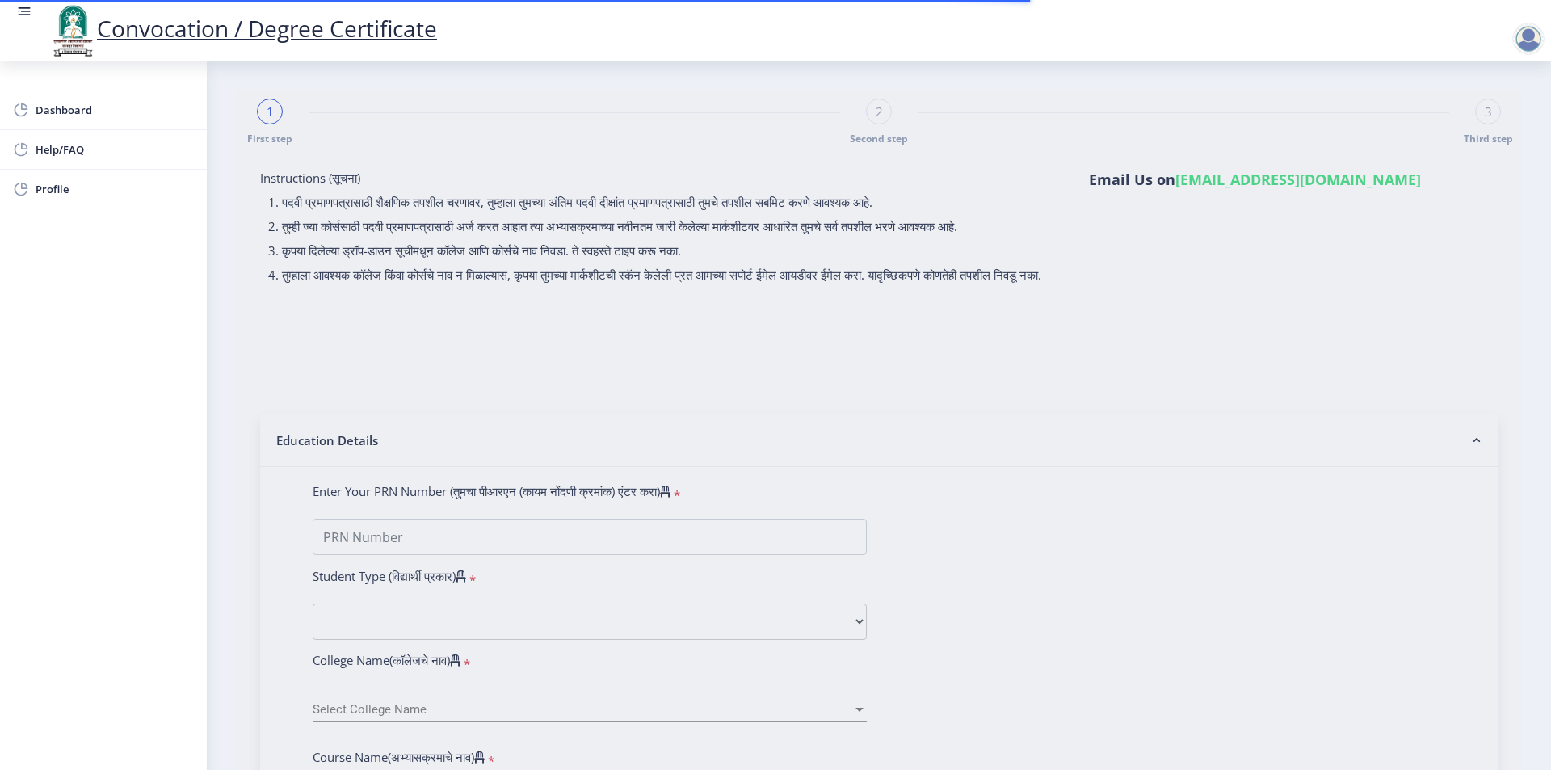
select select "Regular"
select select "2021"
select select "March"
select select "Grade B+"
type input "1817808"
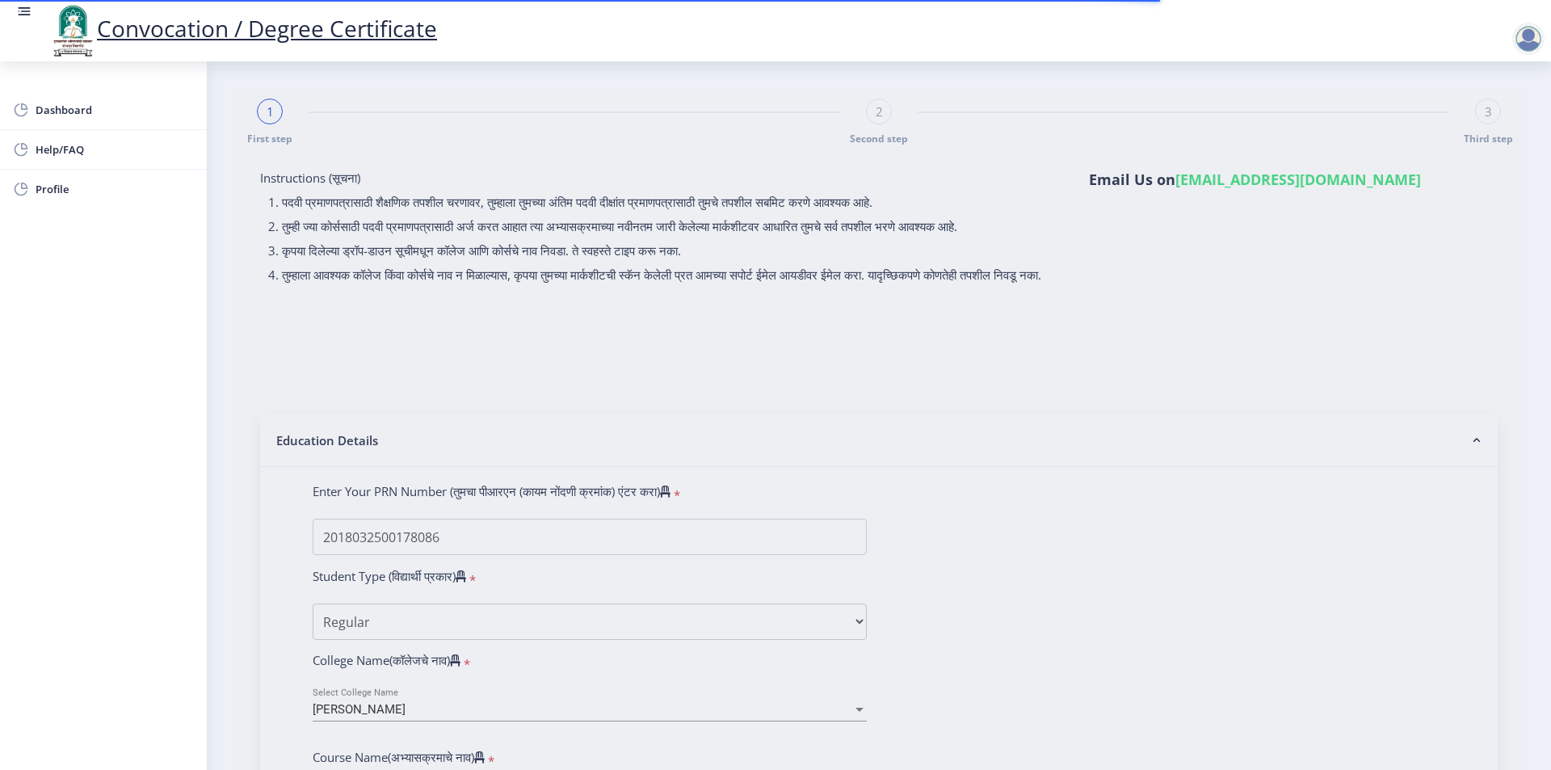
select select "History"
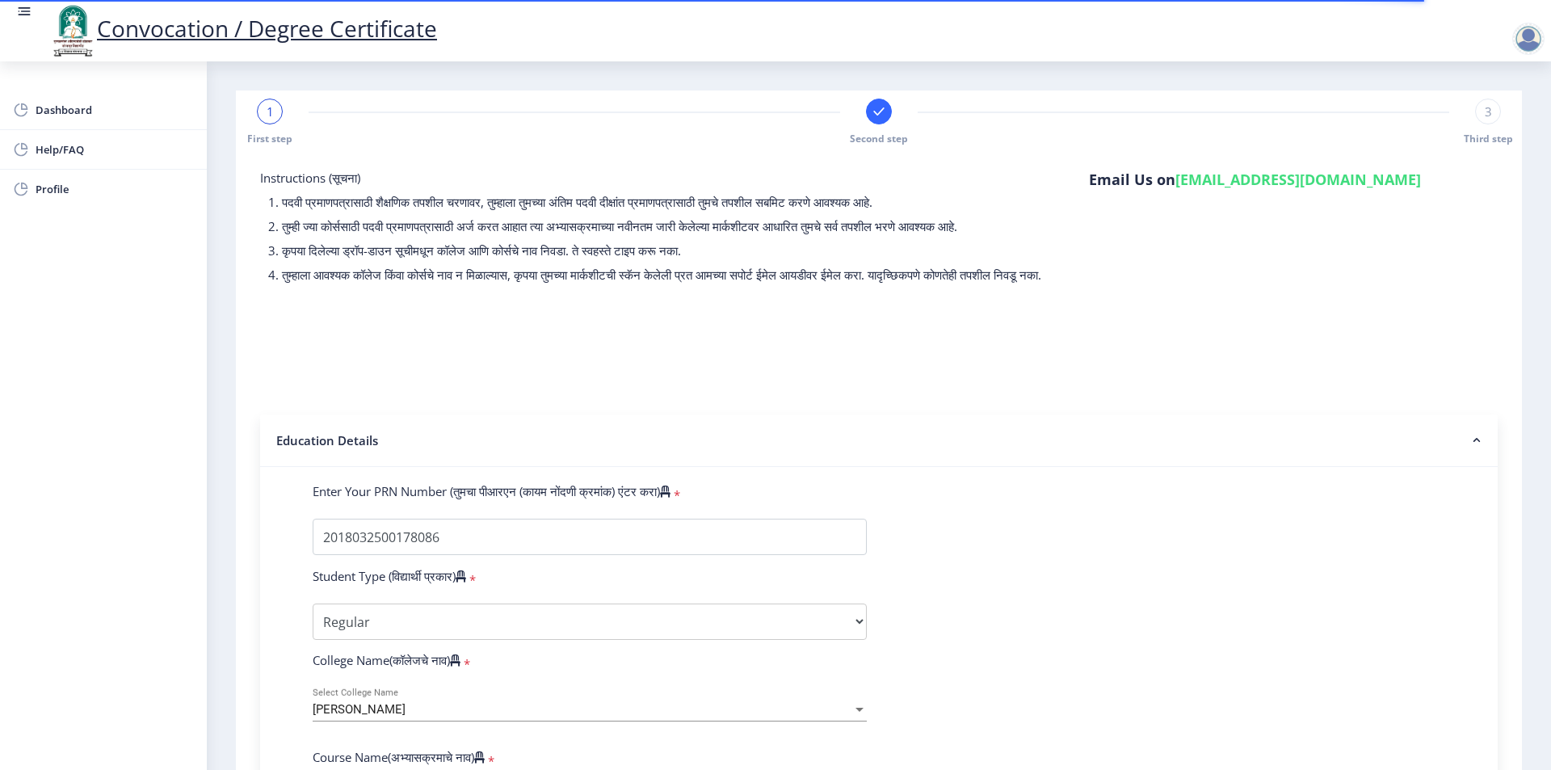
select select
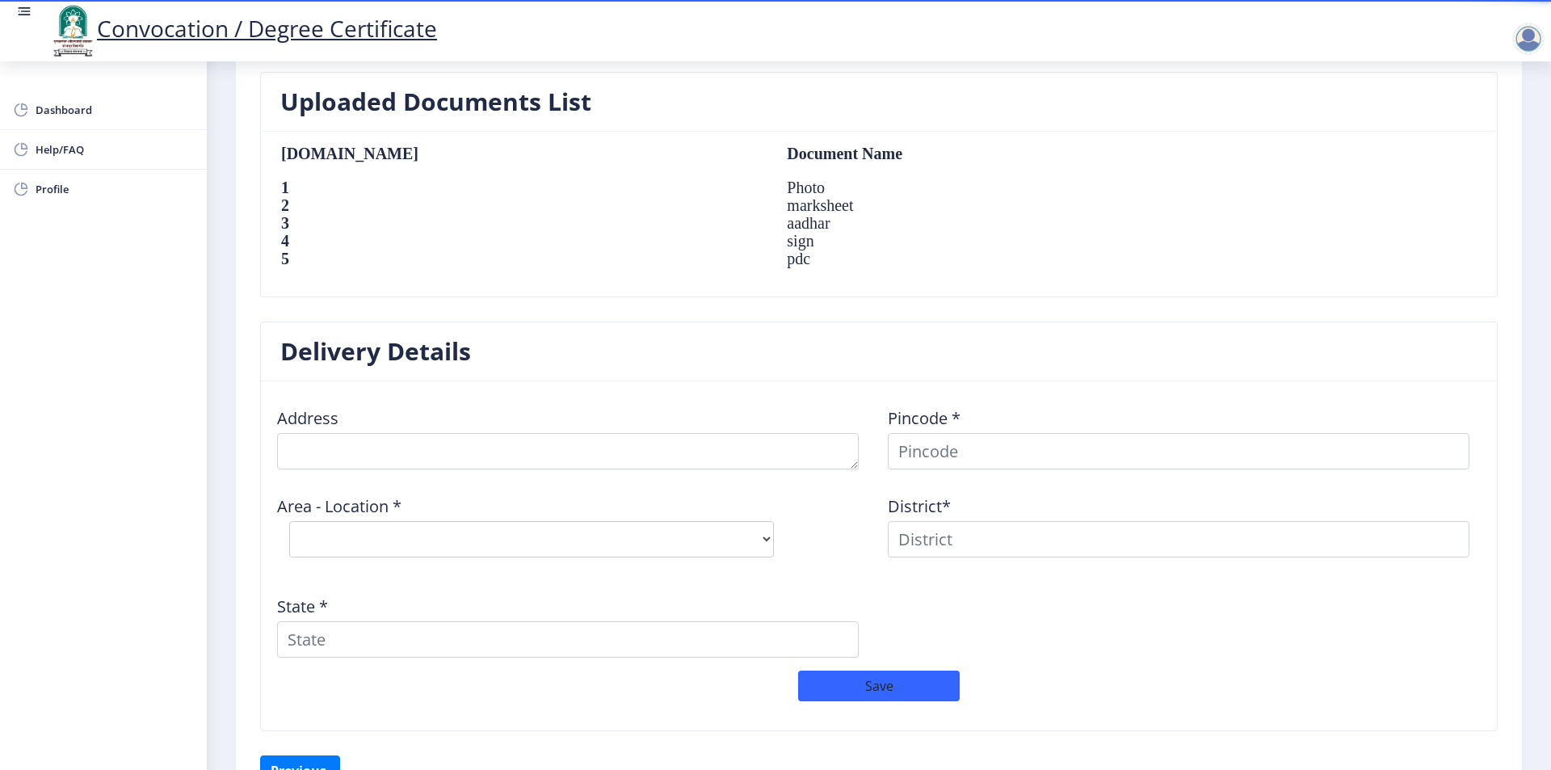
scroll to position [1050, 0]
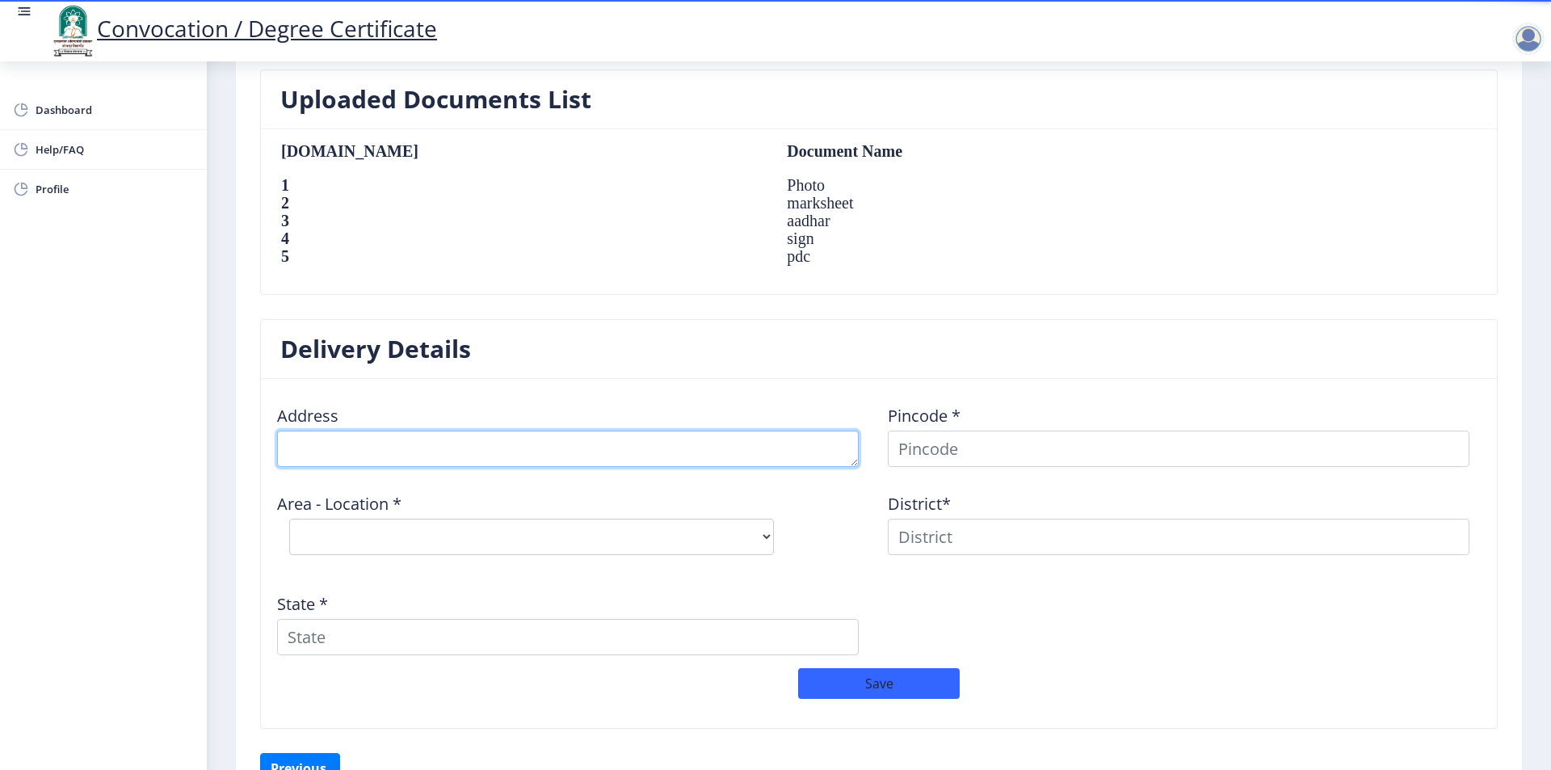
click at [521, 441] on textarea at bounding box center [568, 449] width 582 height 36
type textarea "a"
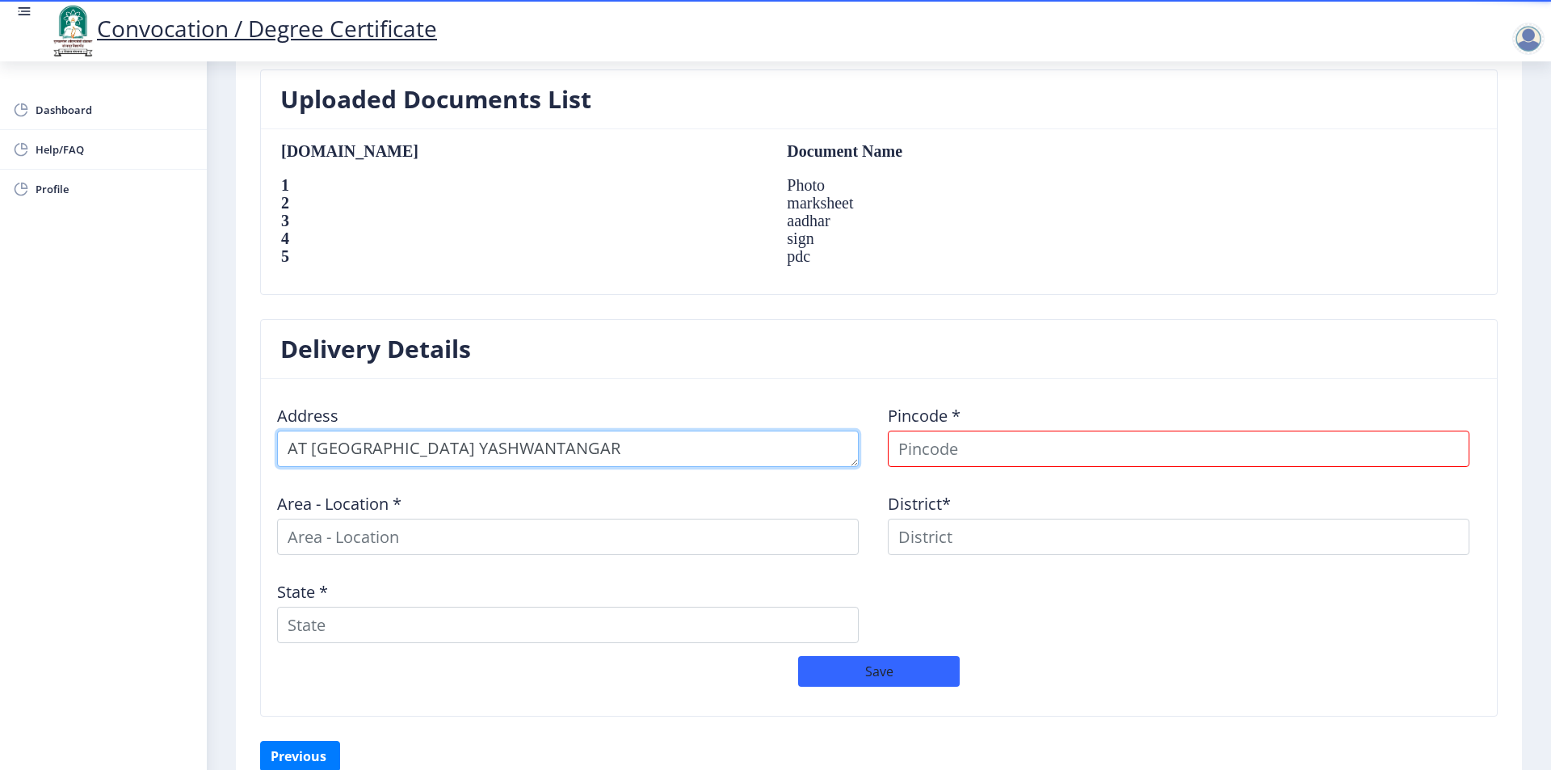
click at [793, 459] on textarea at bounding box center [568, 449] width 582 height 36
type textarea "AT POST-MAHARSHI NAGAR YASHWANTANGAR TAL-MALSHIRAS DIST-SOLAPUR"
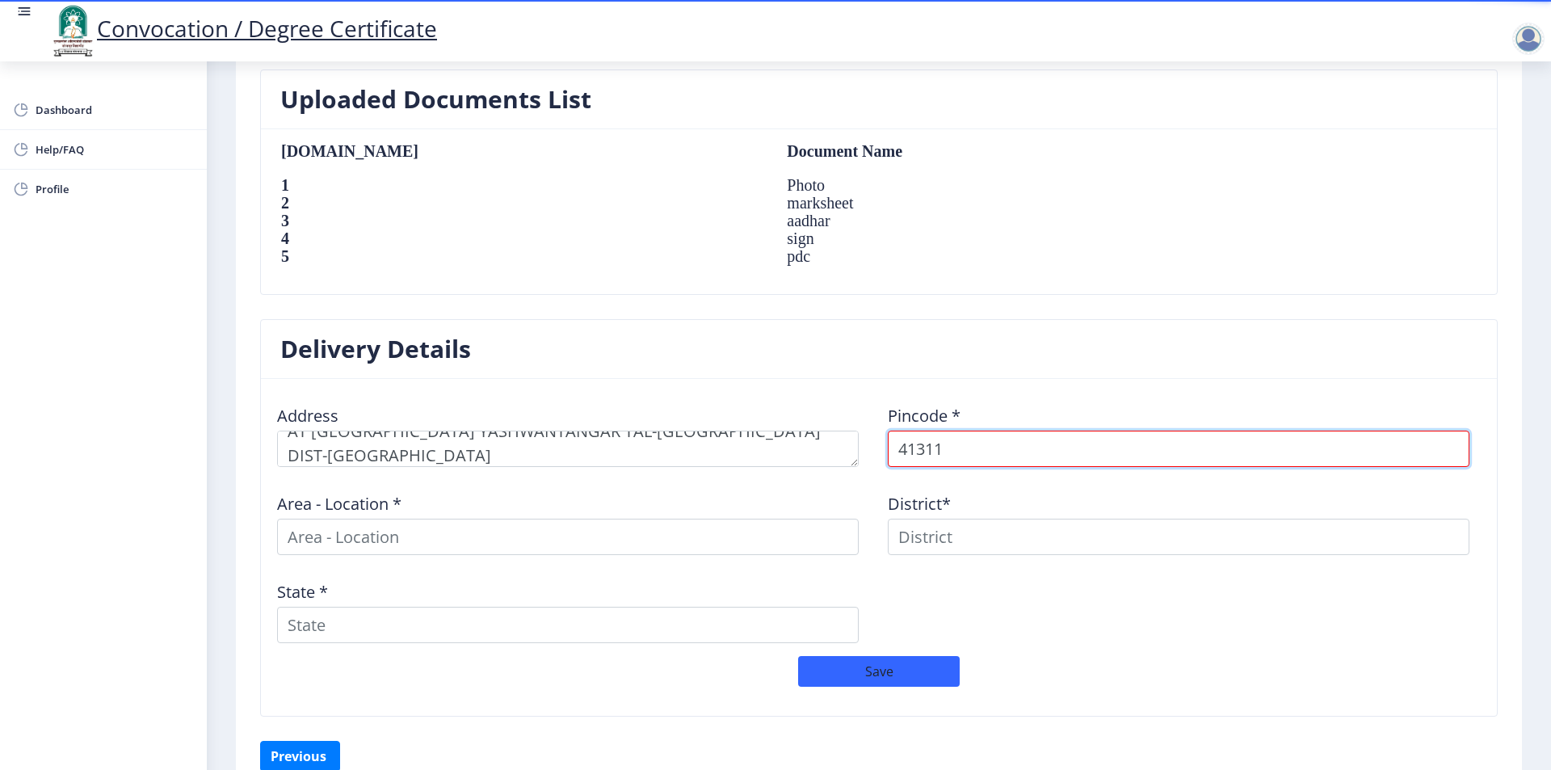
type input "413118"
select select
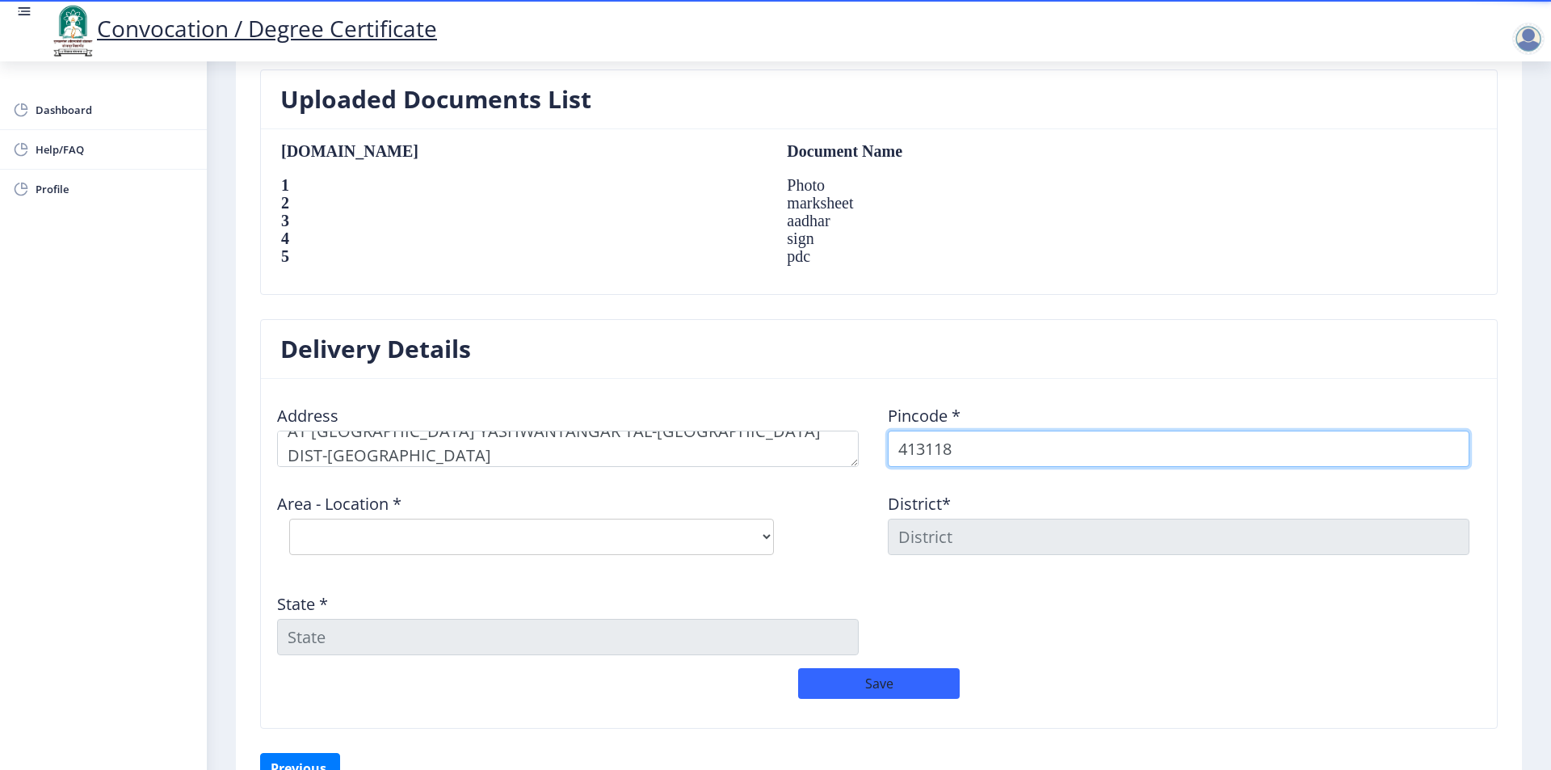
type input "413118"
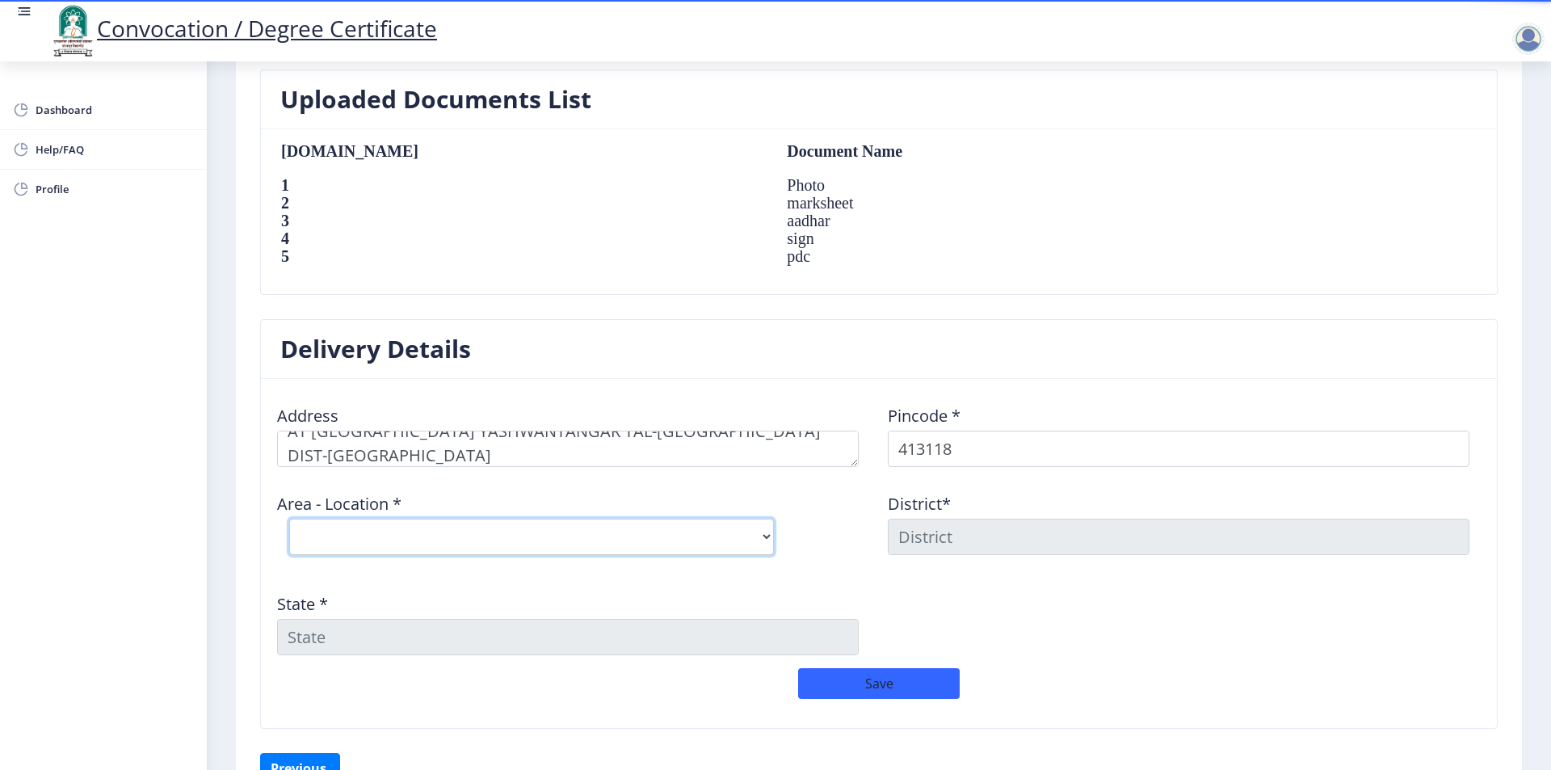
click at [565, 534] on select "Select Area Location Yeshwantnagar S.O (Solapur)" at bounding box center [531, 537] width 485 height 36
select select "1: Object"
click at [289, 519] on select "Select Area Location Yeshwantnagar S.O (Solapur)" at bounding box center [531, 537] width 485 height 36
type input "SOLAPUR"
type input "Maharashtra"
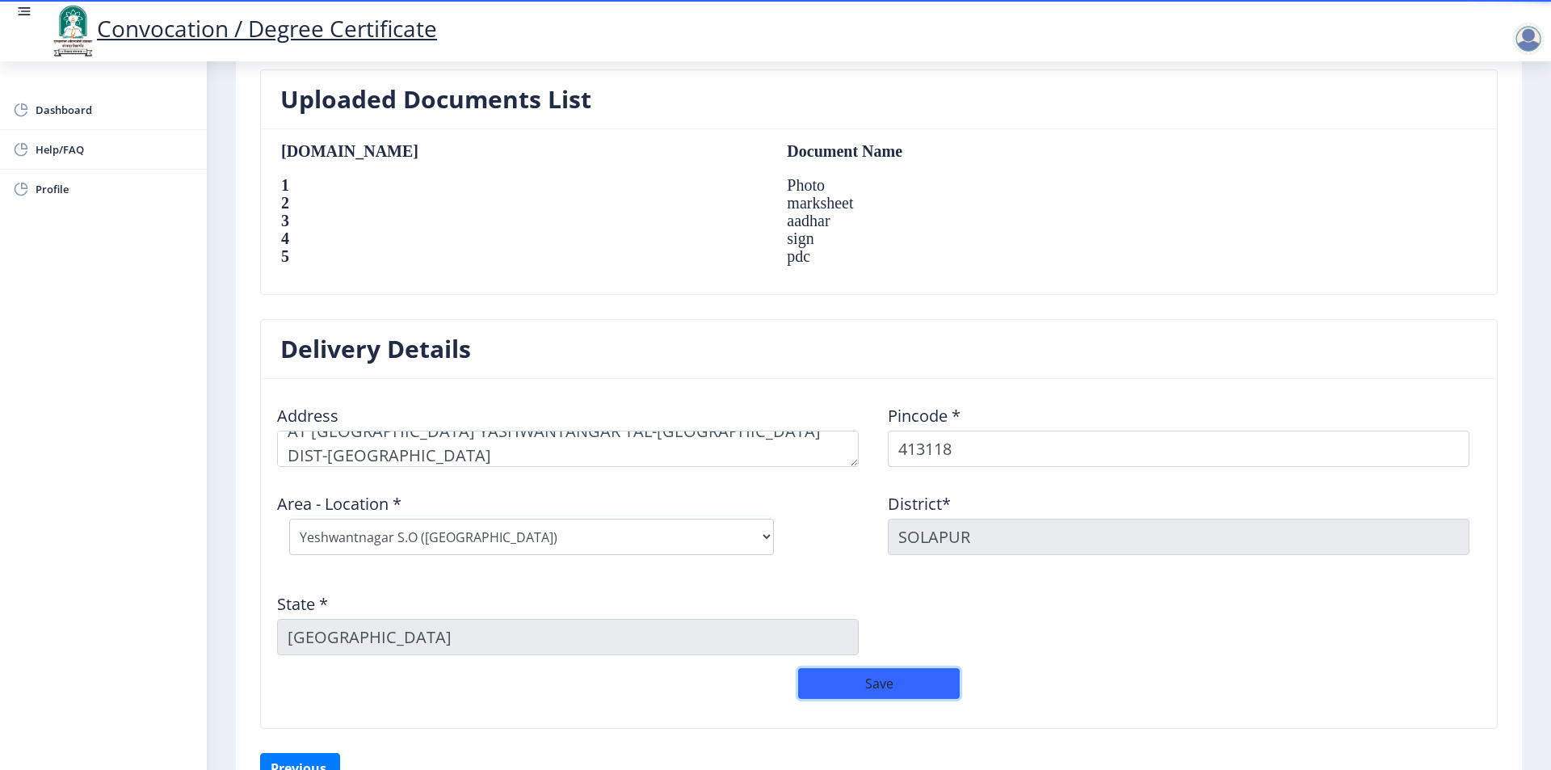
click at [917, 688] on button "Save" at bounding box center [879, 683] width 162 height 31
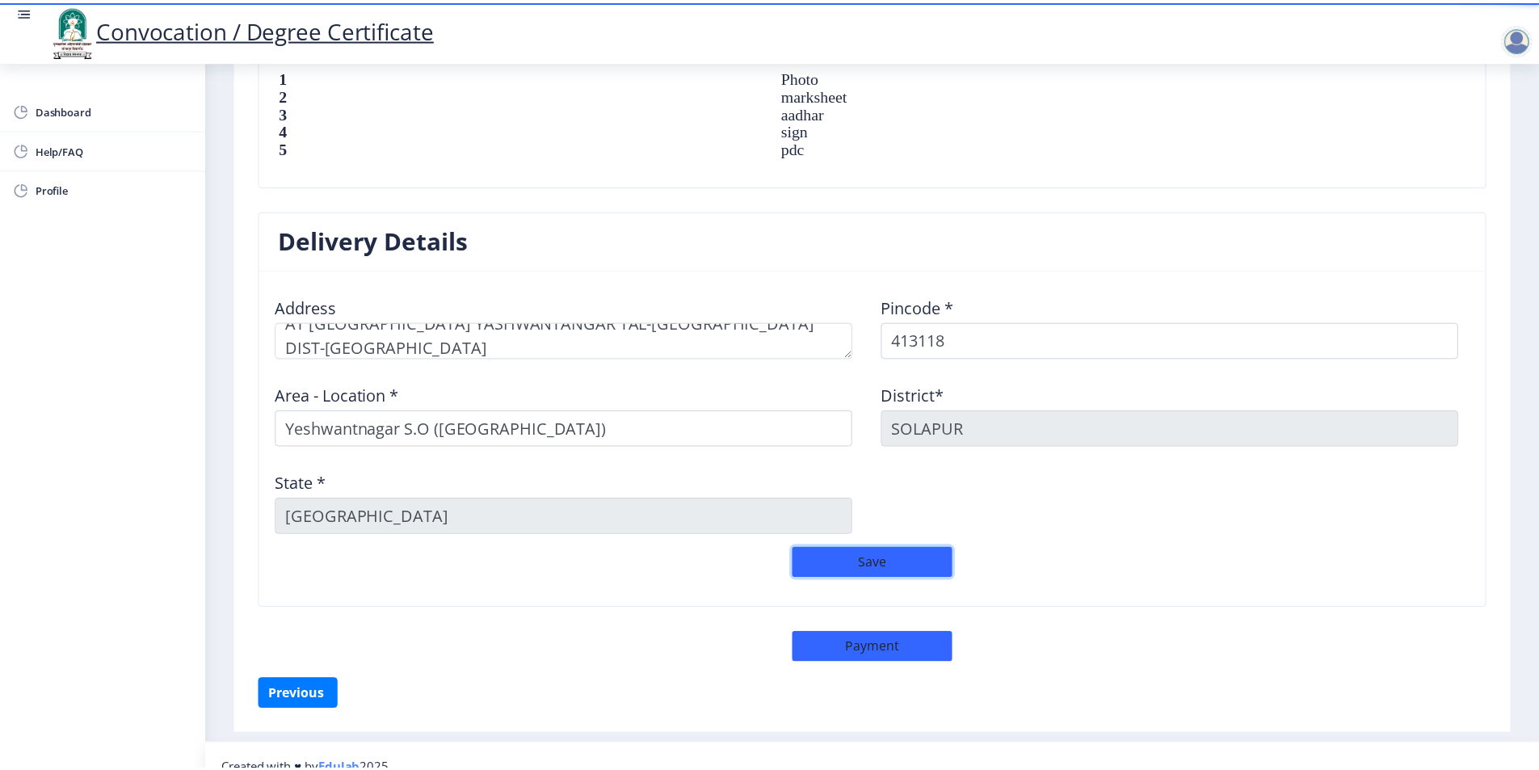
scroll to position [1182, 0]
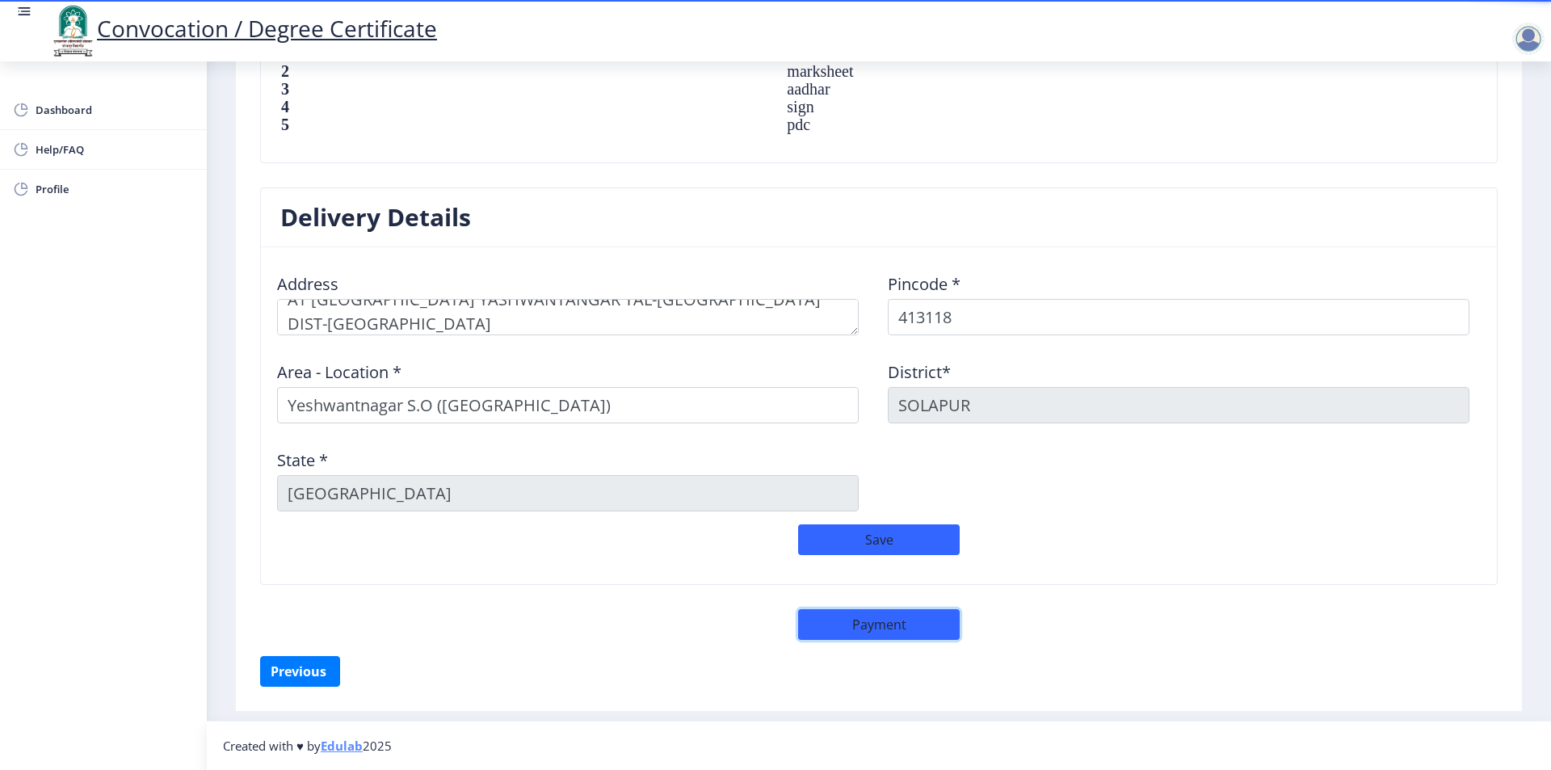
click at [881, 626] on button "Payment" at bounding box center [879, 624] width 162 height 31
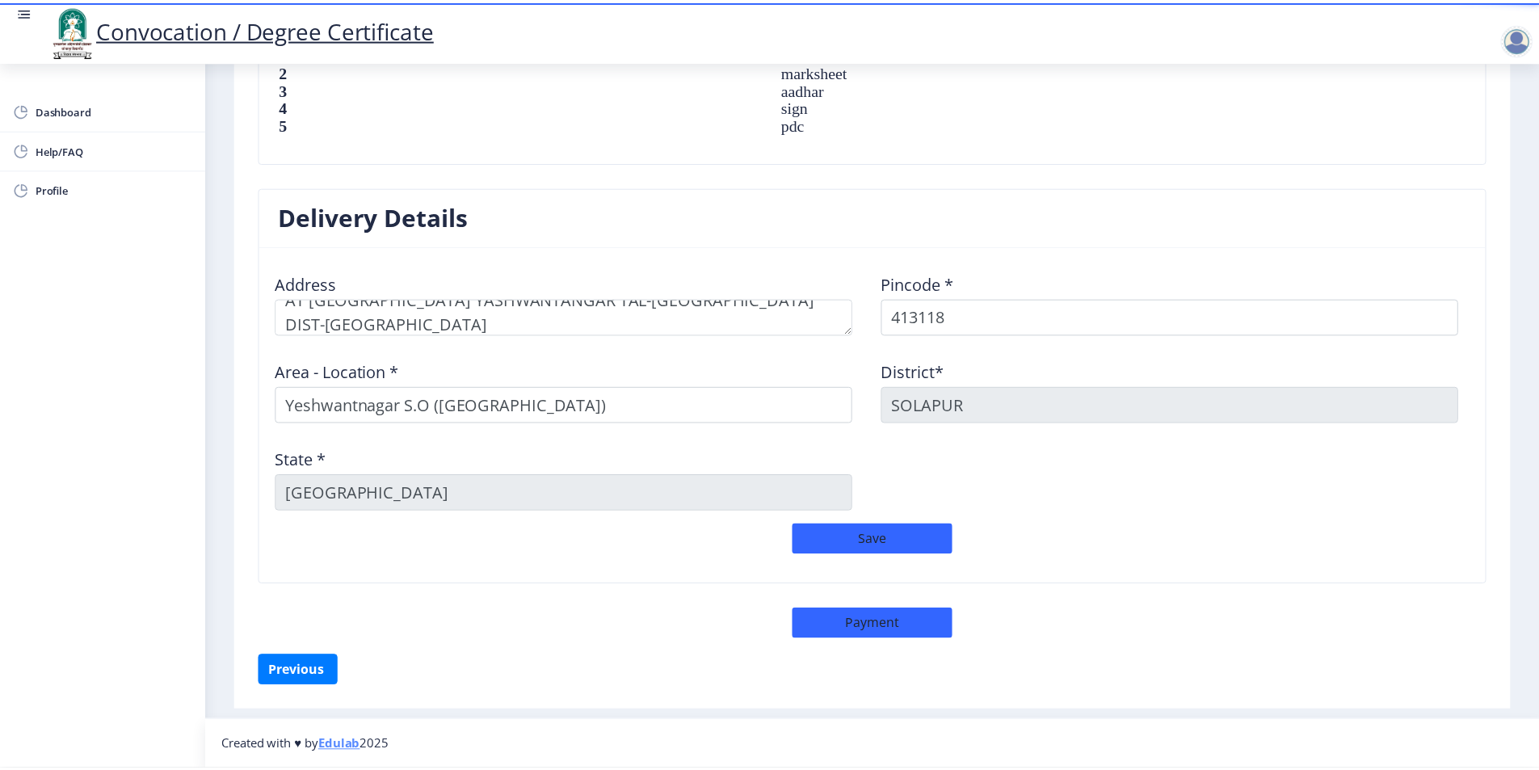
scroll to position [1180, 0]
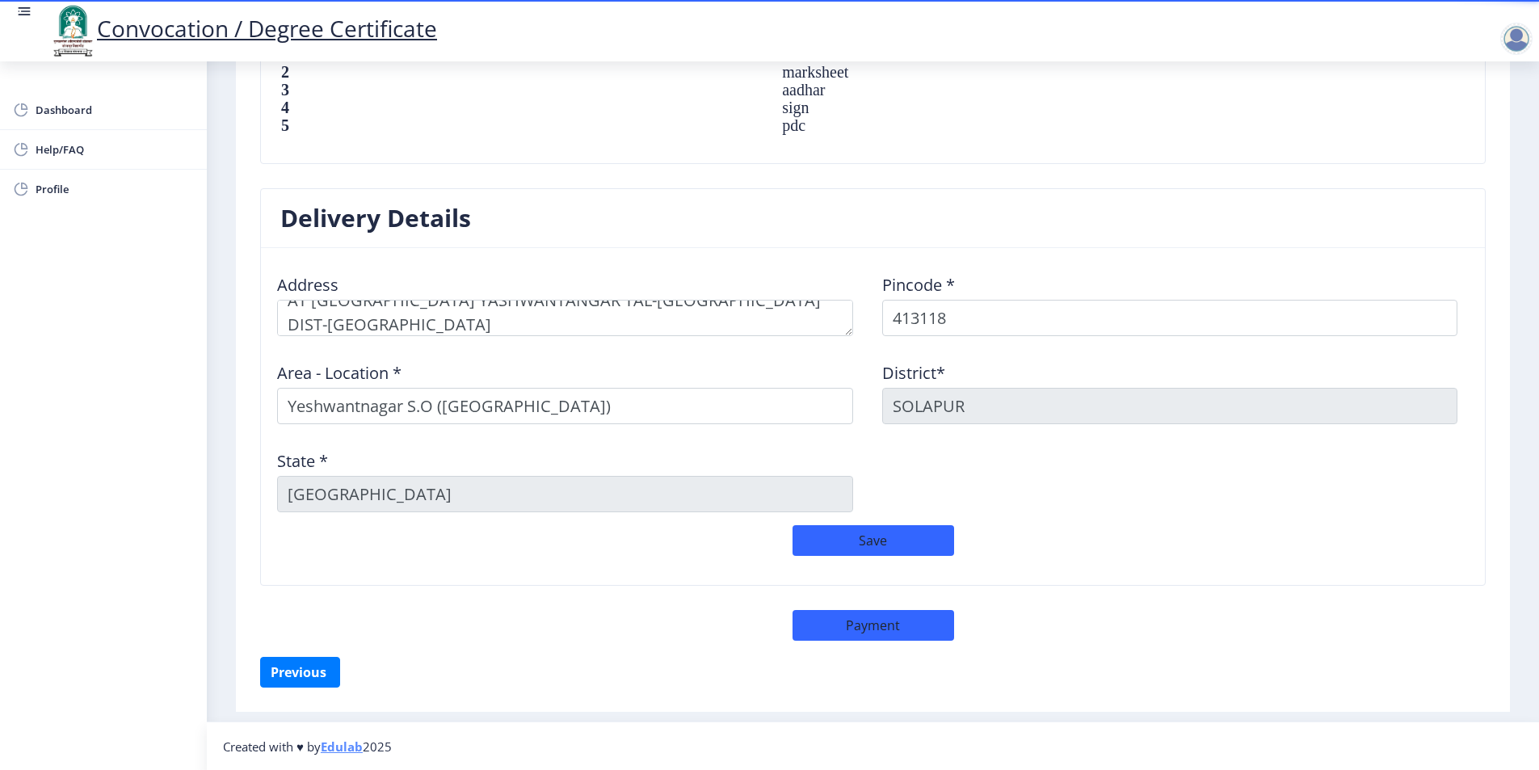
select select "sealed"
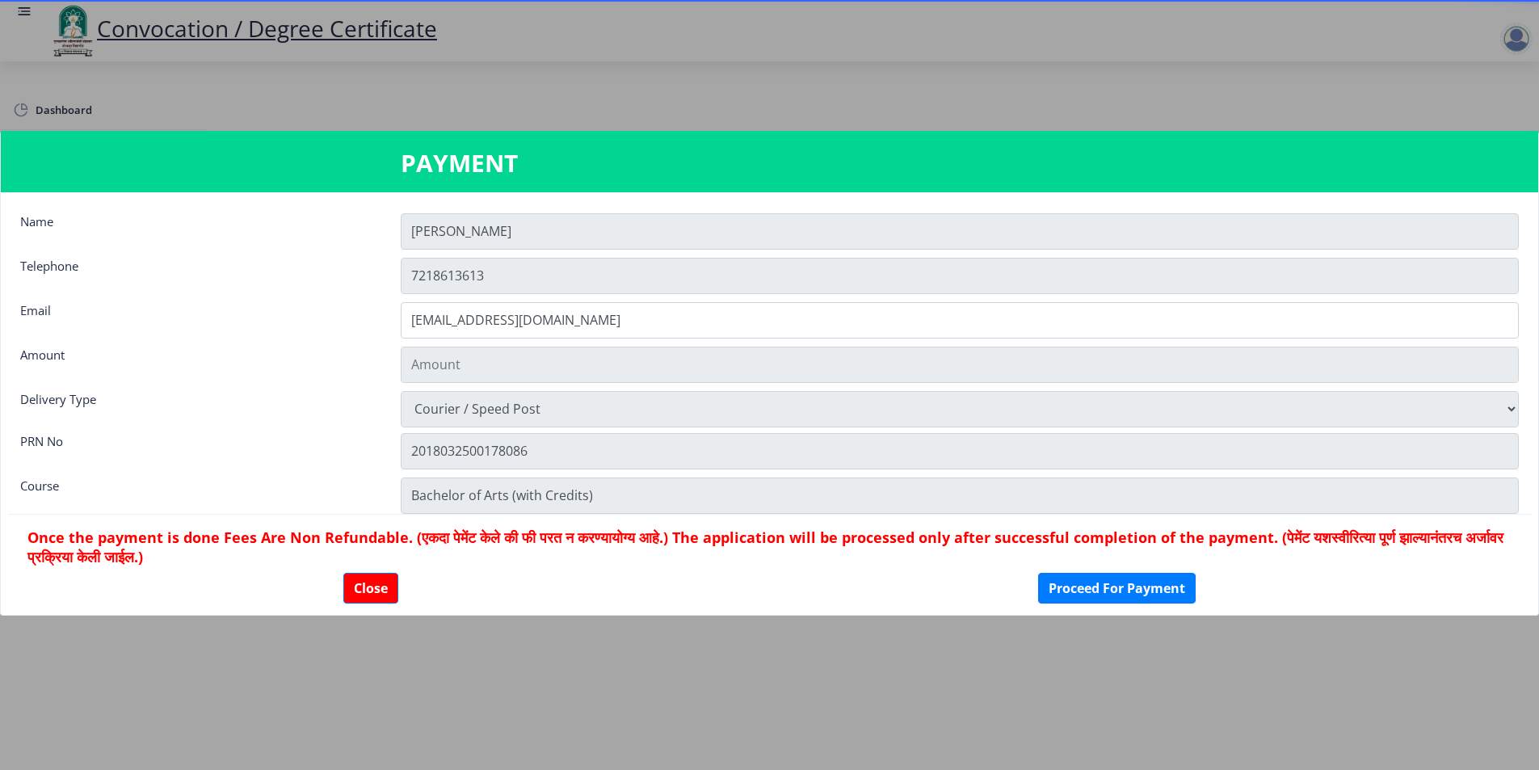
type input "1885"
click at [1107, 591] on button "Proceed For Payment" at bounding box center [1117, 588] width 158 height 31
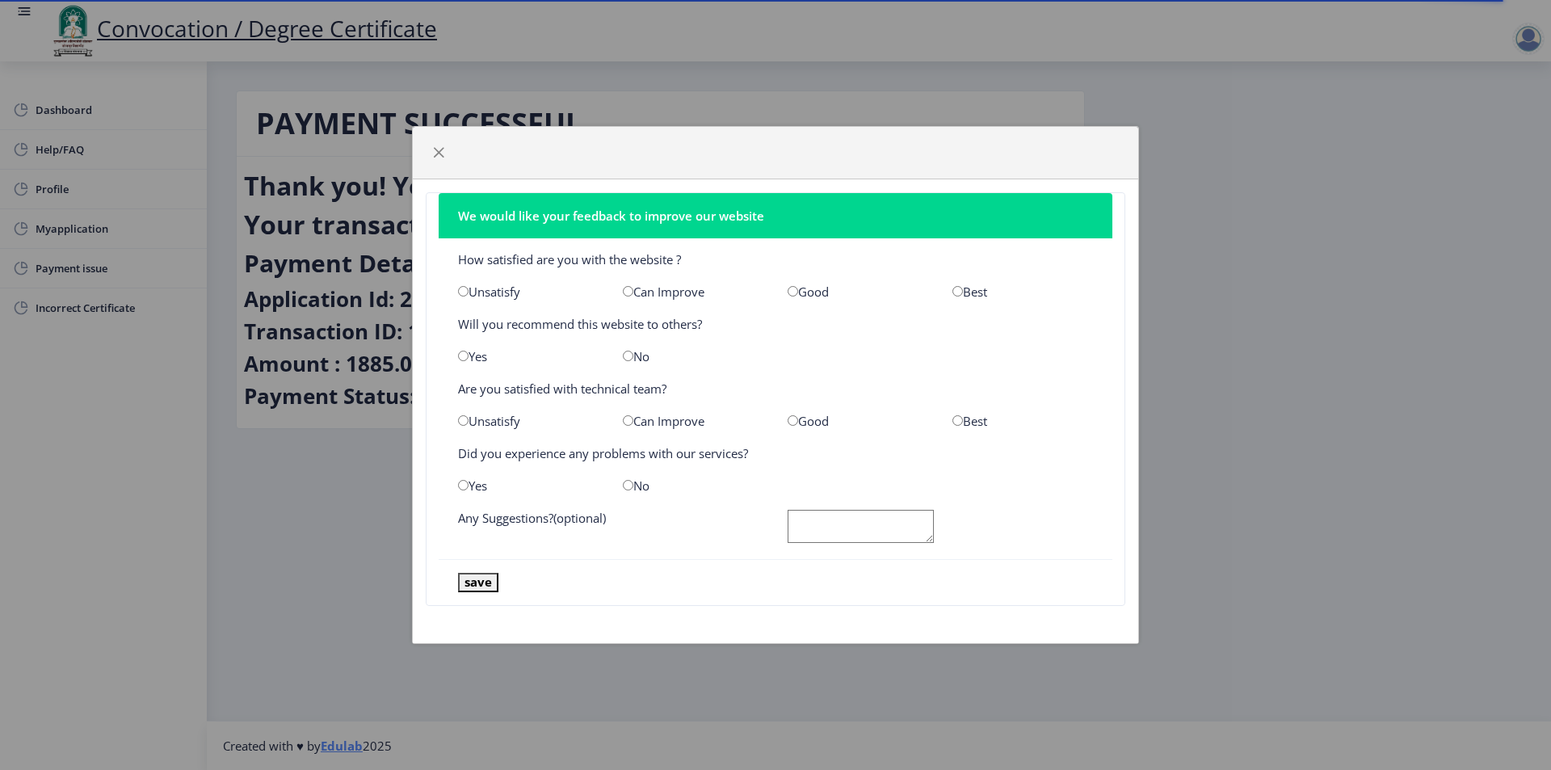
click at [959, 292] on input "radio" at bounding box center [958, 291] width 11 height 11
radio input "true"
click at [627, 355] on input "radio" at bounding box center [628, 356] width 11 height 11
radio input "true"
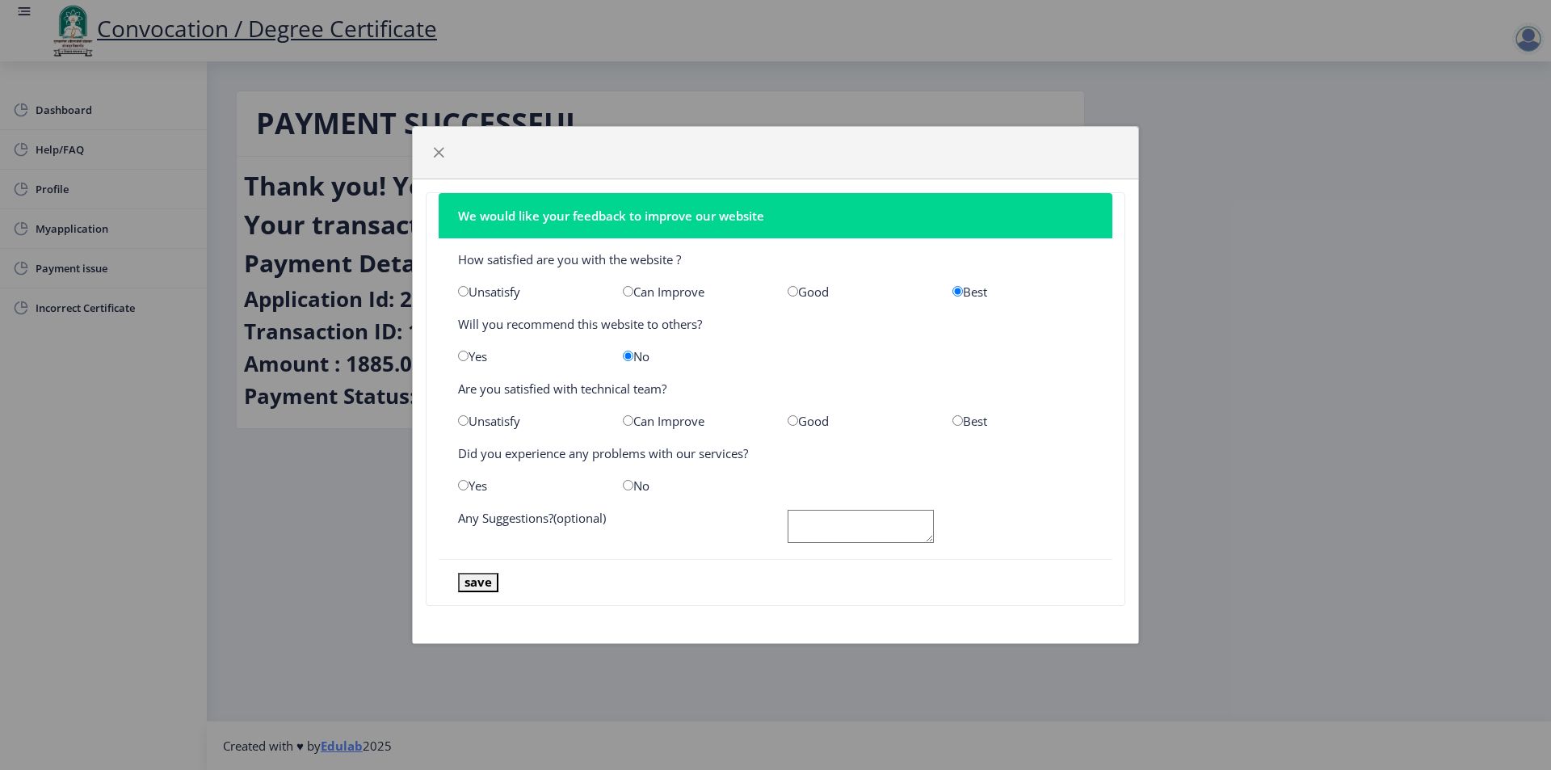
click at [958, 420] on input "radio" at bounding box center [958, 420] width 11 height 11
radio input "true"
click at [630, 486] on input "radio" at bounding box center [628, 485] width 11 height 11
radio input "true"
click at [835, 519] on textarea at bounding box center [861, 526] width 146 height 33
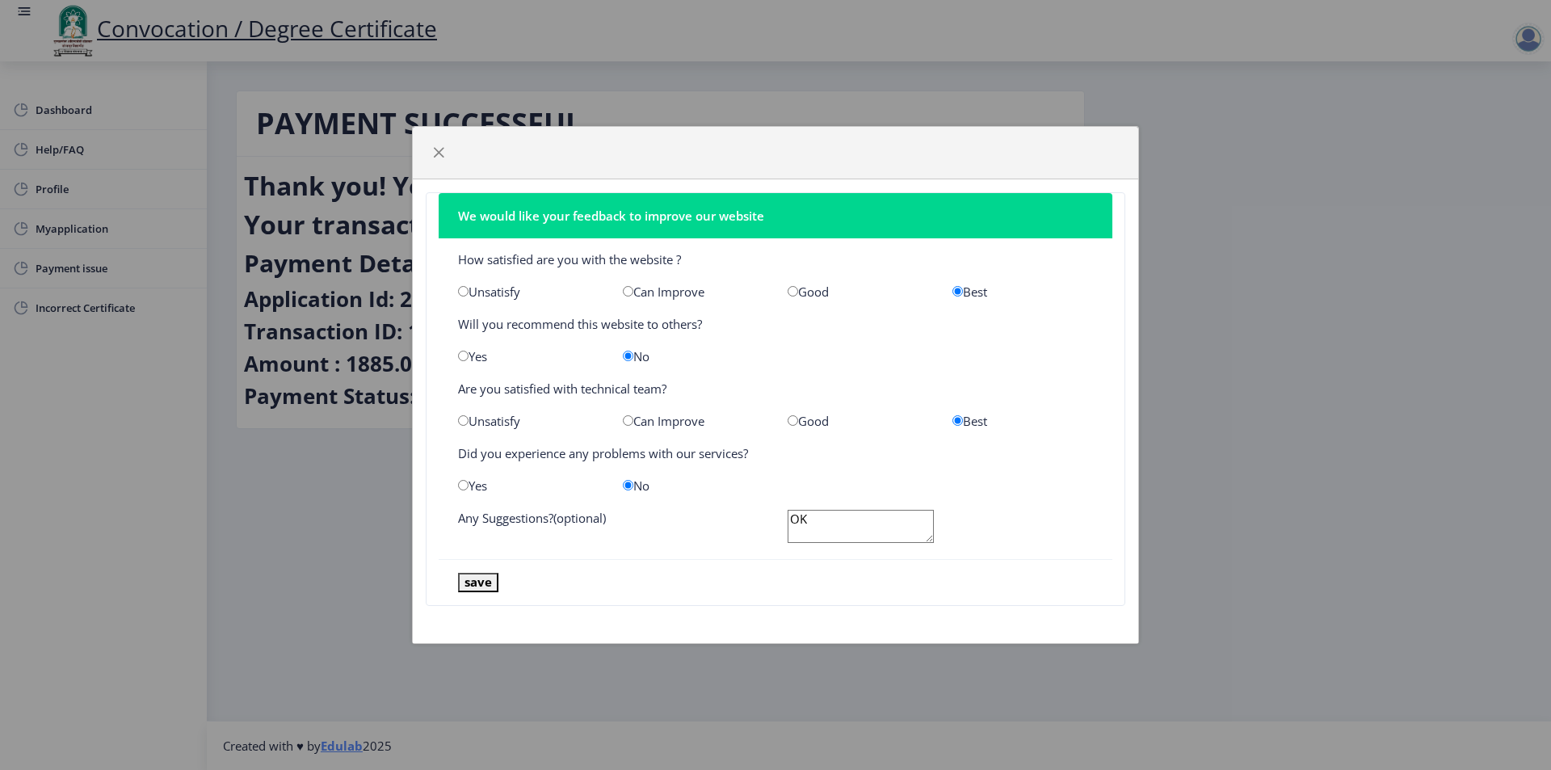
type textarea "OK"
click at [486, 582] on button "save" at bounding box center [478, 582] width 40 height 19
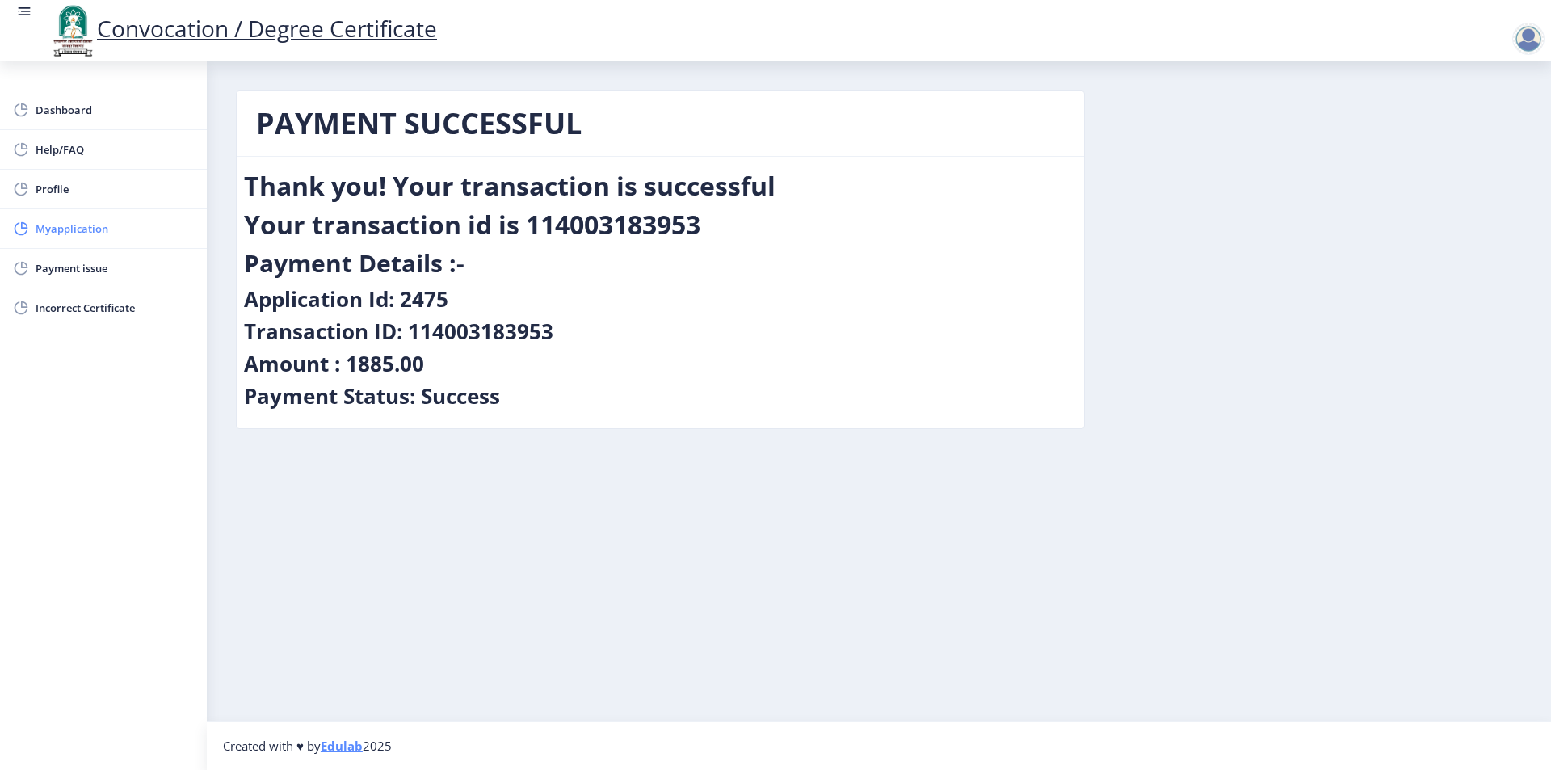
click at [70, 234] on span "Myapplication" at bounding box center [115, 228] width 158 height 19
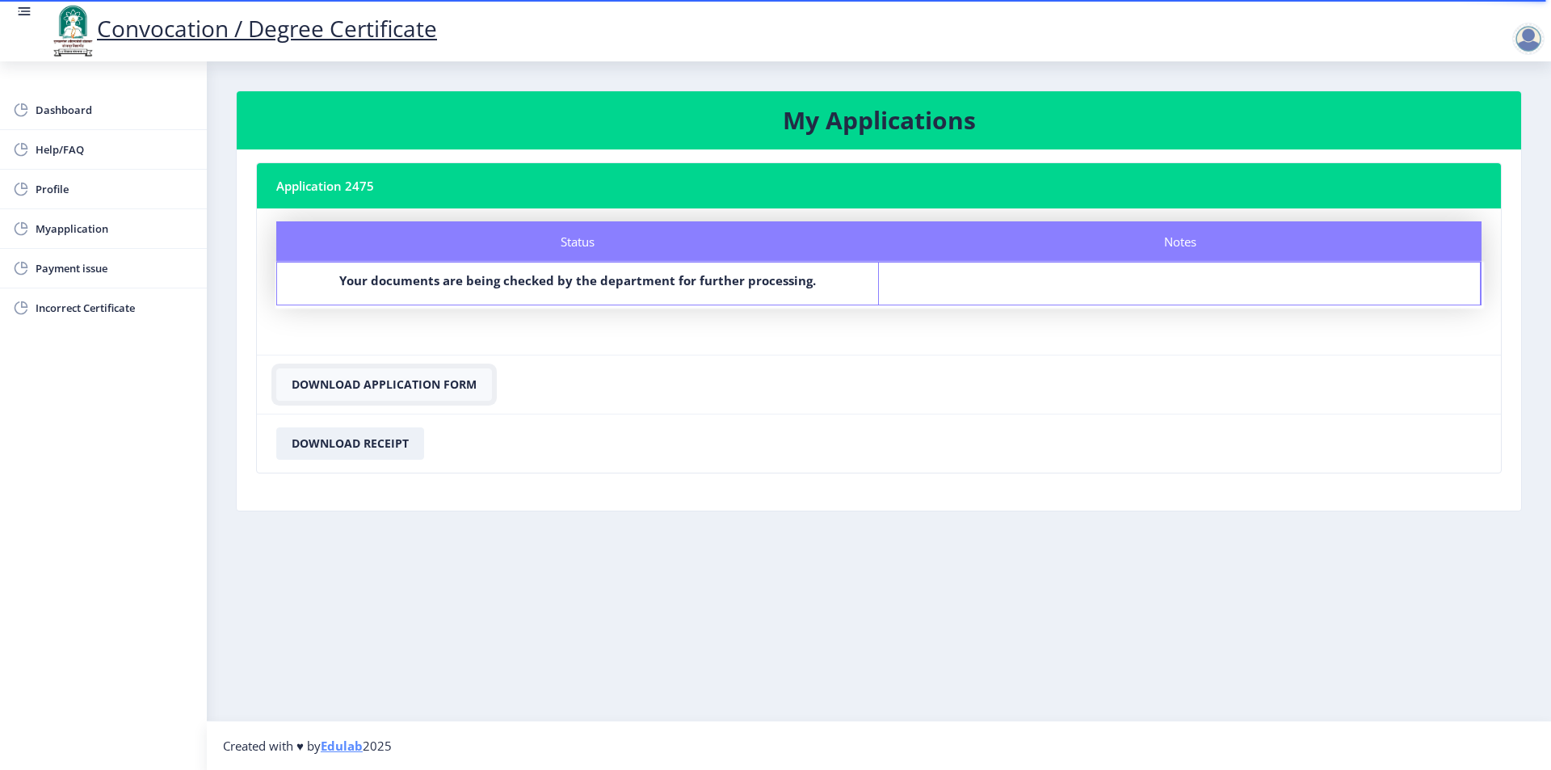
click at [407, 391] on button "Download Application Form" at bounding box center [384, 384] width 216 height 32
click at [396, 448] on button "Download Receipt" at bounding box center [350, 443] width 148 height 32
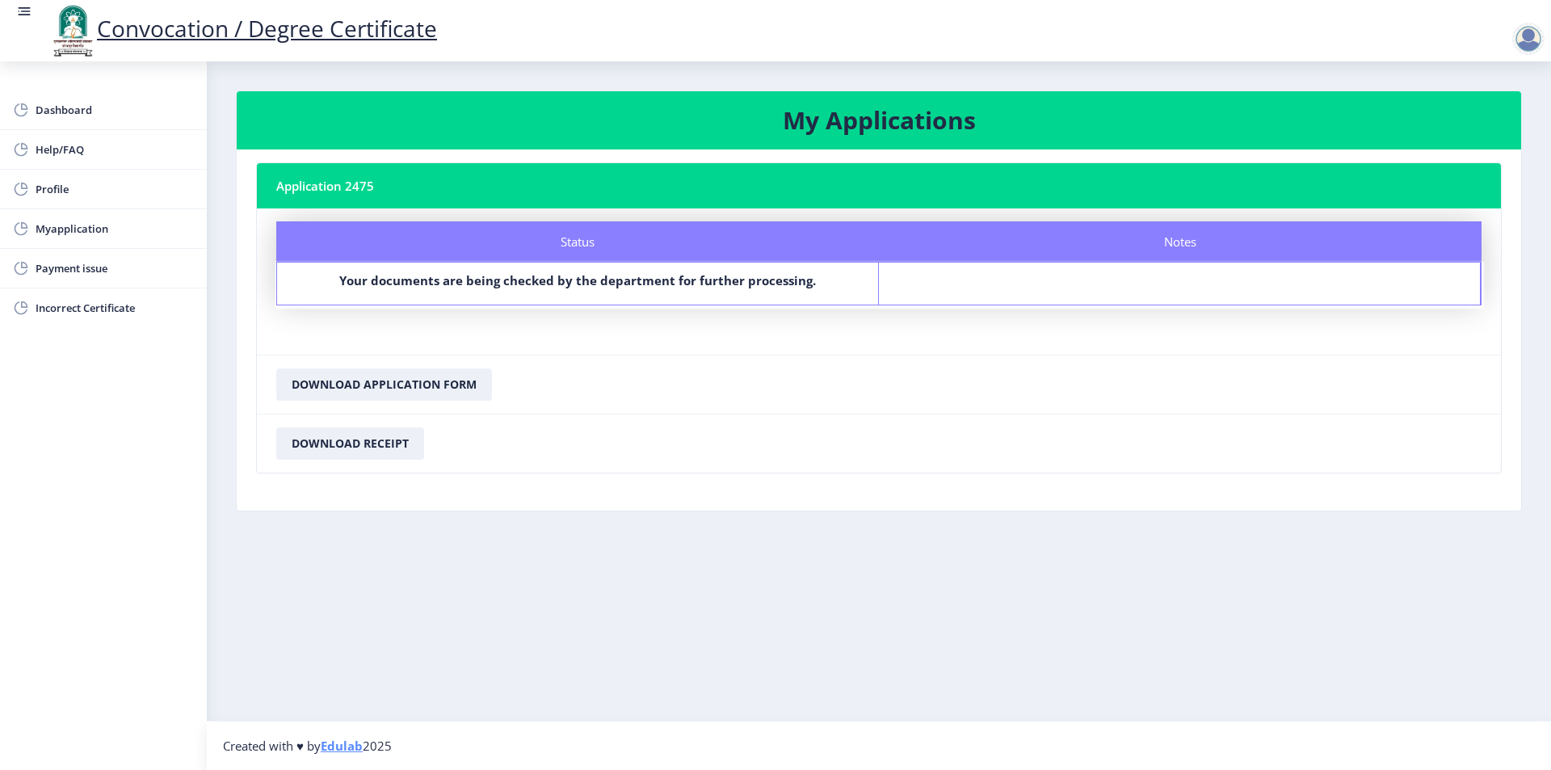
click at [1523, 42] on div at bounding box center [1528, 39] width 32 height 32
click at [1480, 132] on span "Log out" at bounding box center [1486, 125] width 103 height 19
